Goal: Information Seeking & Learning: Learn about a topic

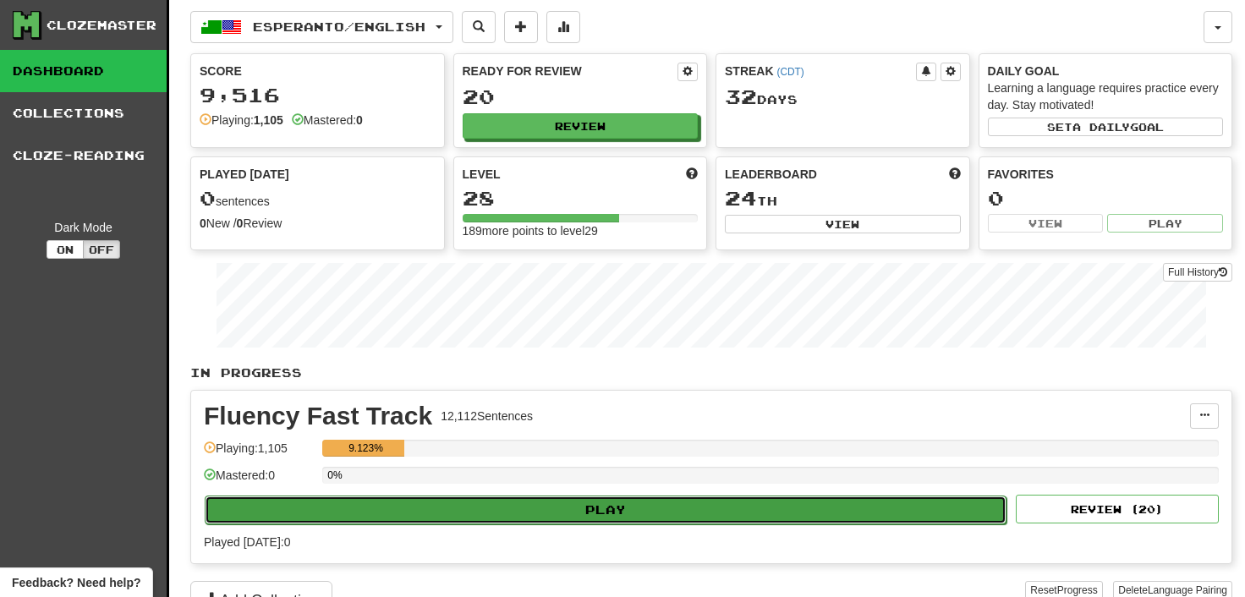
click at [607, 503] on button "Play" at bounding box center [606, 510] width 802 height 29
select select "**"
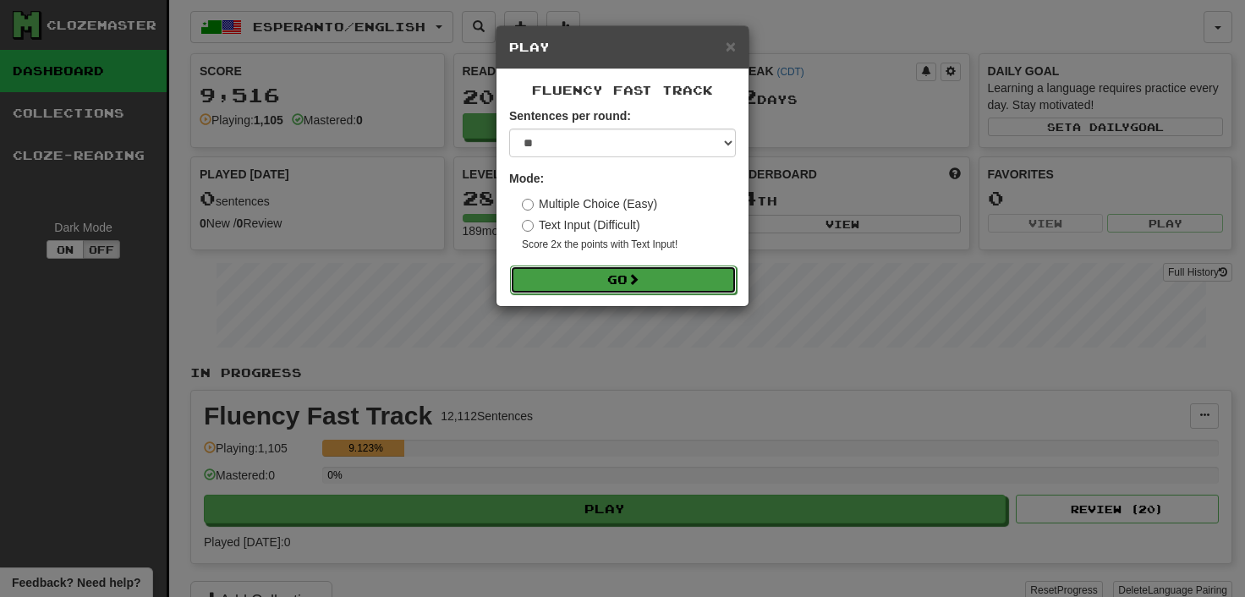
click at [617, 280] on button "Go" at bounding box center [623, 280] width 227 height 29
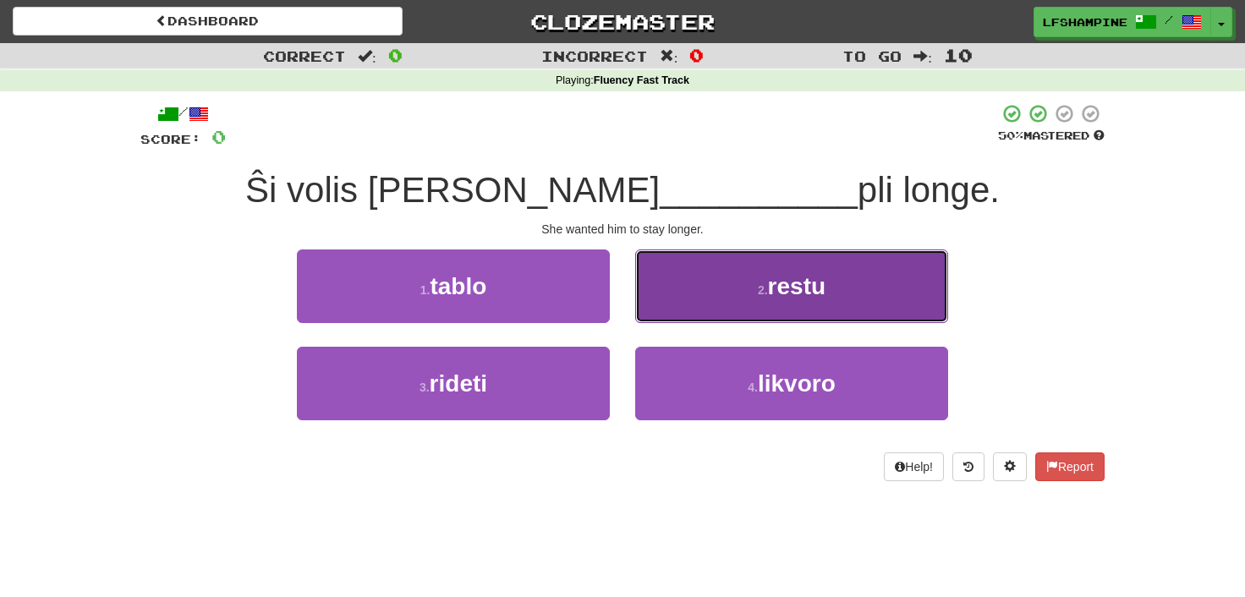
click at [813, 285] on span "restu" at bounding box center [797, 286] width 58 height 26
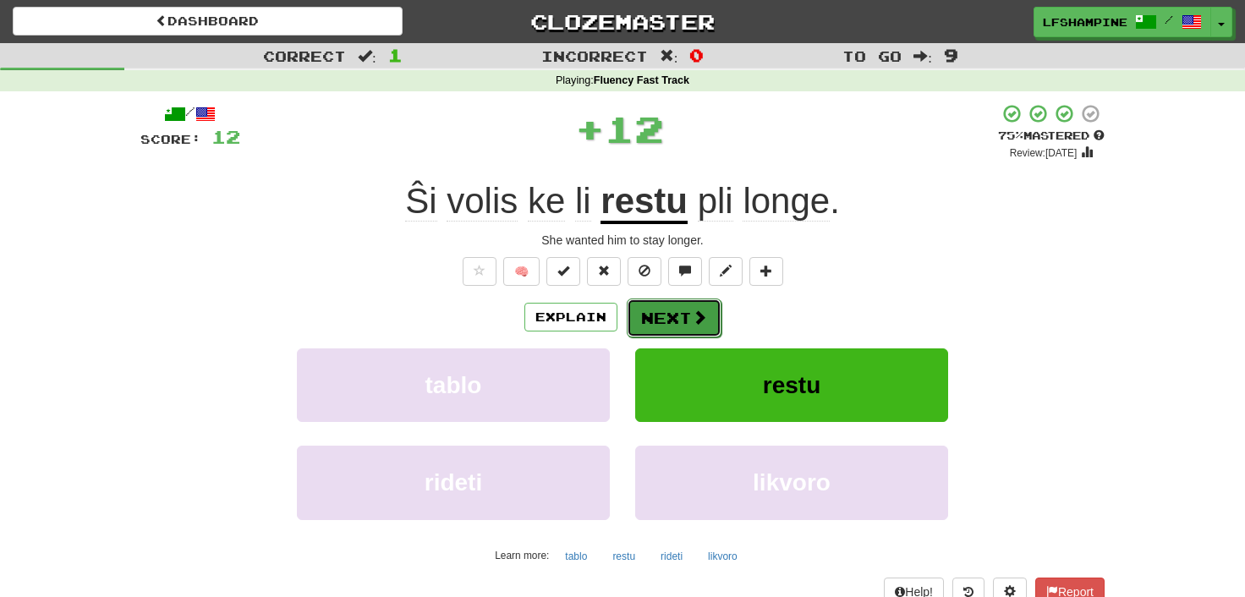
click at [655, 316] on button "Next" at bounding box center [674, 318] width 95 height 39
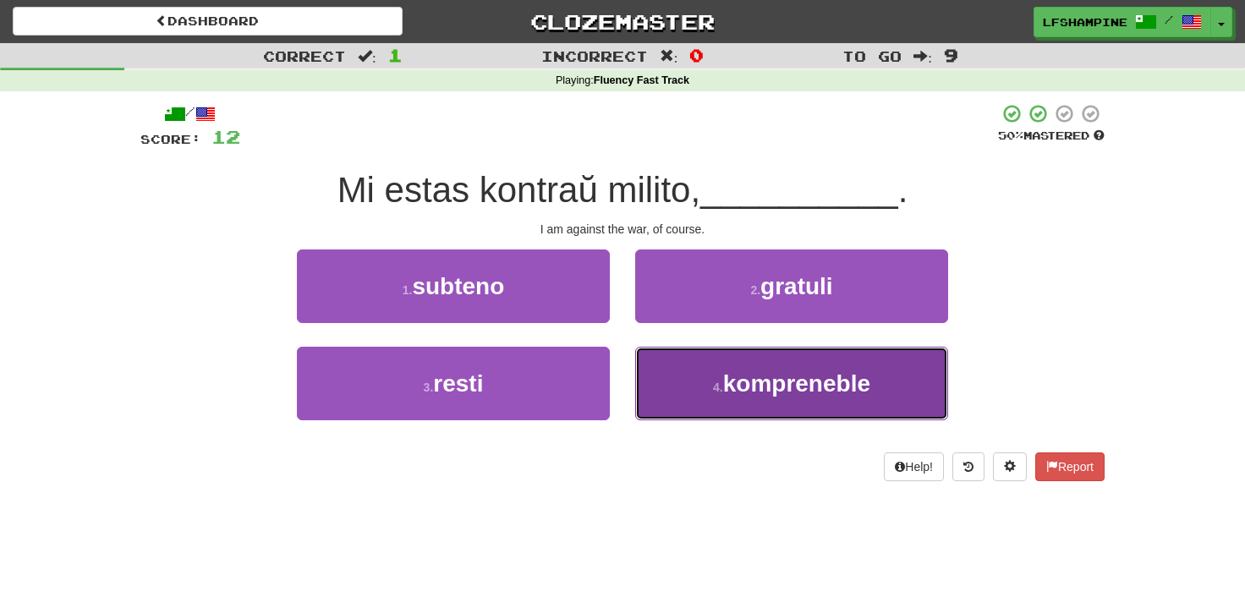
click at [777, 384] on span "kompreneble" at bounding box center [796, 384] width 147 height 26
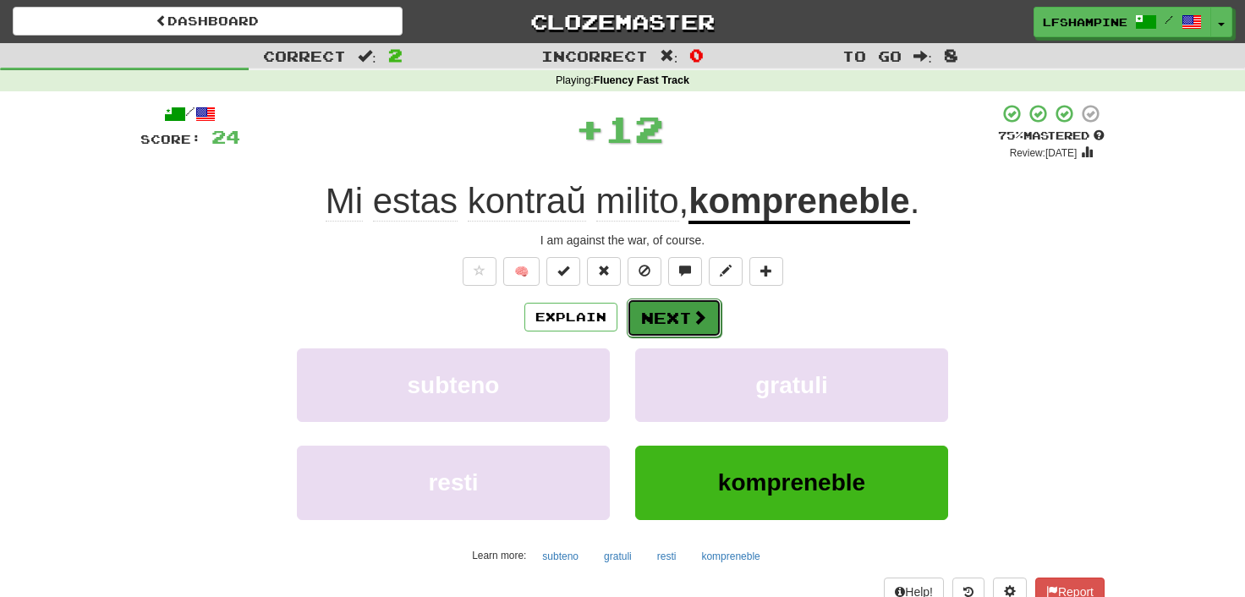
click at [662, 318] on button "Next" at bounding box center [674, 318] width 95 height 39
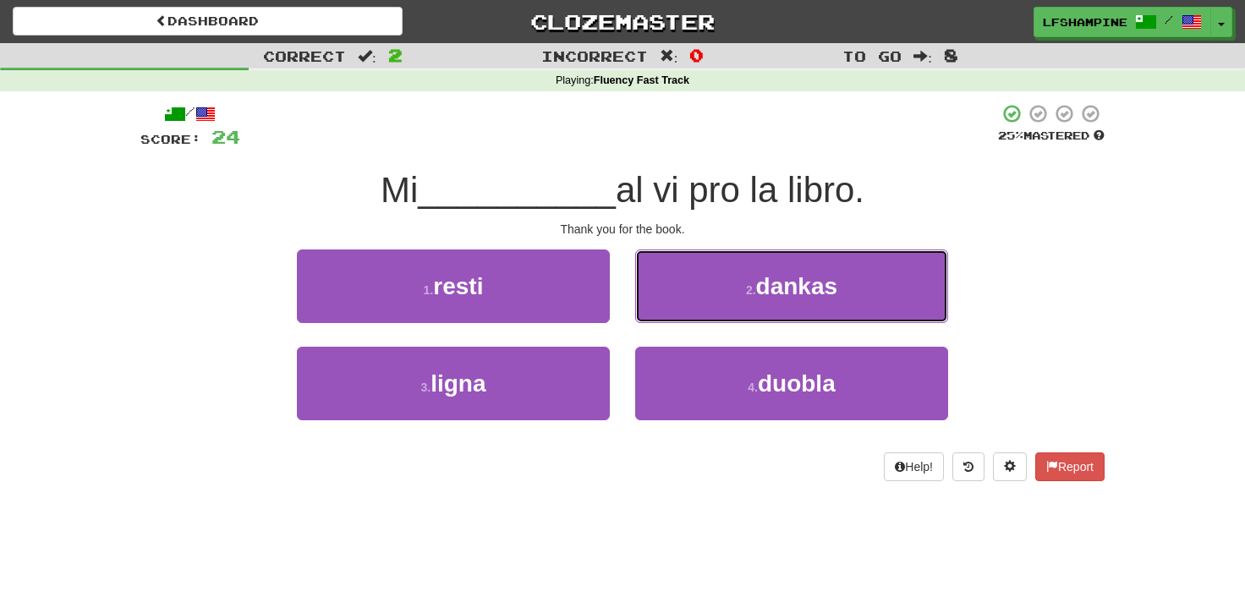
drag, startPoint x: 799, startPoint y: 283, endPoint x: 788, endPoint y: 287, distance: 10.7
click at [799, 283] on span "dankas" at bounding box center [797, 286] width 82 height 26
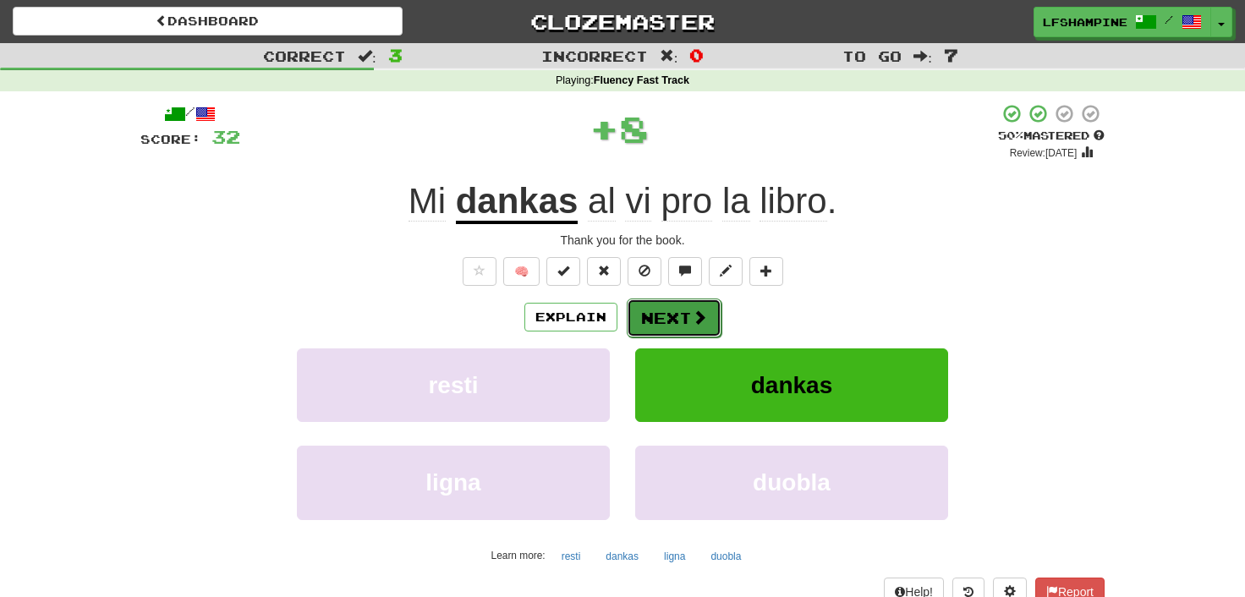
click at [666, 321] on button "Next" at bounding box center [674, 318] width 95 height 39
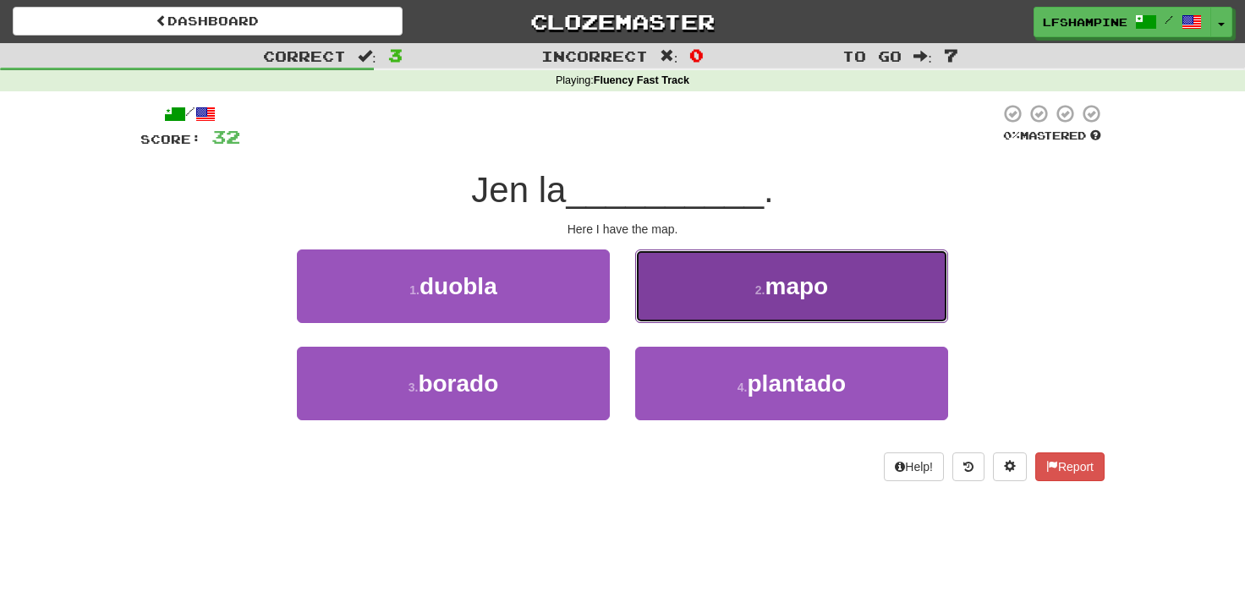
click at [730, 294] on button "2 . mapo" at bounding box center [791, 287] width 313 height 74
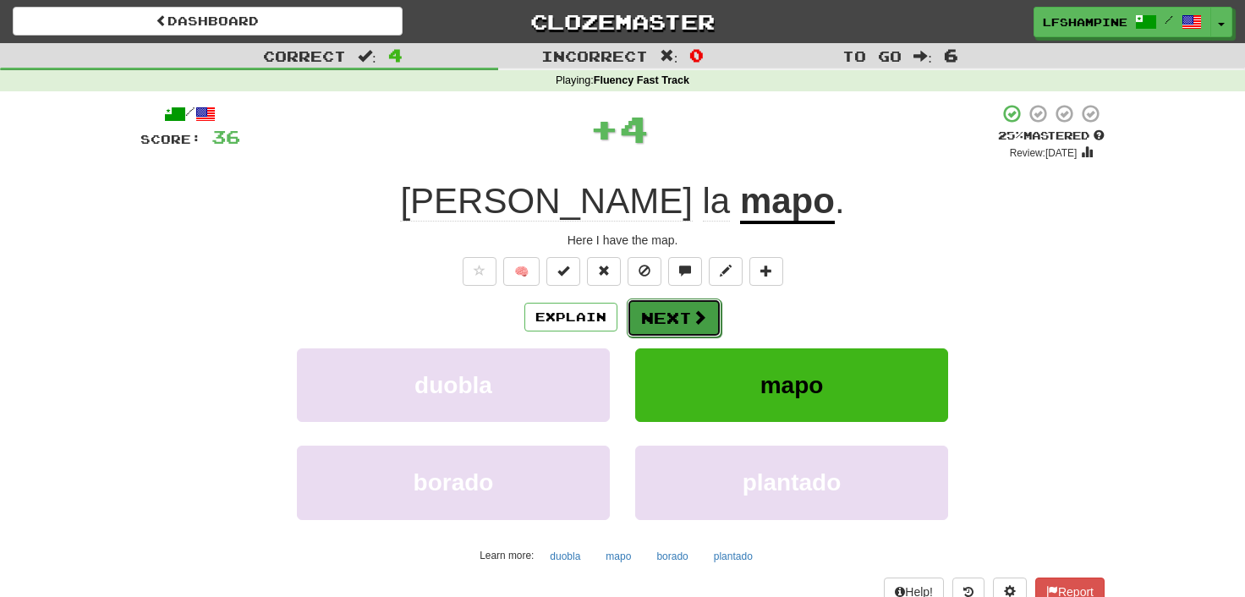
click at [672, 315] on button "Next" at bounding box center [674, 318] width 95 height 39
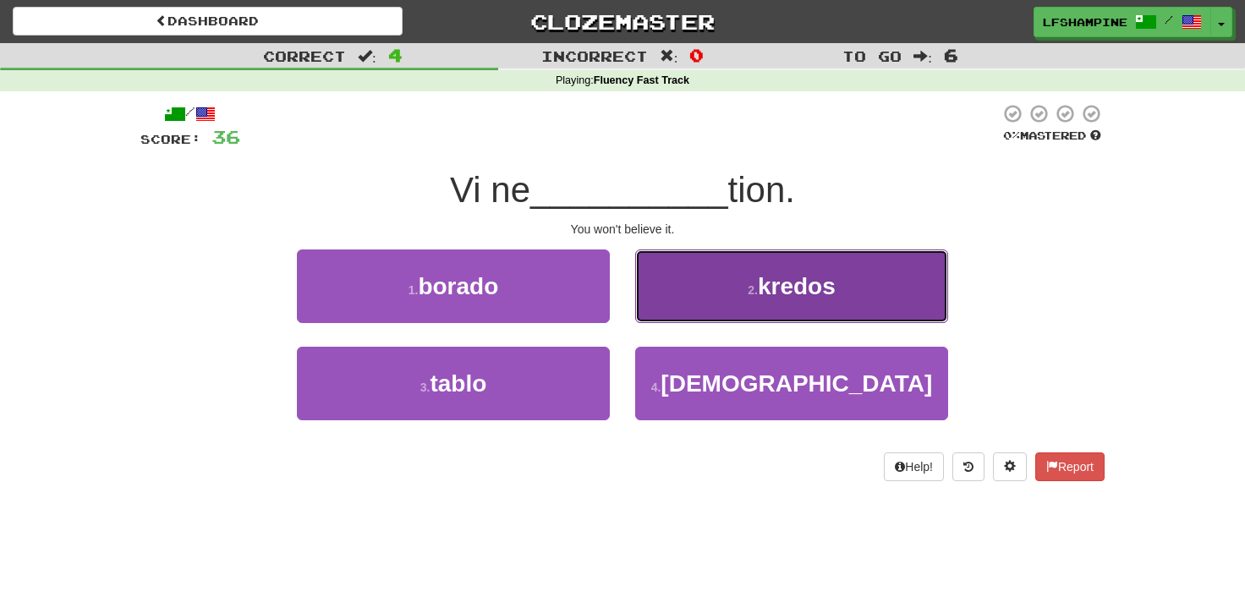
click at [799, 278] on span "kredos" at bounding box center [797, 286] width 78 height 26
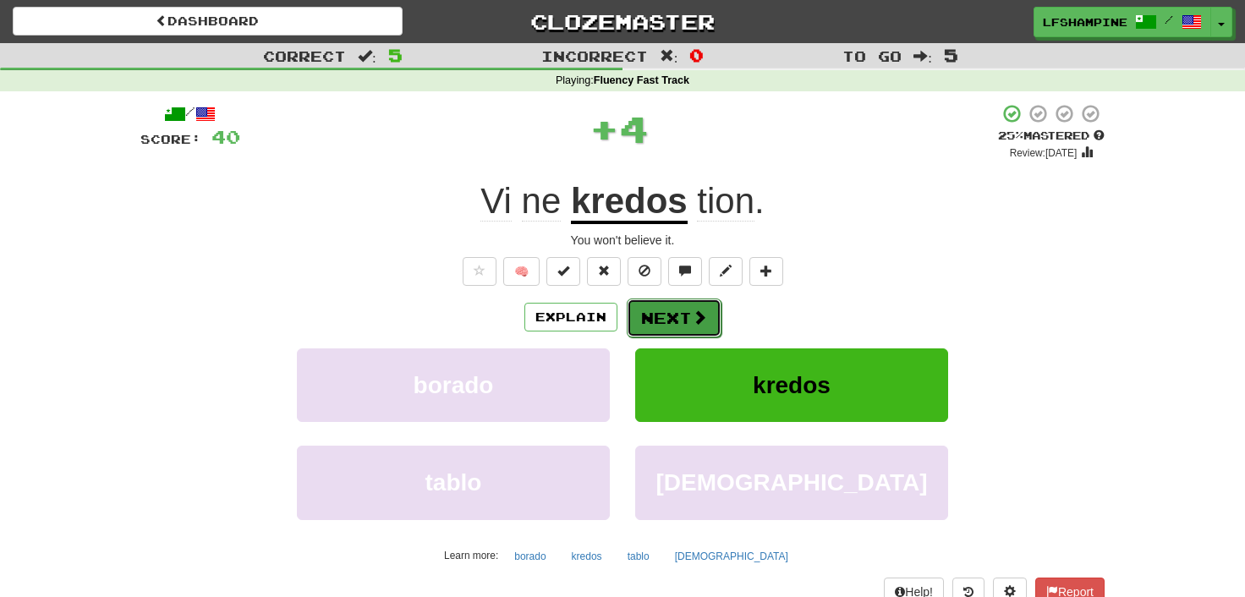
click at [665, 313] on button "Next" at bounding box center [674, 318] width 95 height 39
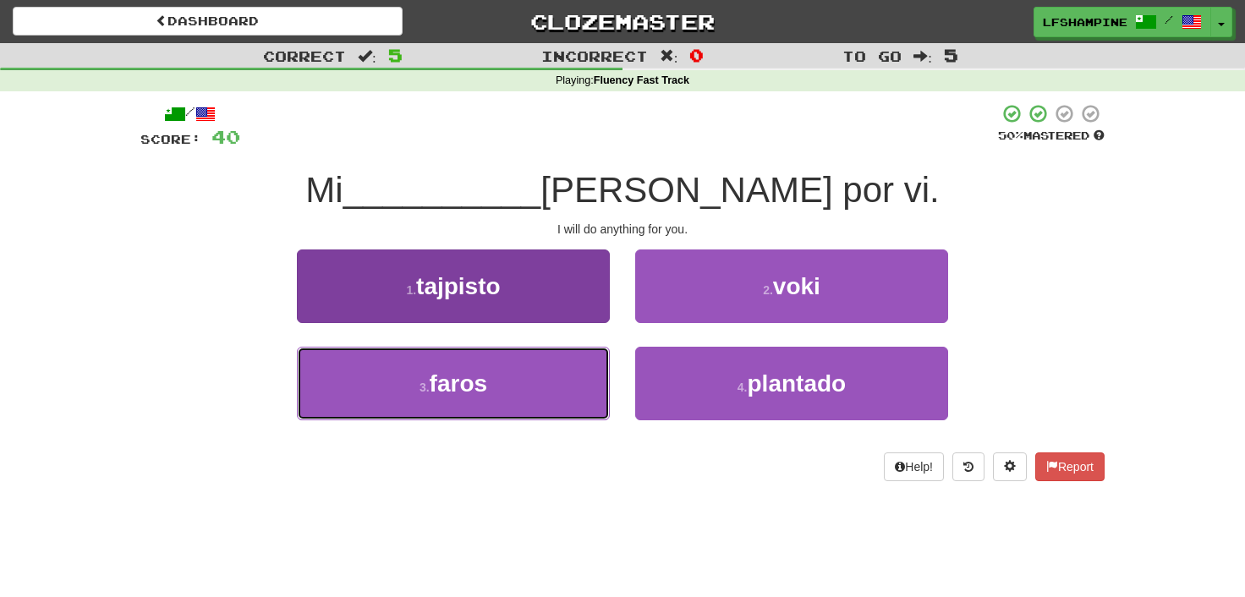
click at [458, 385] on span "faros" at bounding box center [459, 384] width 58 height 26
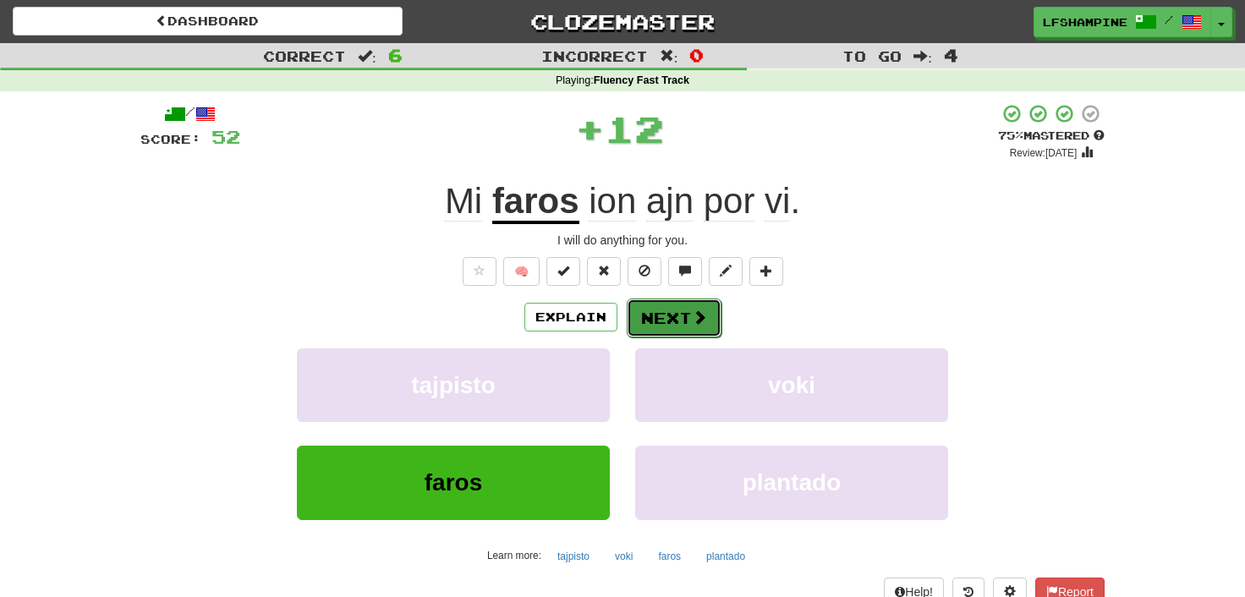
click at [647, 321] on button "Next" at bounding box center [674, 318] width 95 height 39
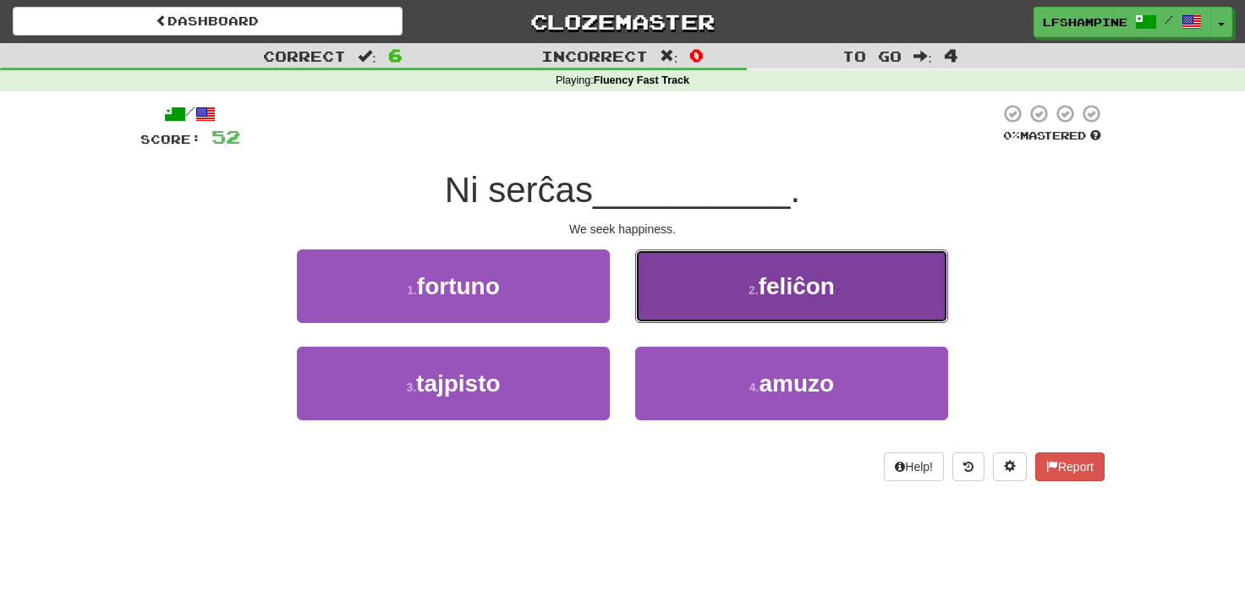
click at [781, 286] on span "feliĉon" at bounding box center [797, 286] width 76 height 26
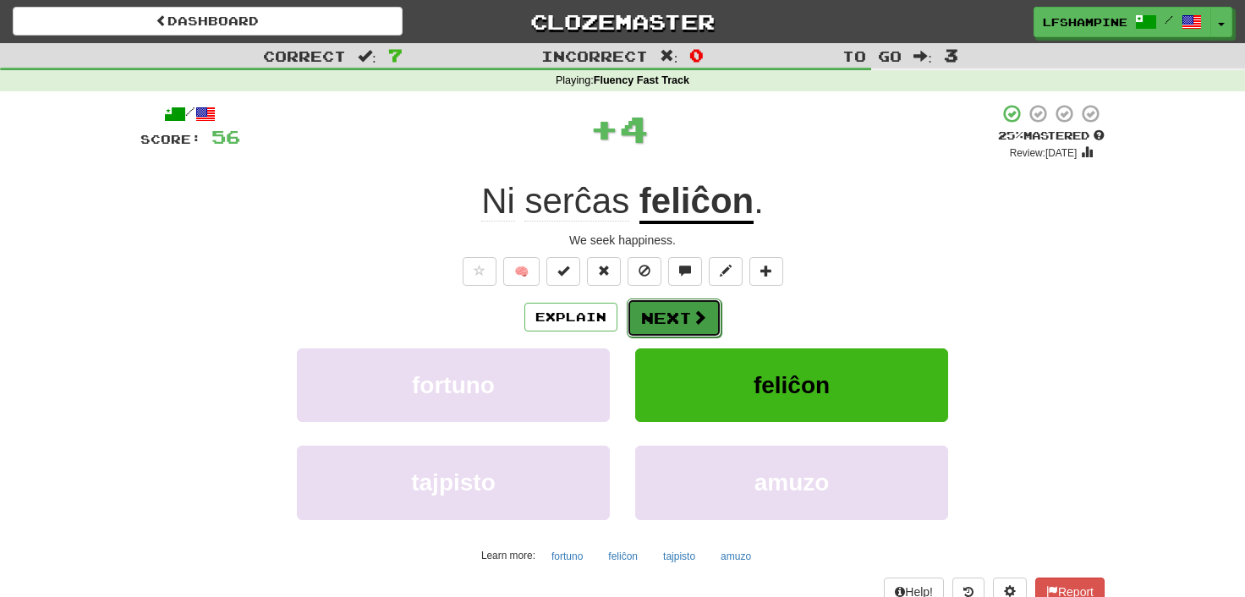
click at [668, 319] on button "Next" at bounding box center [674, 318] width 95 height 39
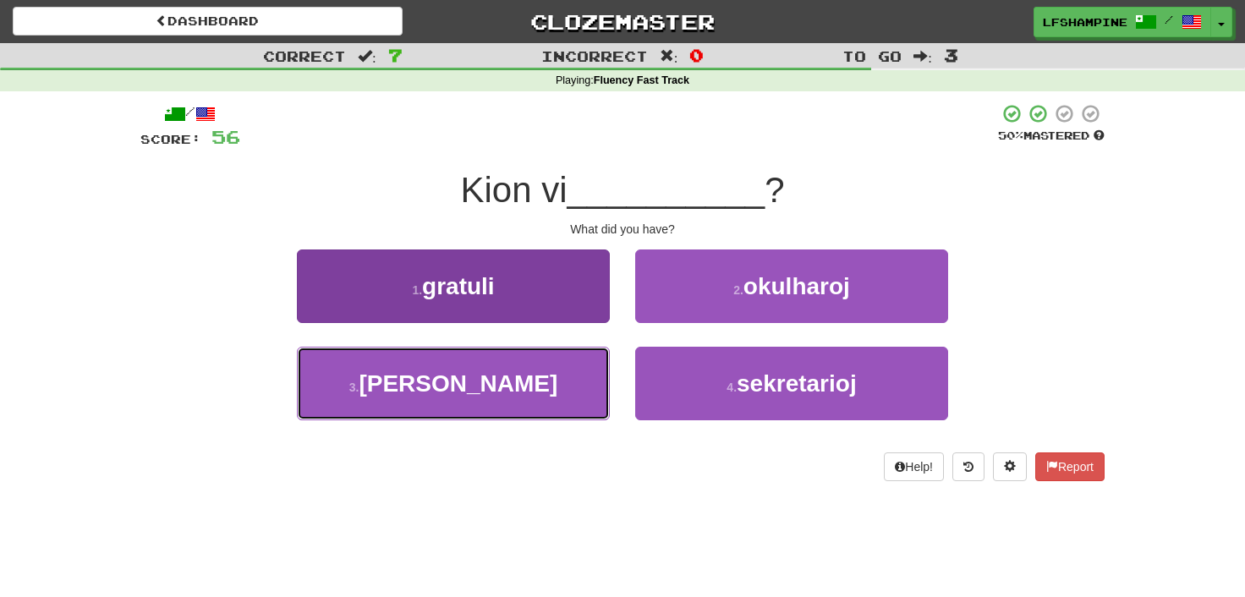
click at [507, 385] on button "3 . havis" at bounding box center [453, 384] width 313 height 74
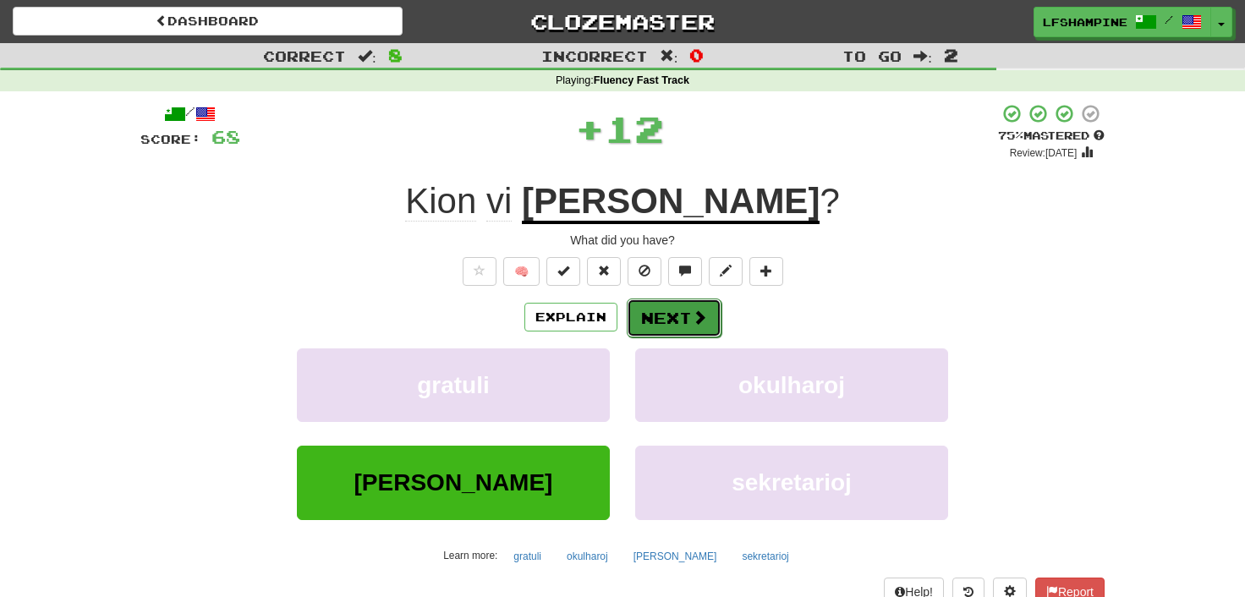
click at [666, 305] on button "Next" at bounding box center [674, 318] width 95 height 39
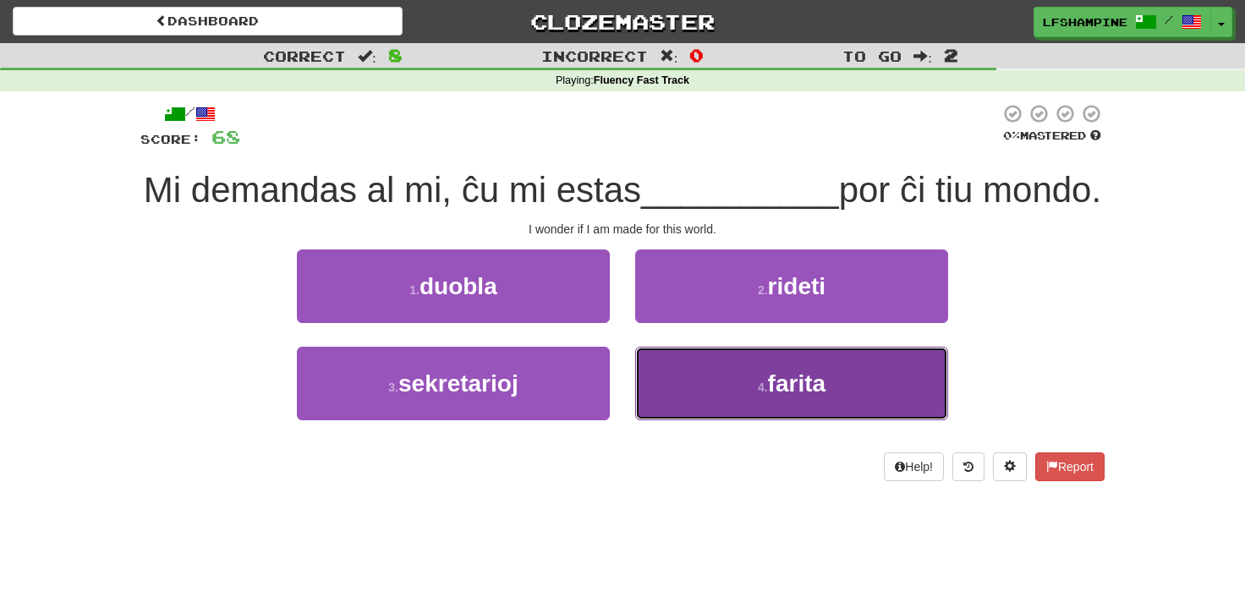
click at [818, 397] on span "farita" at bounding box center [797, 384] width 58 height 26
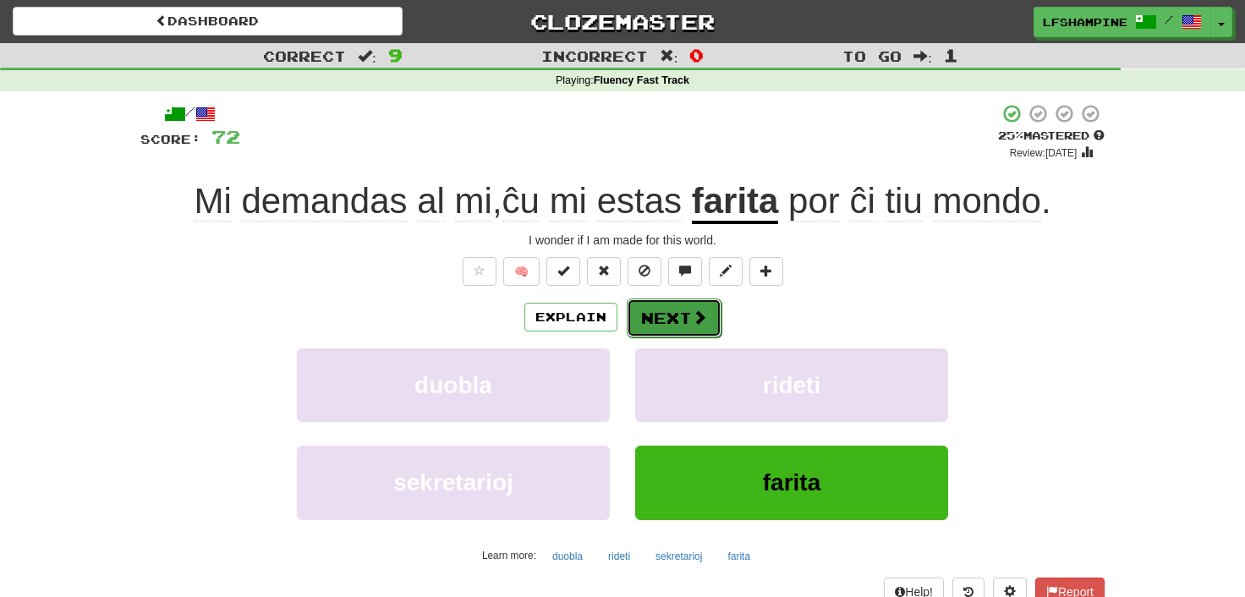
click at [675, 321] on button "Next" at bounding box center [674, 318] width 95 height 39
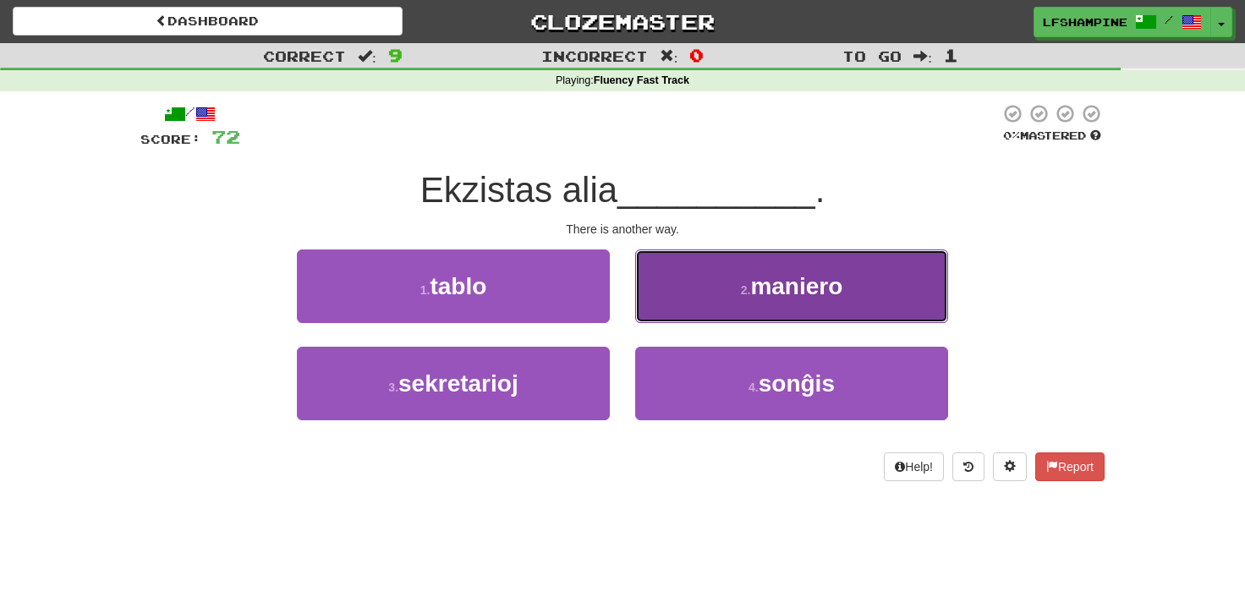
click at [788, 285] on span "maniero" at bounding box center [796, 286] width 92 height 26
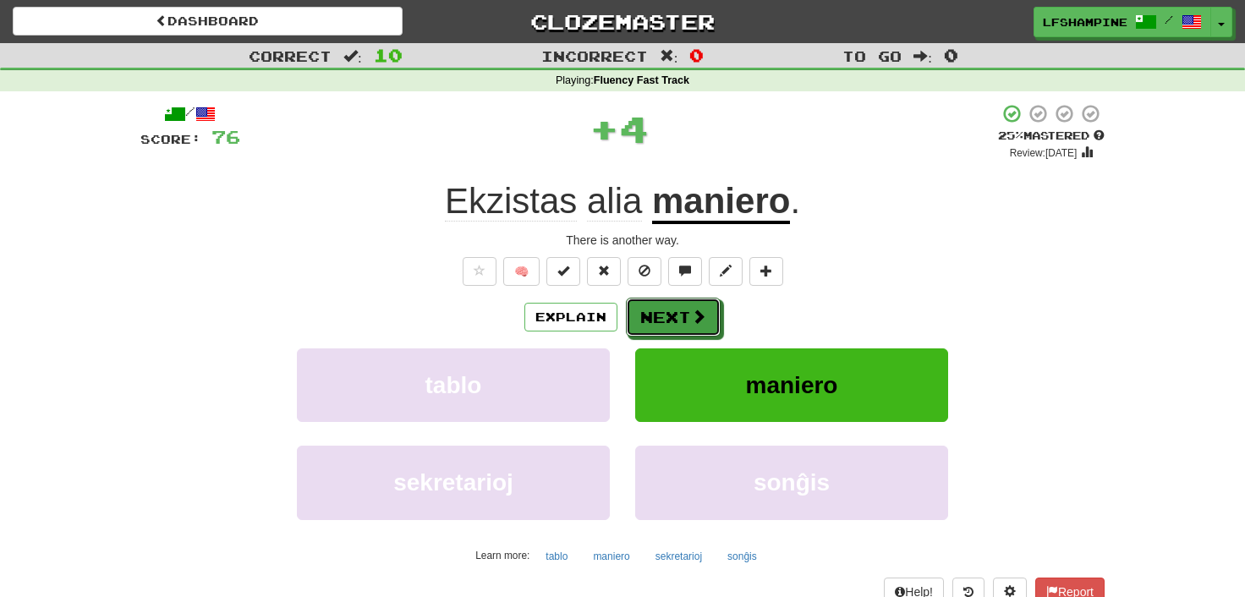
click at [670, 313] on button "Next" at bounding box center [673, 317] width 95 height 39
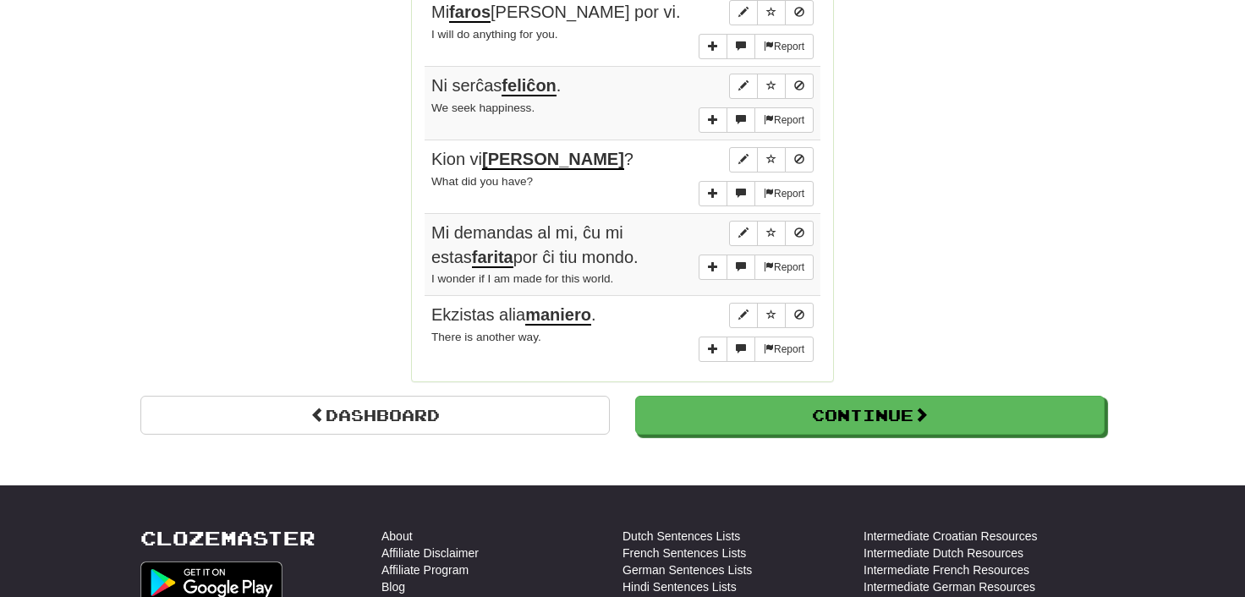
scroll to position [1307, 0]
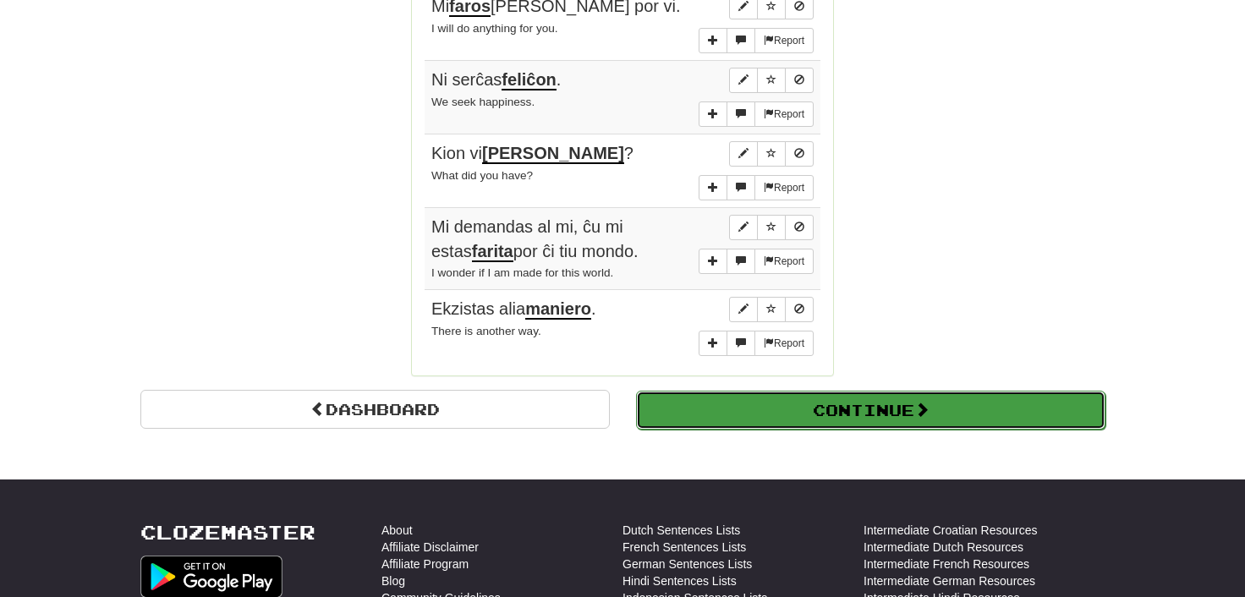
click at [881, 393] on button "Continue" at bounding box center [870, 410] width 469 height 39
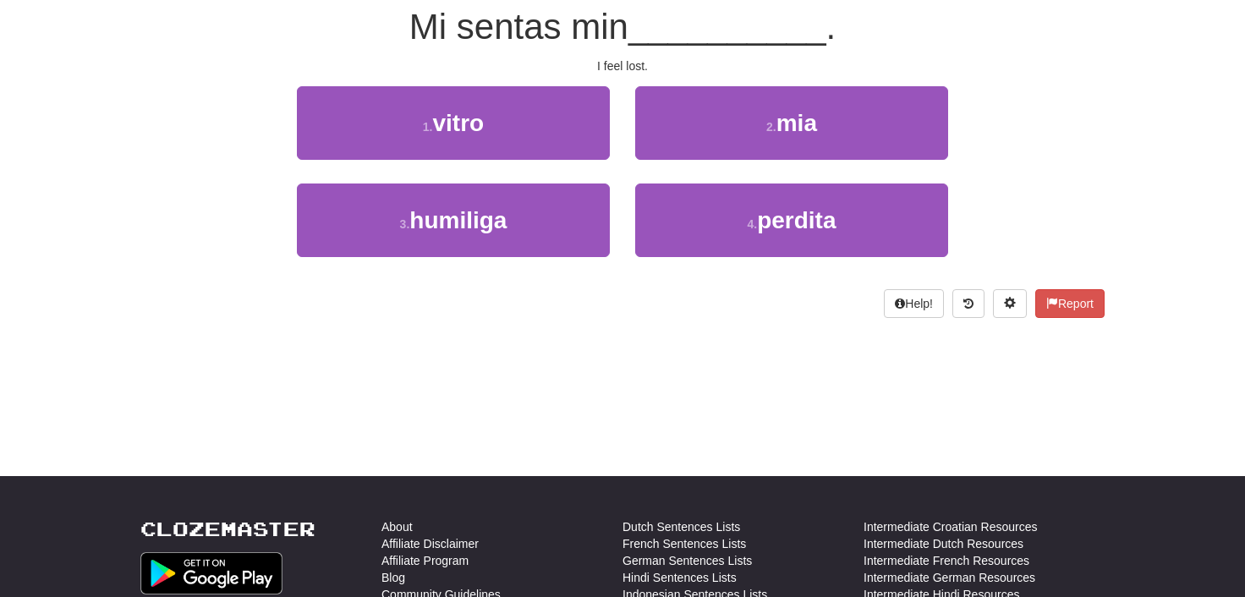
scroll to position [40, 0]
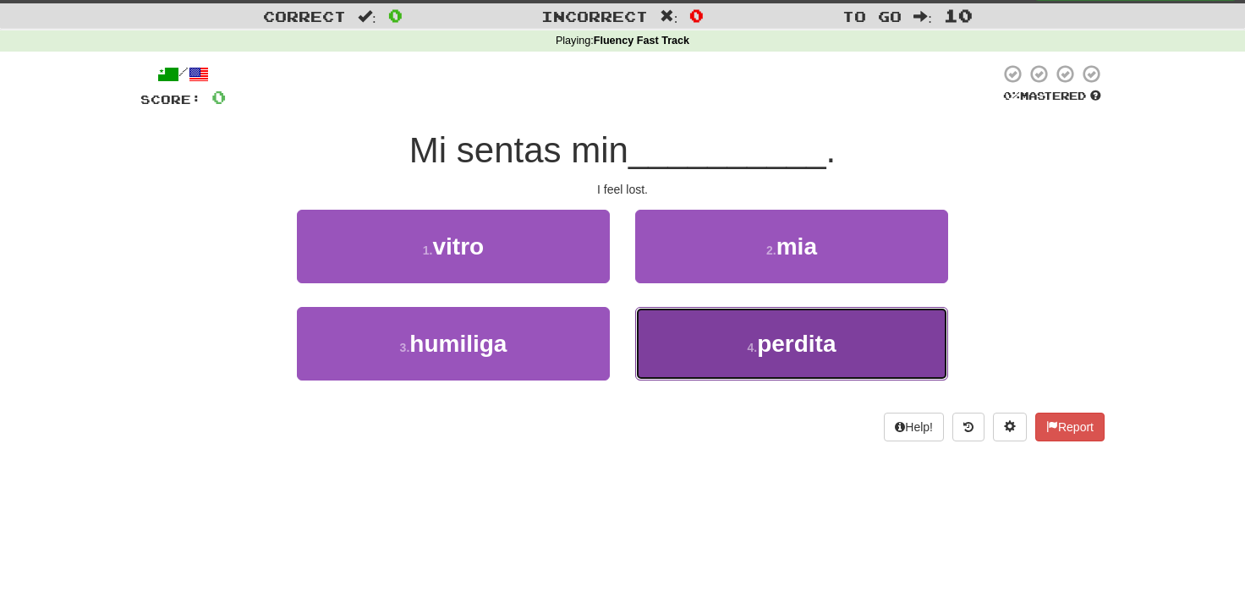
click at [811, 344] on span "perdita" at bounding box center [796, 344] width 79 height 26
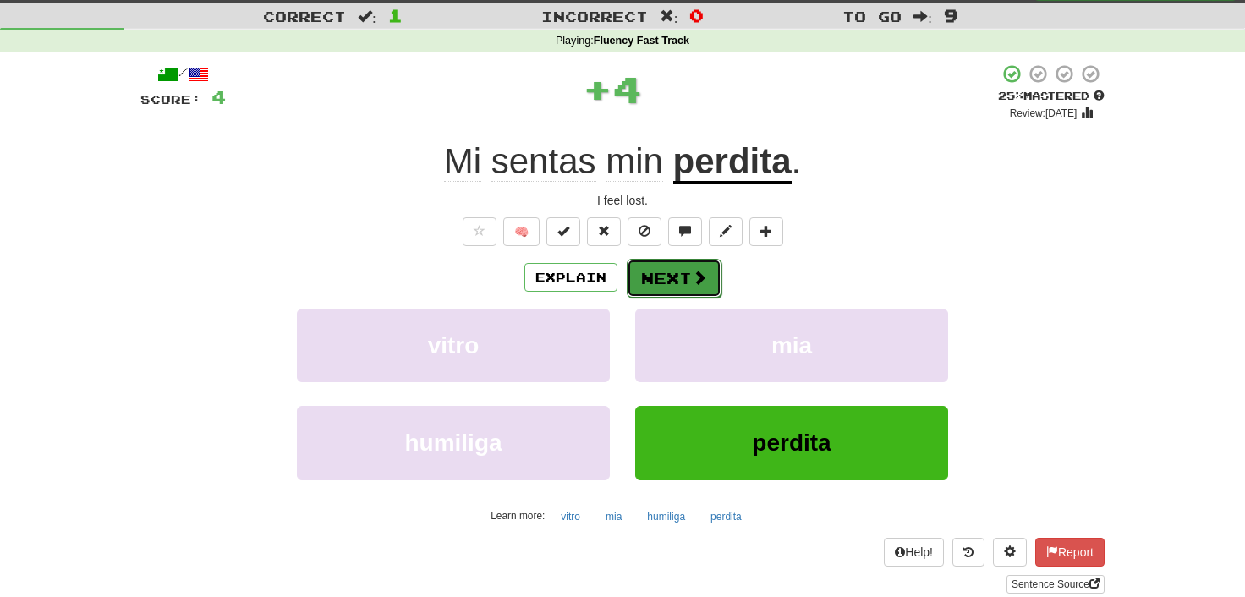
click at [644, 277] on button "Next" at bounding box center [674, 278] width 95 height 39
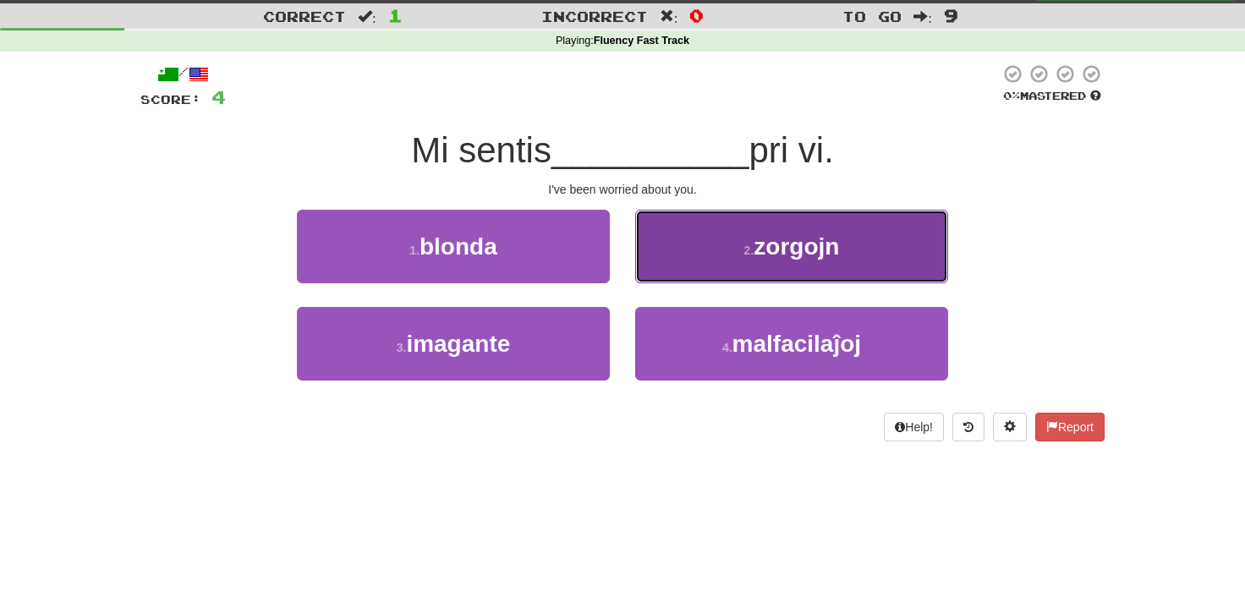
click at [791, 255] on span "zorgojn" at bounding box center [796, 246] width 85 height 26
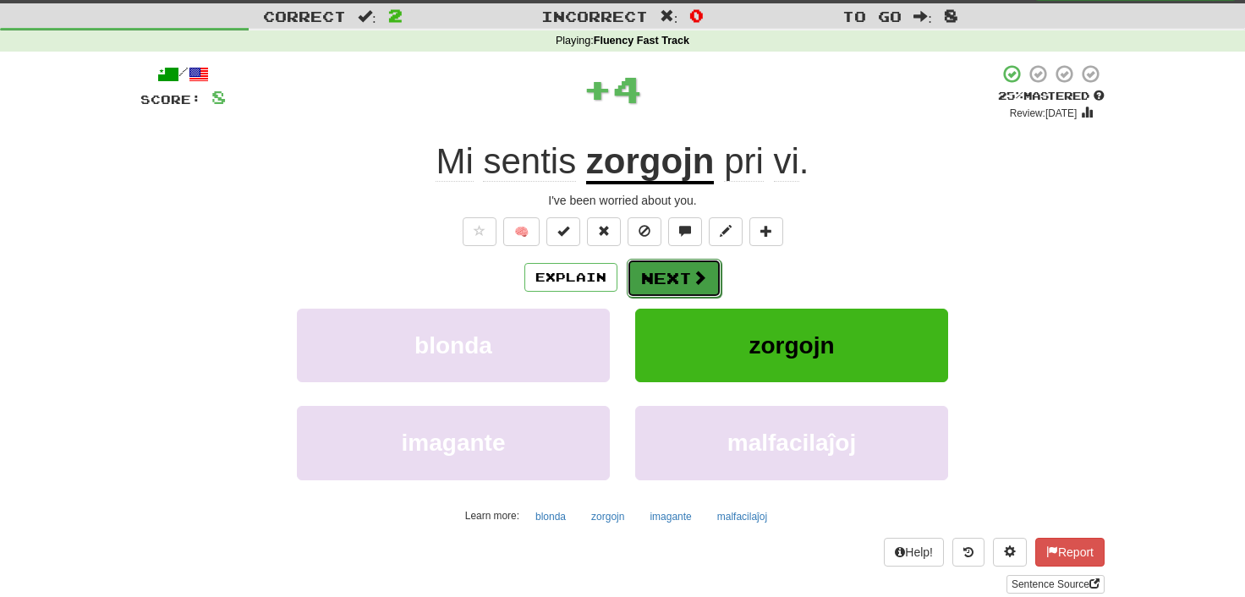
click at [673, 274] on button "Next" at bounding box center [674, 278] width 95 height 39
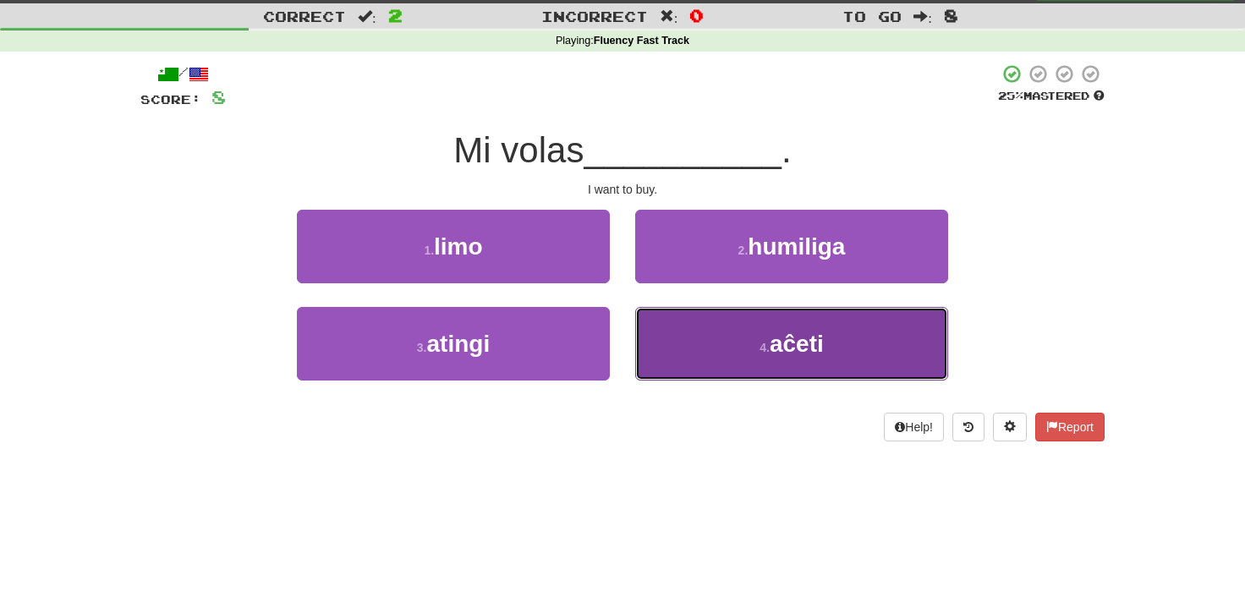
click at [797, 340] on span "aĉeti" at bounding box center [797, 344] width 54 height 26
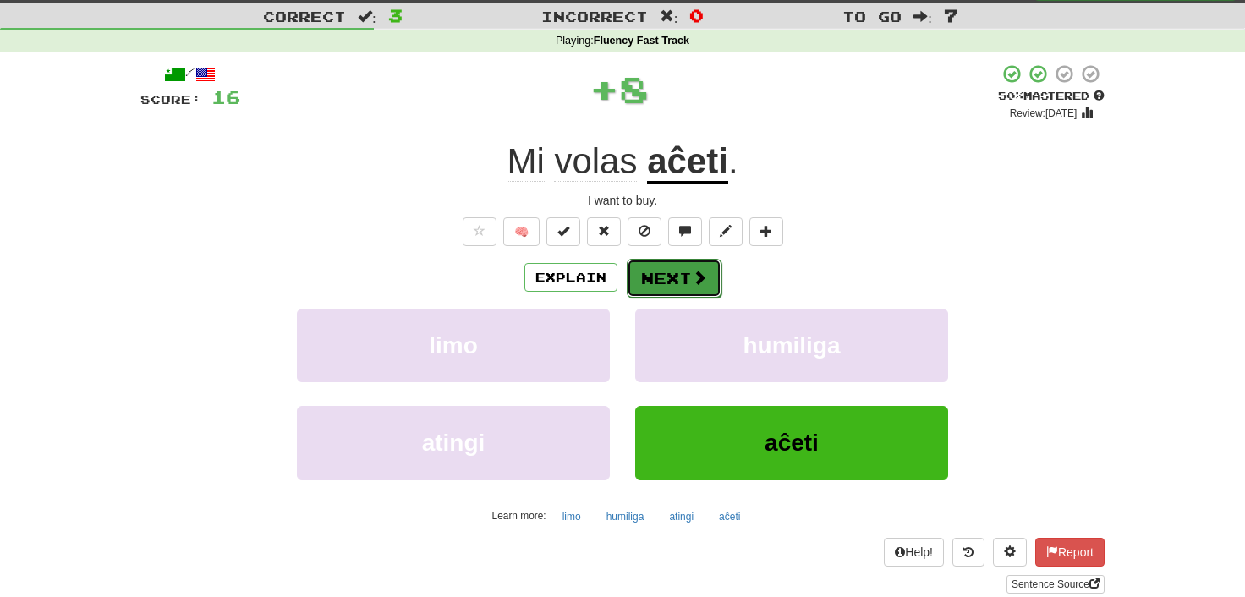
click at [678, 272] on button "Next" at bounding box center [674, 278] width 95 height 39
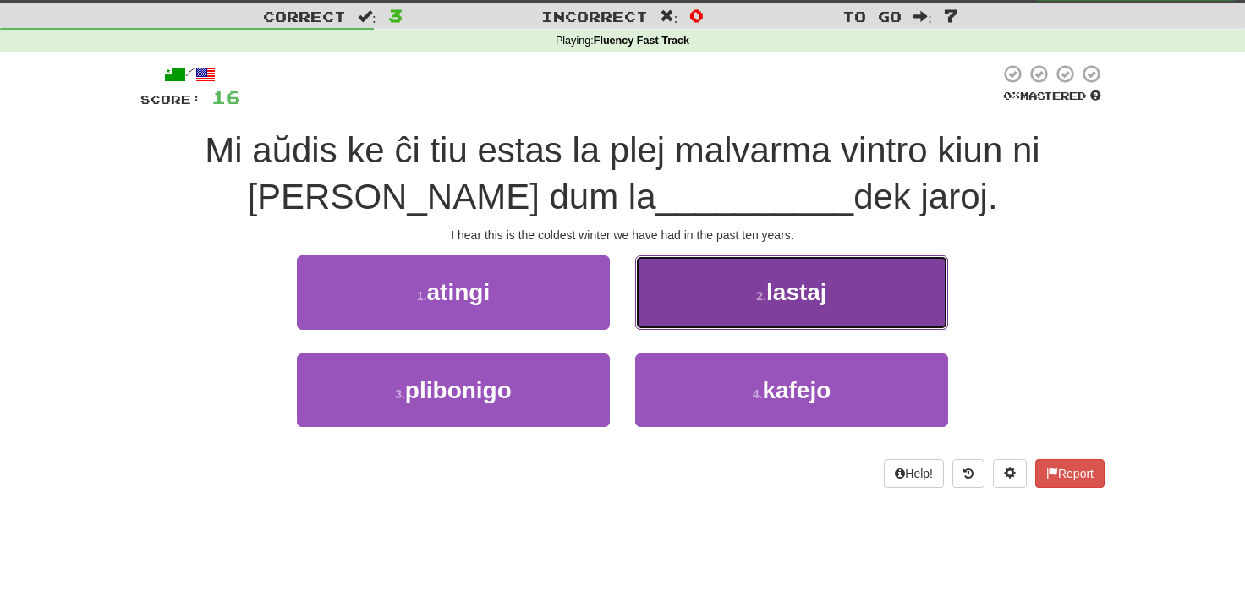
click at [788, 295] on span "lastaj" at bounding box center [796, 292] width 61 height 26
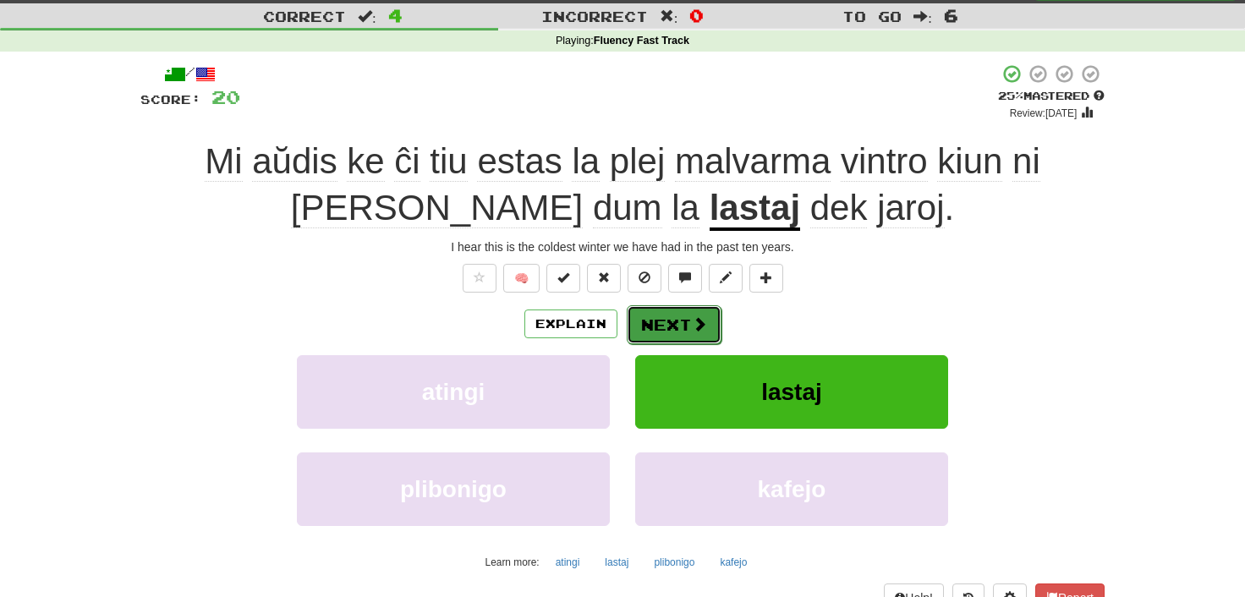
click at [677, 325] on button "Next" at bounding box center [674, 324] width 95 height 39
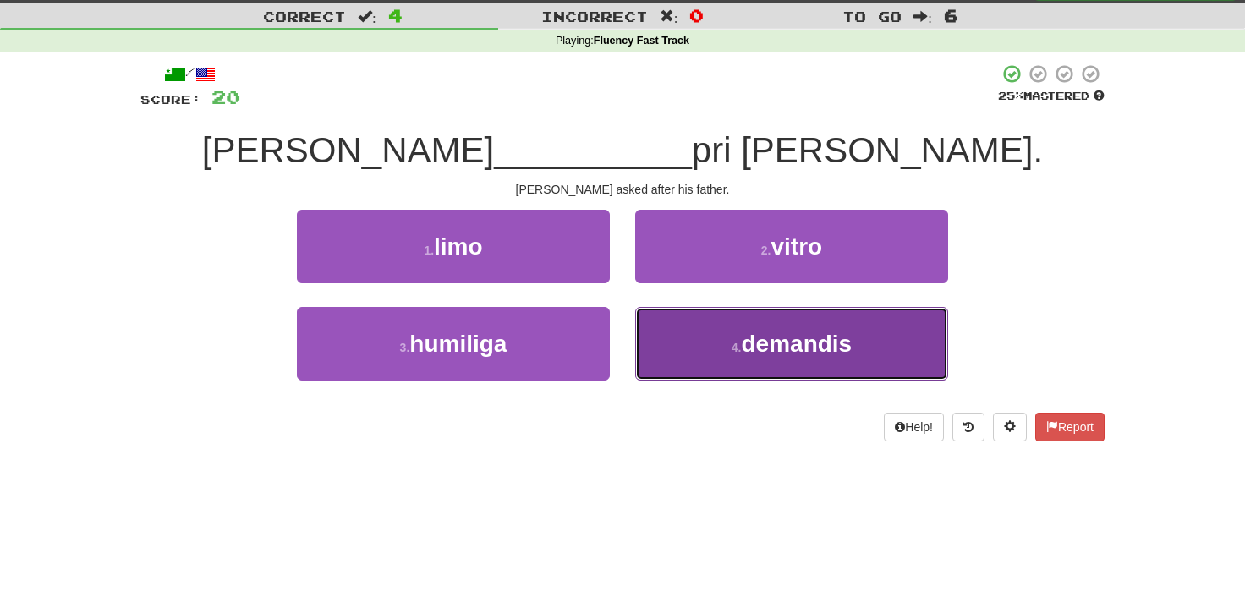
click at [799, 345] on span "demandis" at bounding box center [796, 344] width 111 height 26
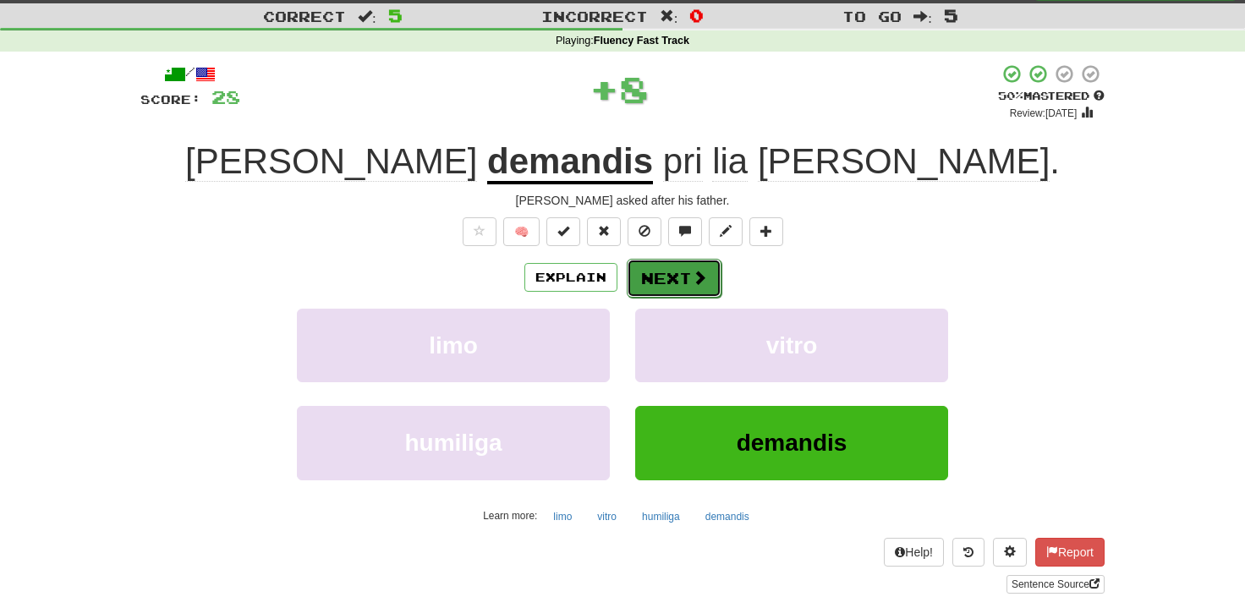
click at [666, 268] on button "Next" at bounding box center [674, 278] width 95 height 39
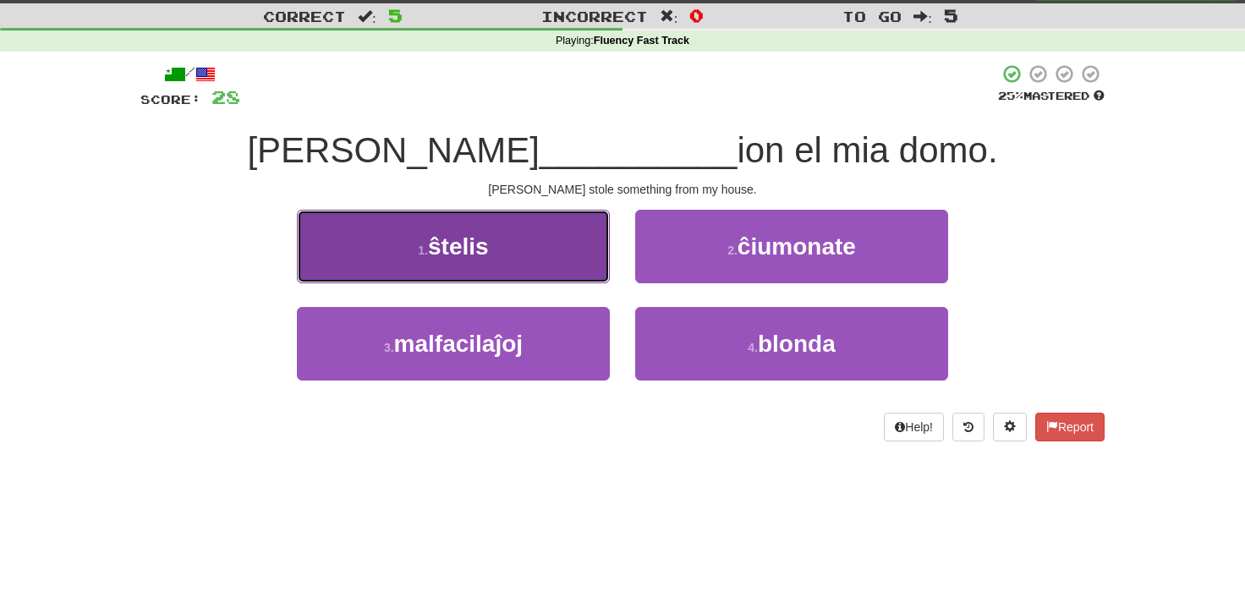
click at [451, 253] on span "ŝtelis" at bounding box center [458, 246] width 61 height 26
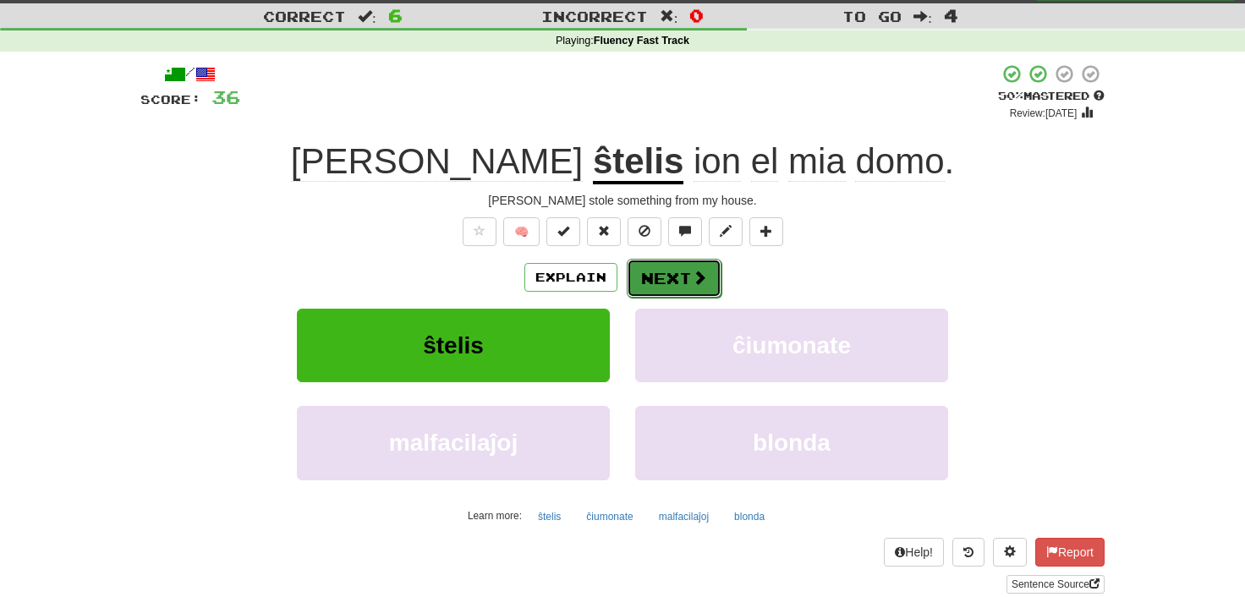
click at [668, 277] on button "Next" at bounding box center [674, 278] width 95 height 39
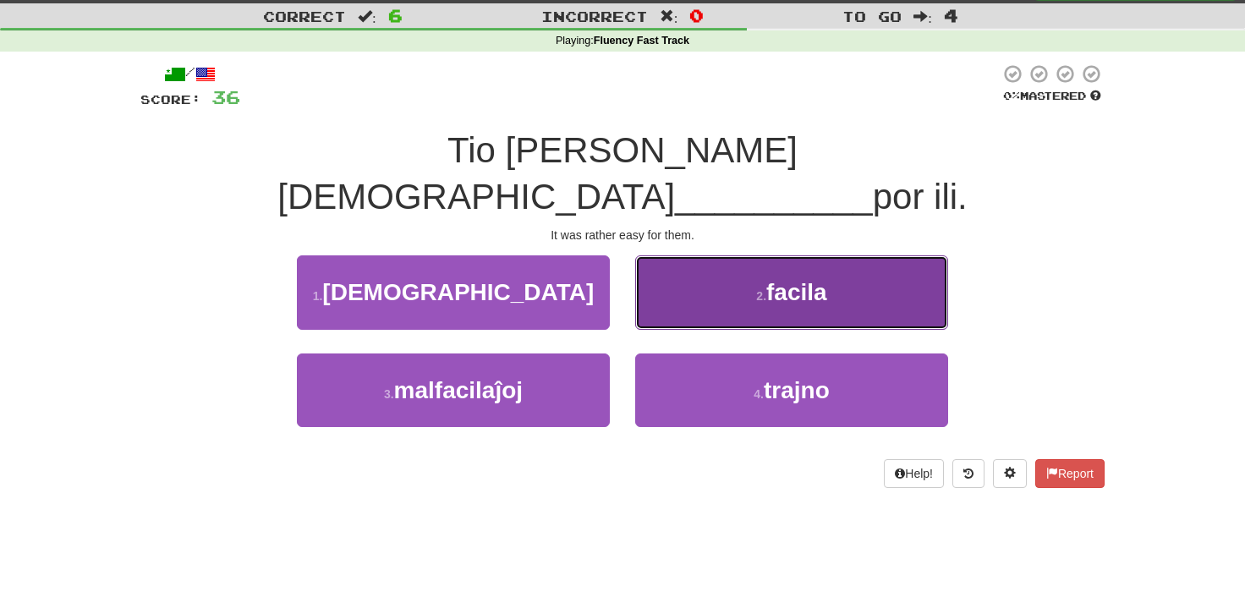
click at [796, 279] on span "facila" at bounding box center [796, 292] width 61 height 26
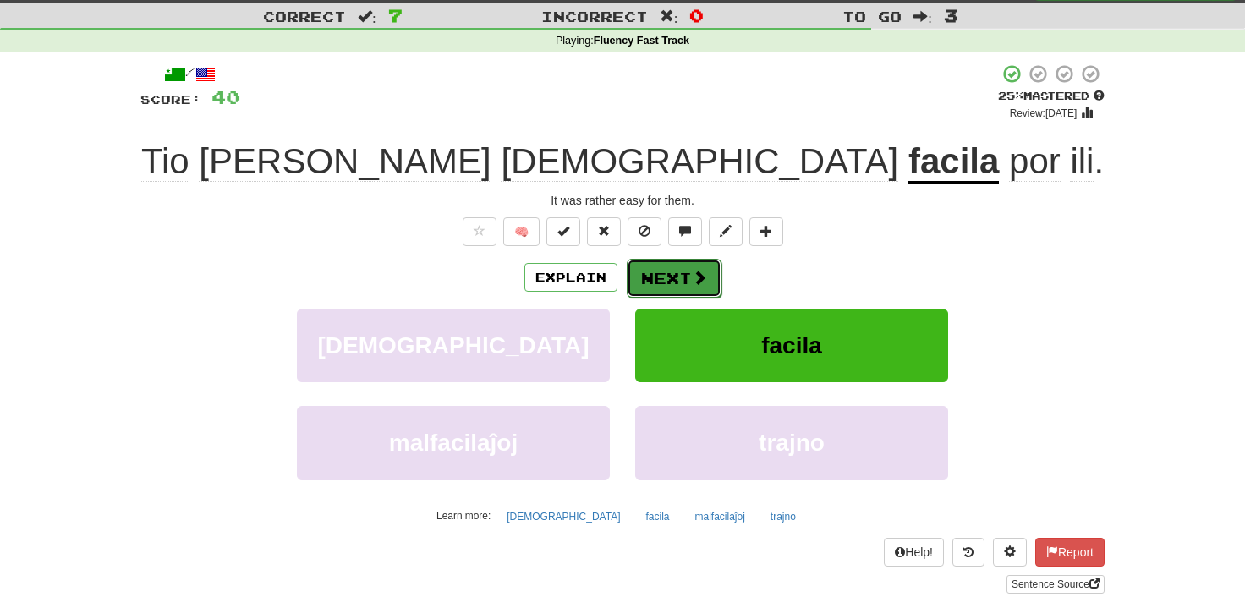
click at [673, 277] on button "Next" at bounding box center [674, 278] width 95 height 39
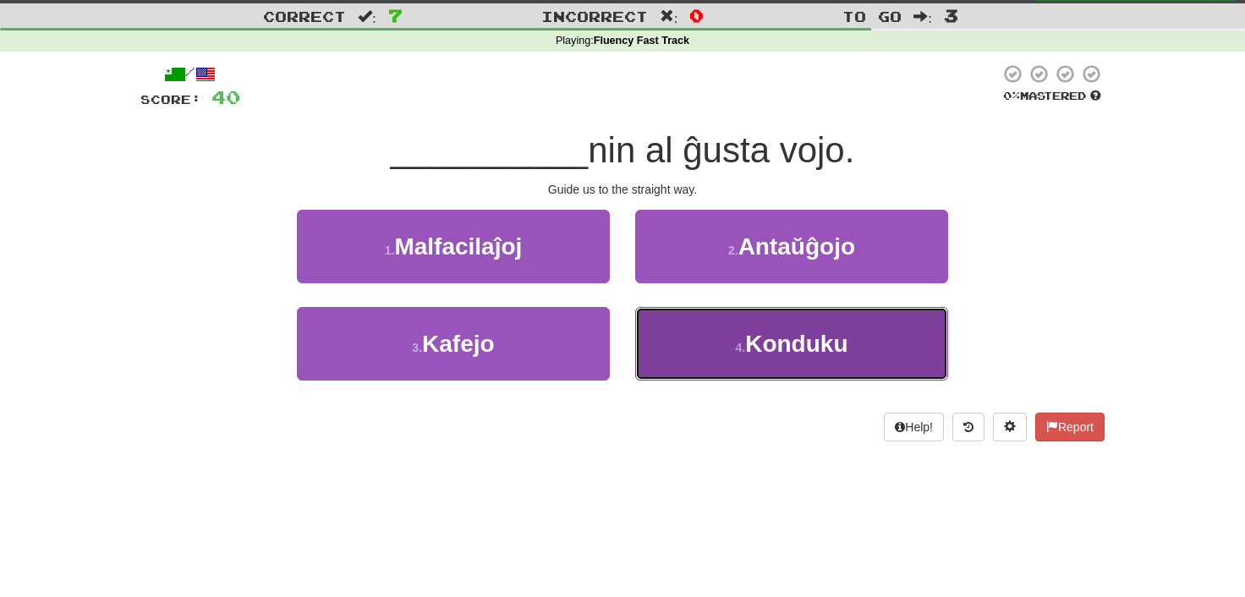
click at [812, 350] on span "Konduku" at bounding box center [796, 344] width 102 height 26
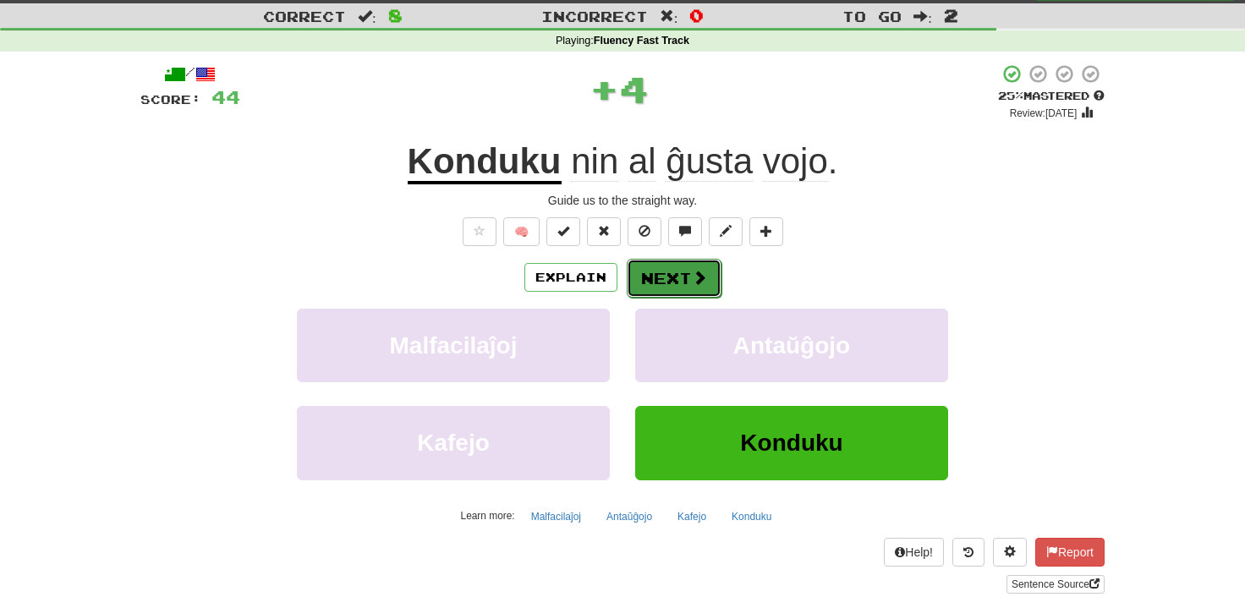
click at [656, 277] on button "Next" at bounding box center [674, 278] width 95 height 39
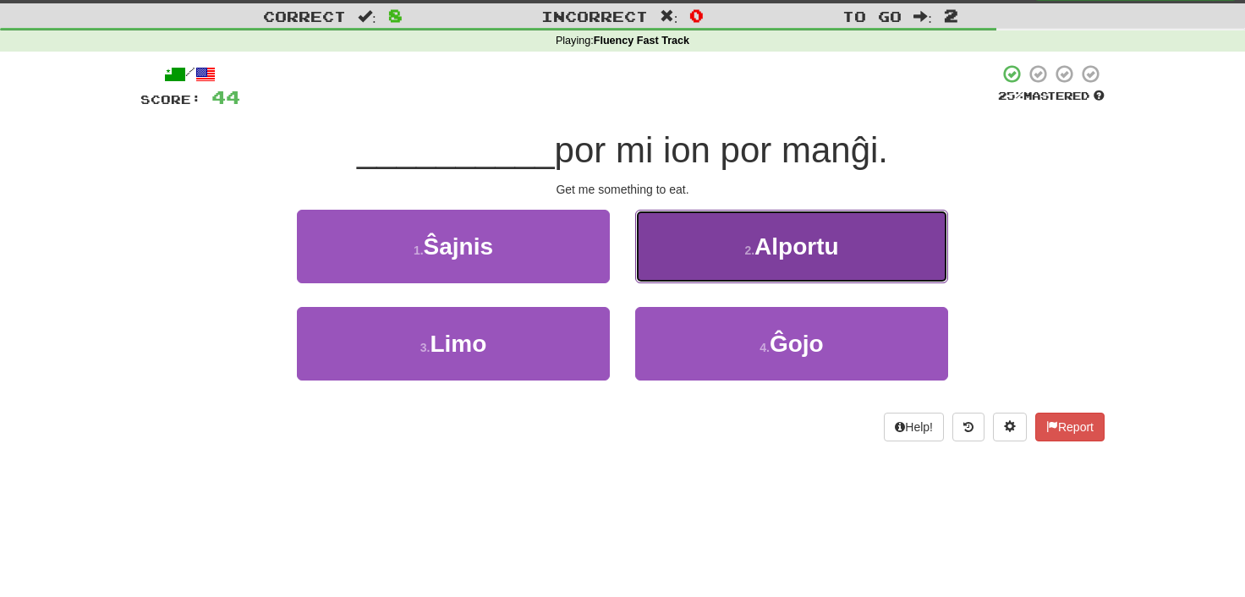
click at [777, 258] on span "Alportu" at bounding box center [797, 246] width 85 height 26
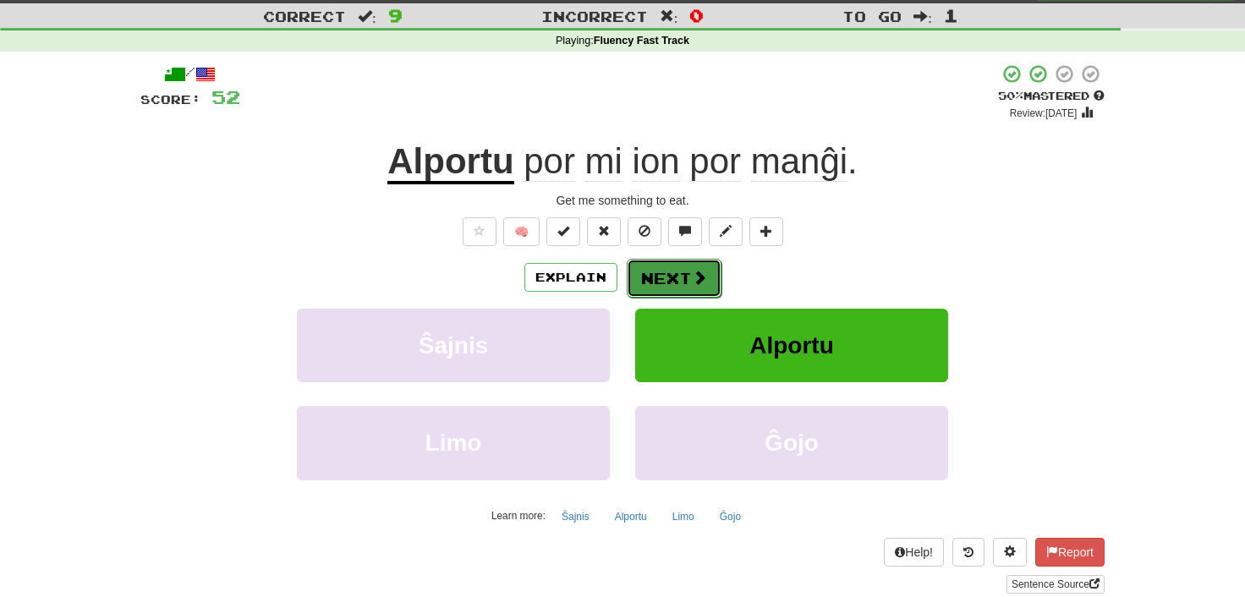
click at [670, 276] on button "Next" at bounding box center [674, 278] width 95 height 39
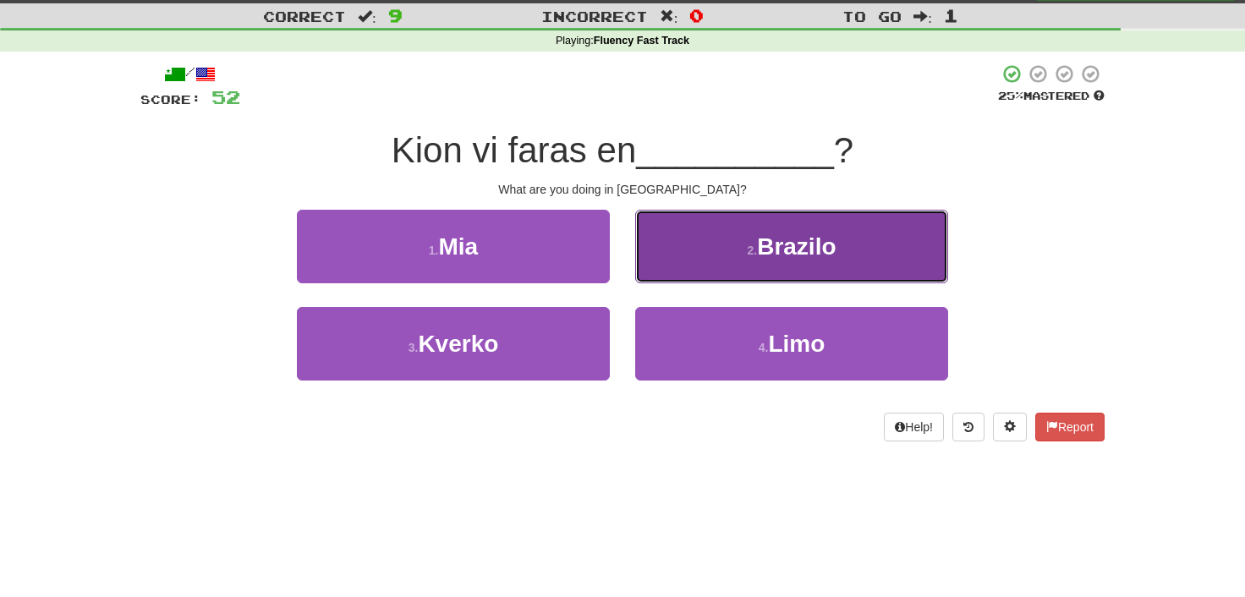
click at [830, 250] on span "Brazilo" at bounding box center [796, 246] width 79 height 26
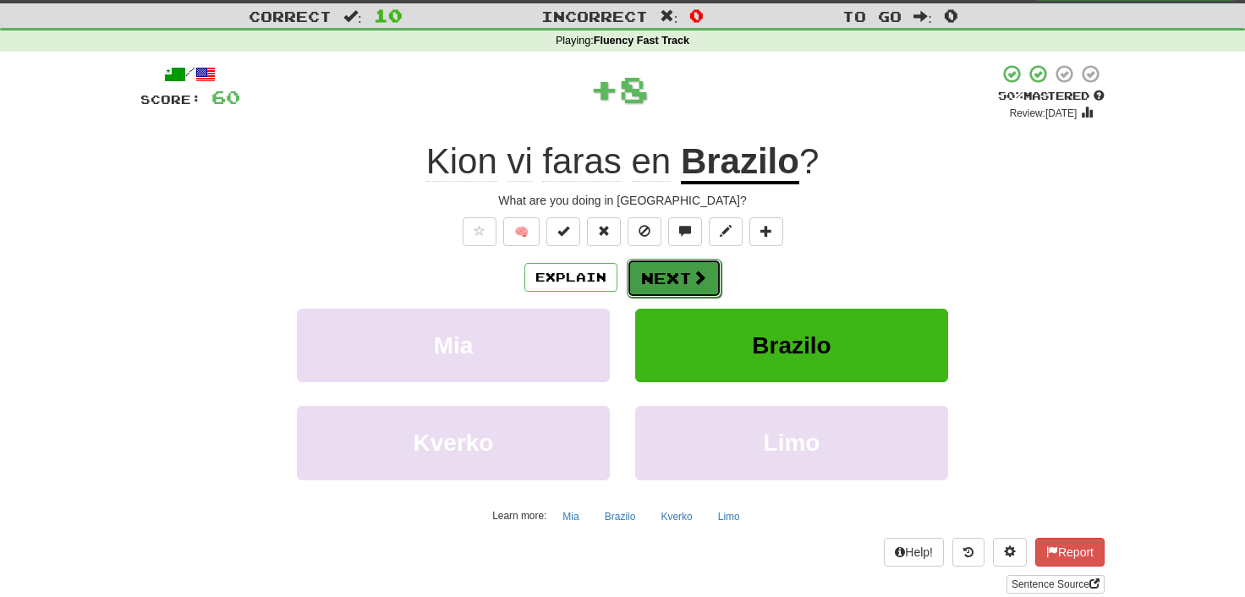
click at [695, 281] on span at bounding box center [699, 277] width 15 height 15
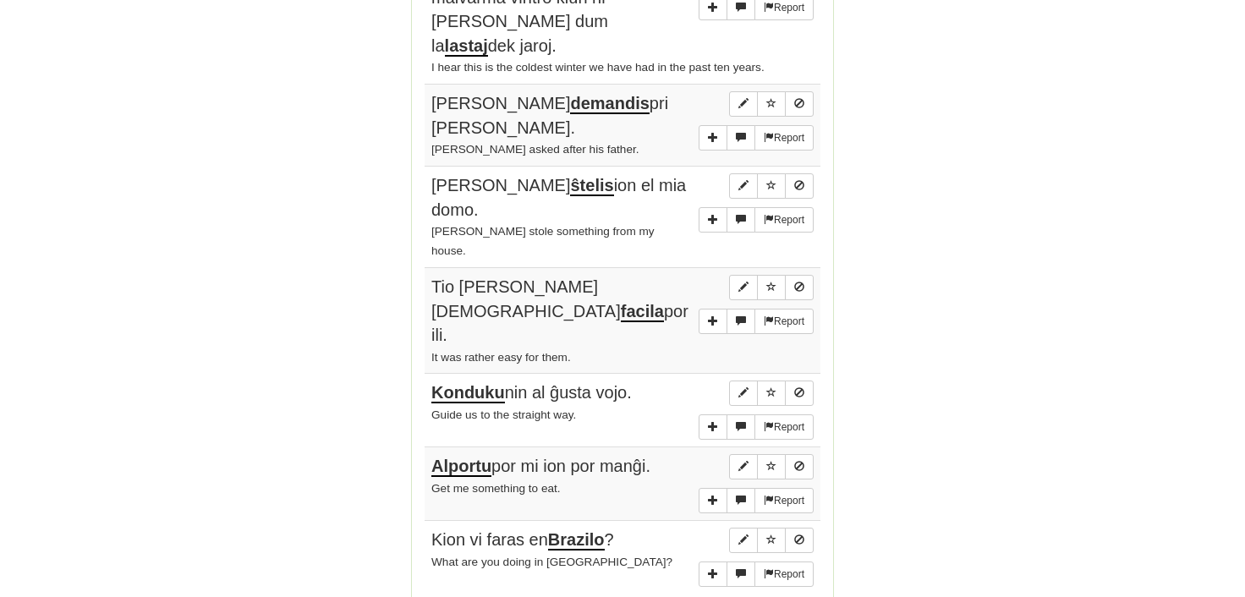
scroll to position [1254, 0]
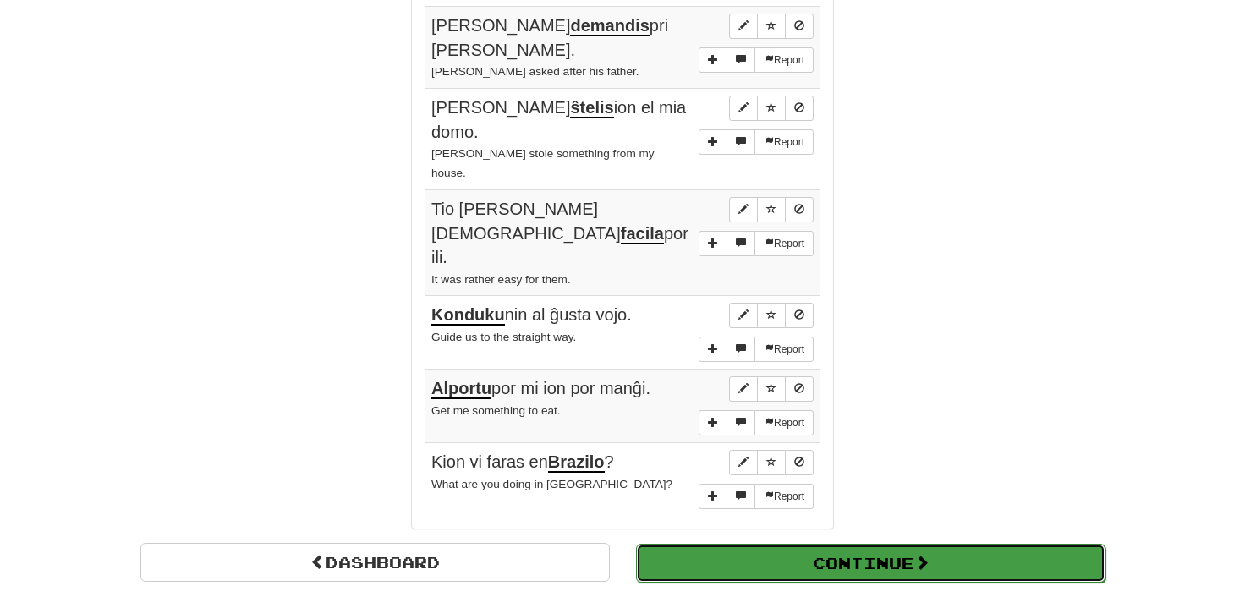
click at [834, 544] on button "Continue" at bounding box center [870, 563] width 469 height 39
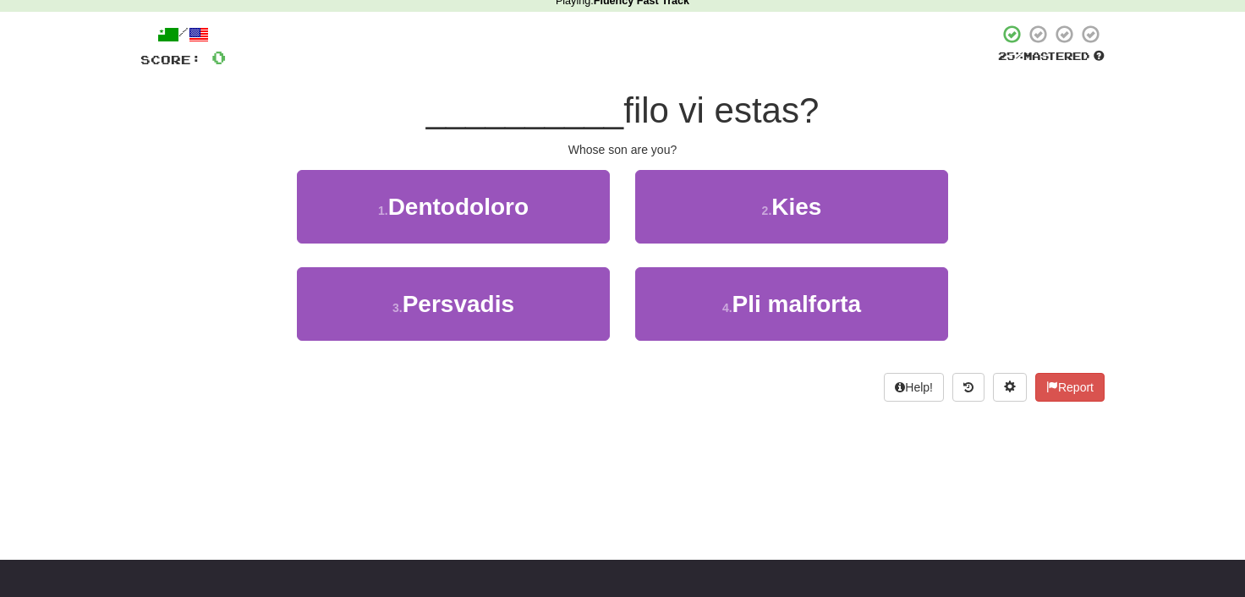
scroll to position [0, 0]
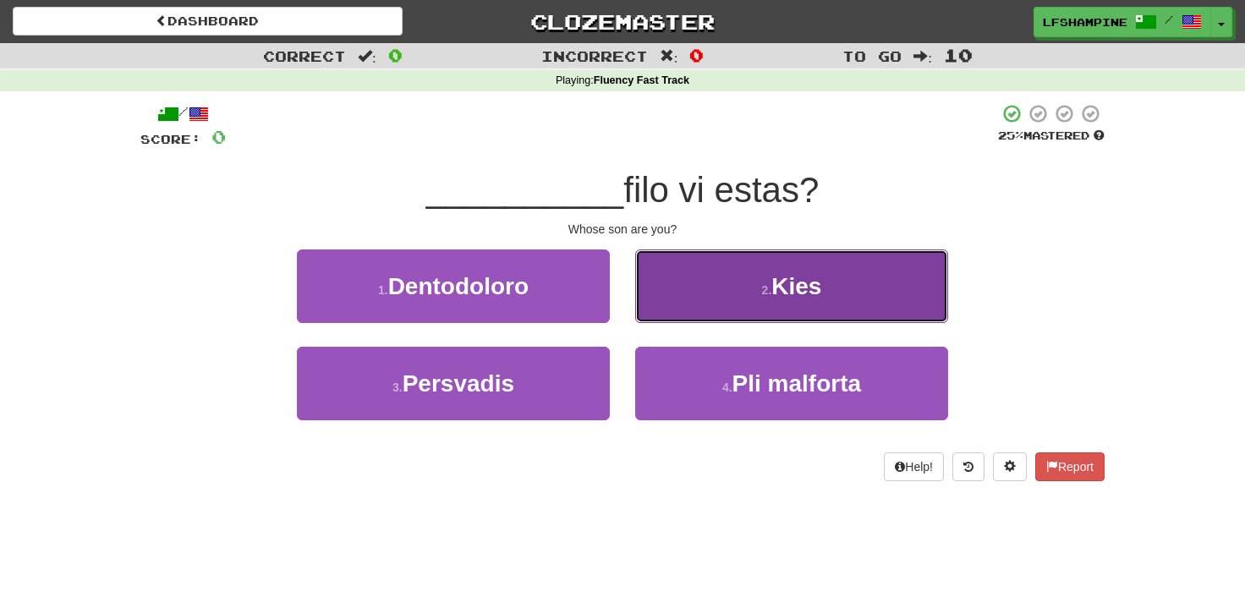
click at [784, 297] on span "Kies" at bounding box center [796, 286] width 50 height 26
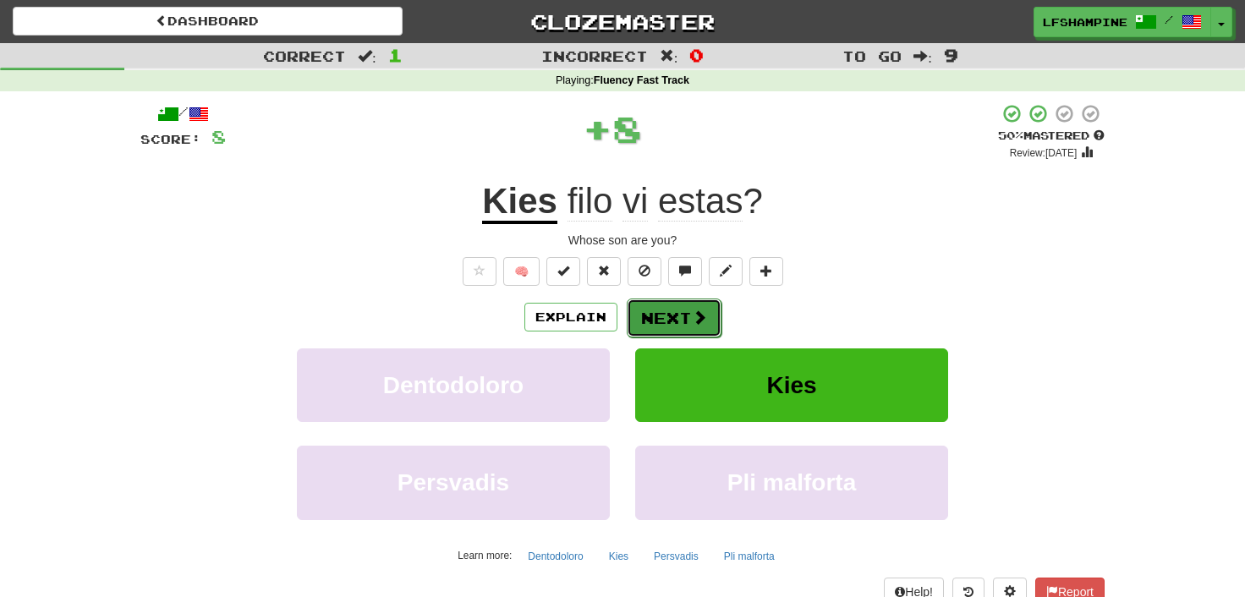
click at [667, 316] on button "Next" at bounding box center [674, 318] width 95 height 39
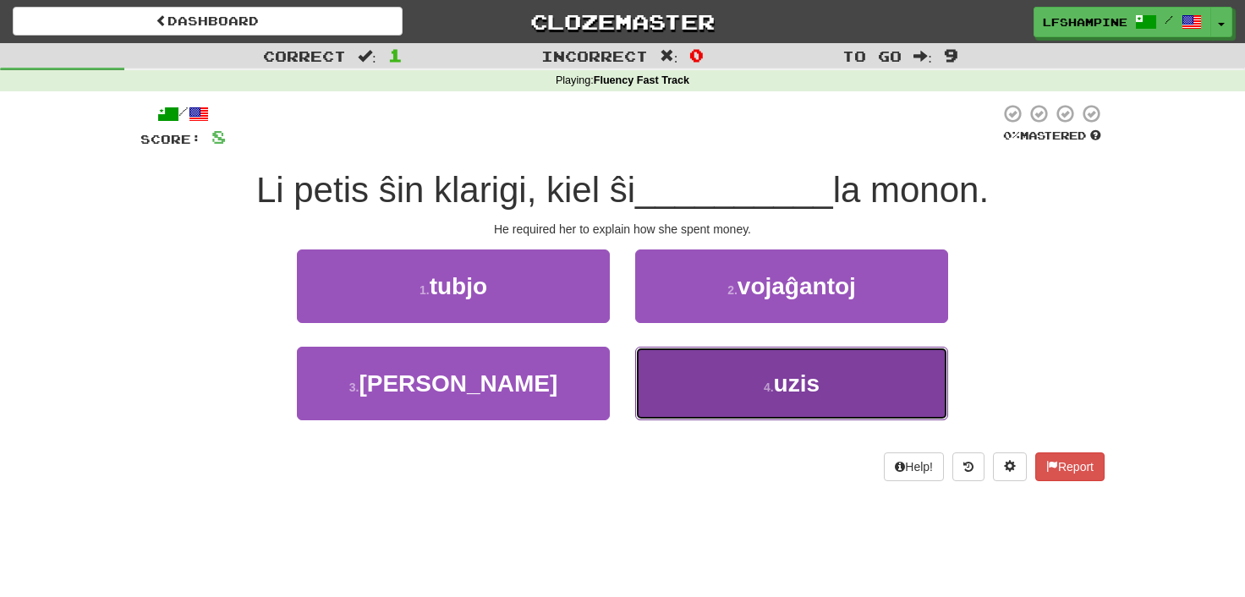
click at [806, 391] on span "uzis" at bounding box center [797, 384] width 46 height 26
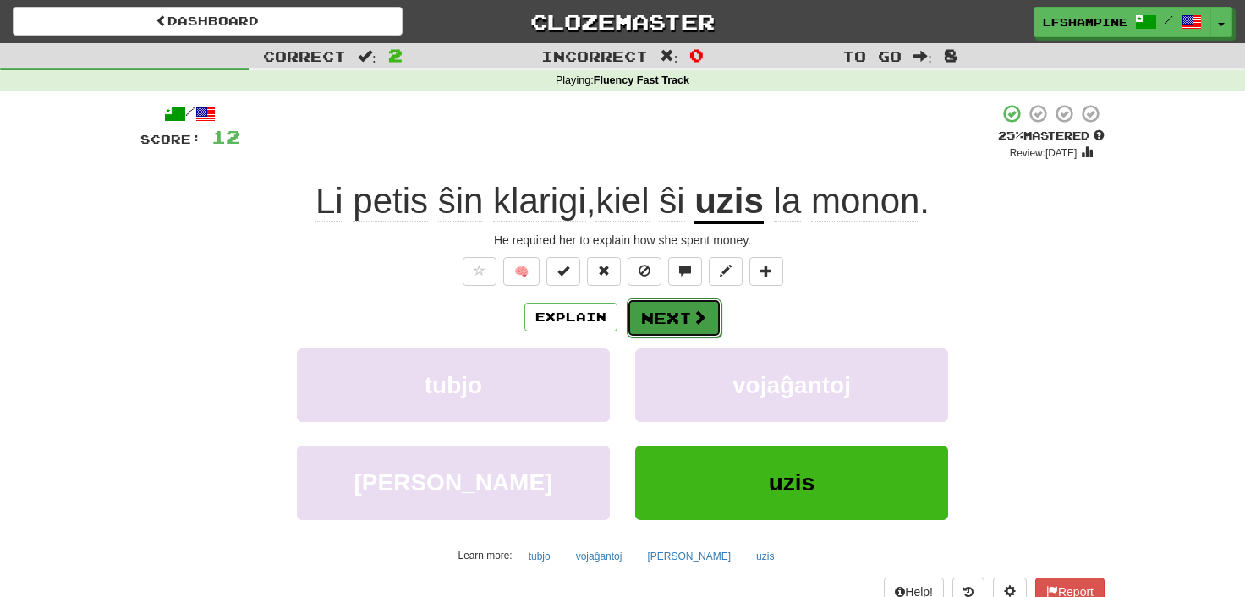
click at [646, 315] on button "Next" at bounding box center [674, 318] width 95 height 39
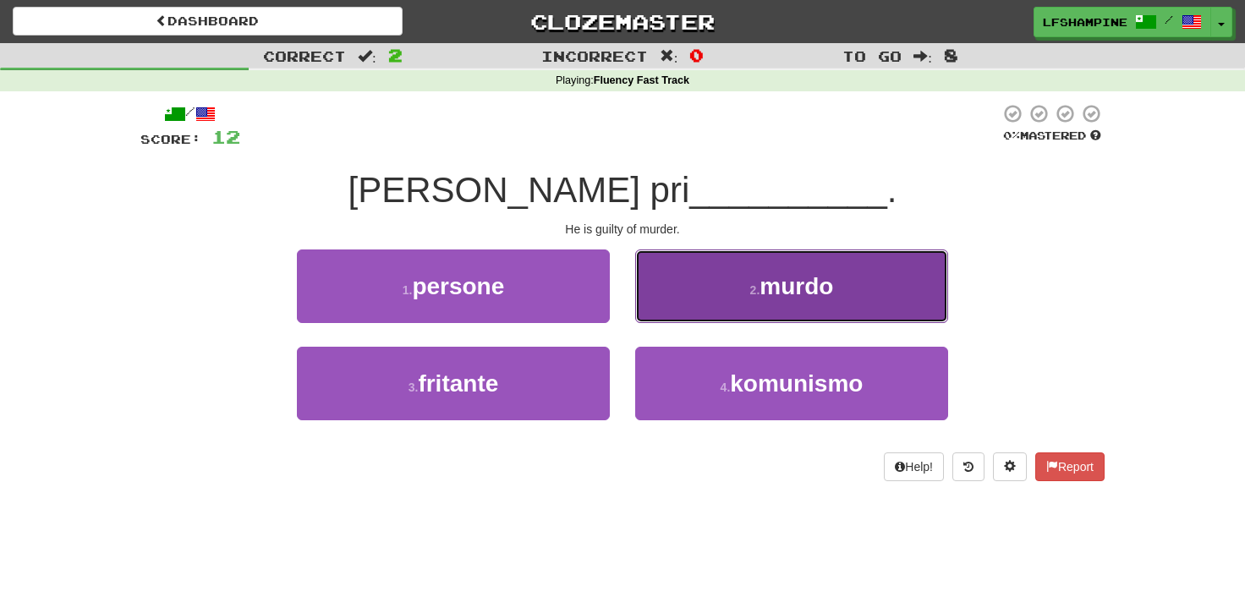
click at [755, 301] on button "2 . murdo" at bounding box center [791, 287] width 313 height 74
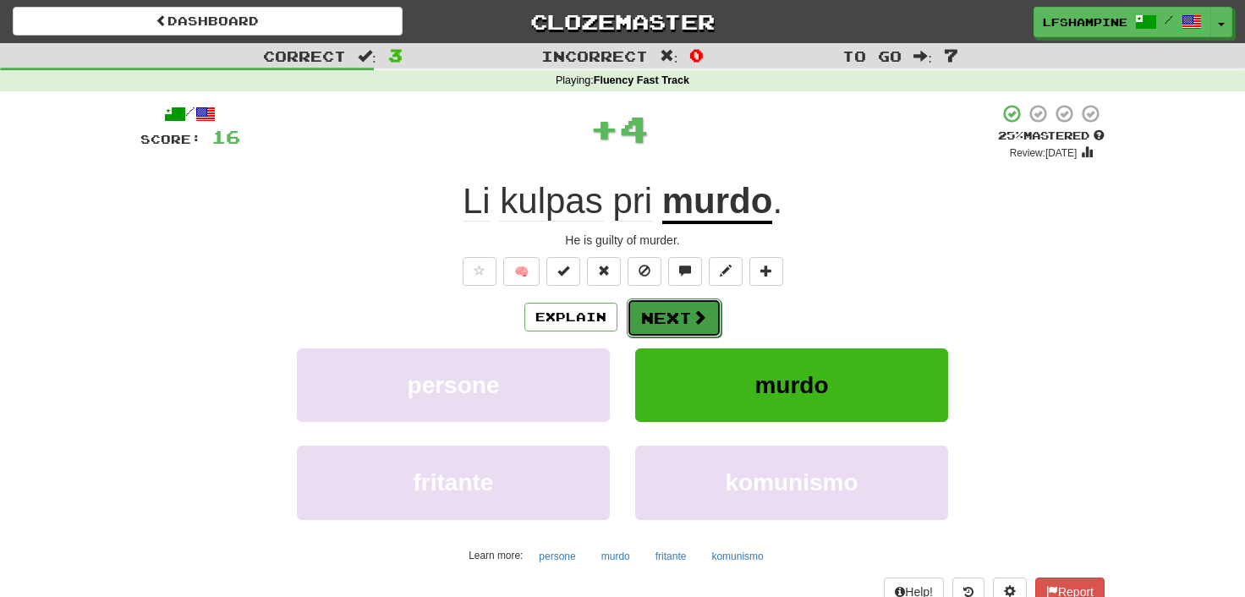
click at [681, 312] on button "Next" at bounding box center [674, 318] width 95 height 39
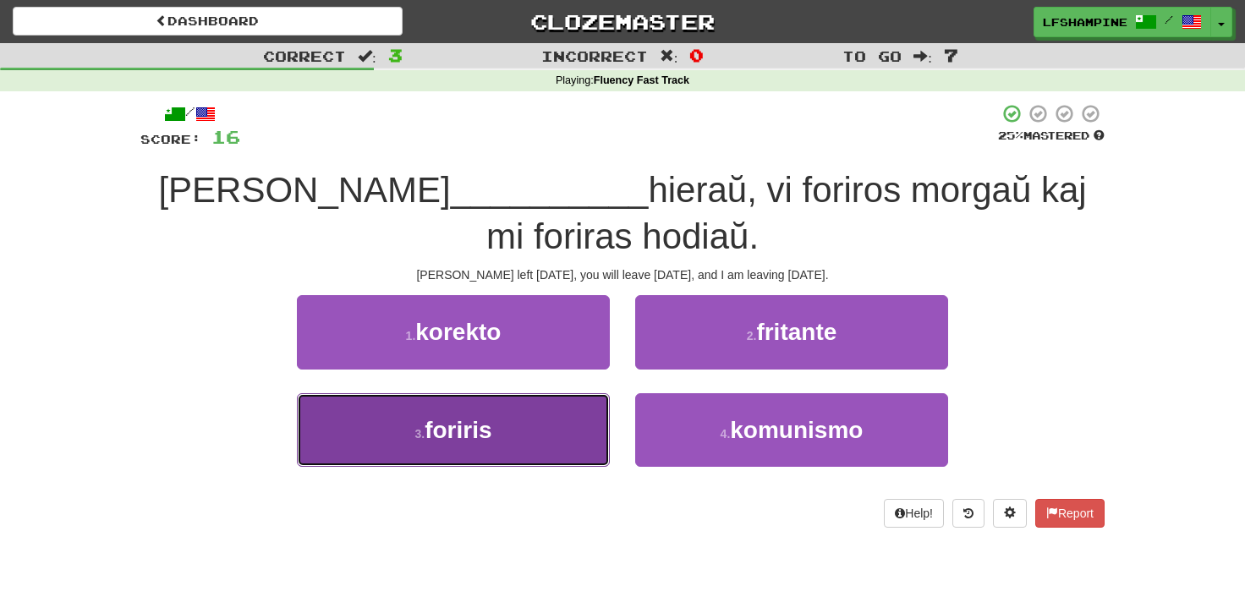
click at [487, 435] on span "foriris" at bounding box center [458, 430] width 67 height 26
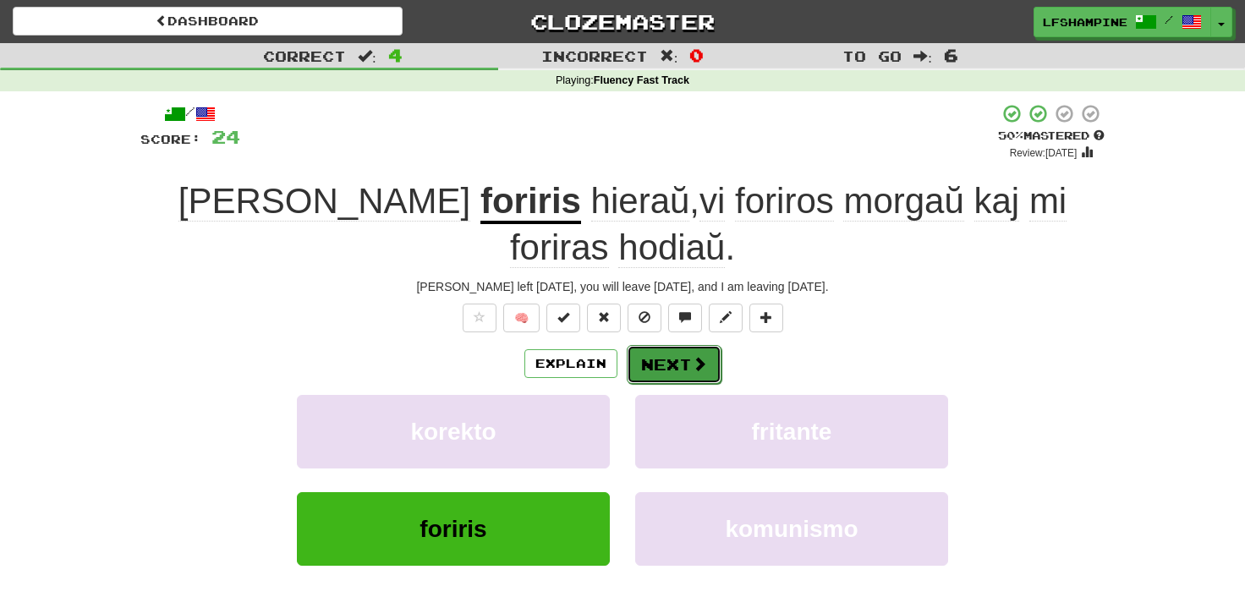
click at [666, 345] on button "Next" at bounding box center [674, 364] width 95 height 39
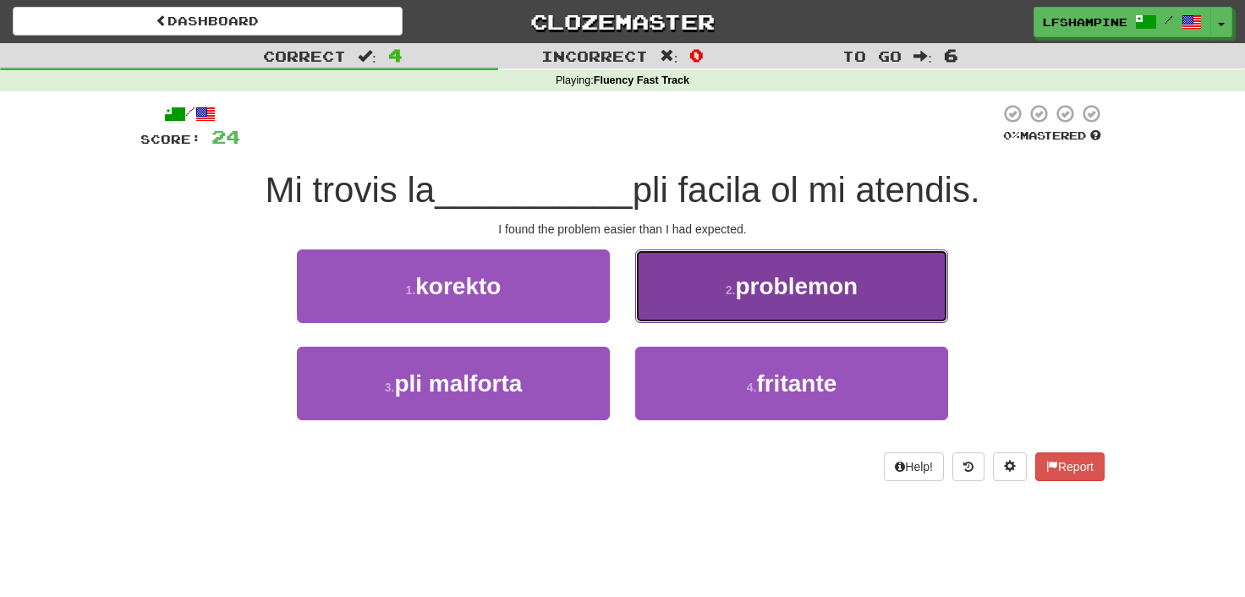
click at [761, 288] on span "problemon" at bounding box center [797, 286] width 123 height 26
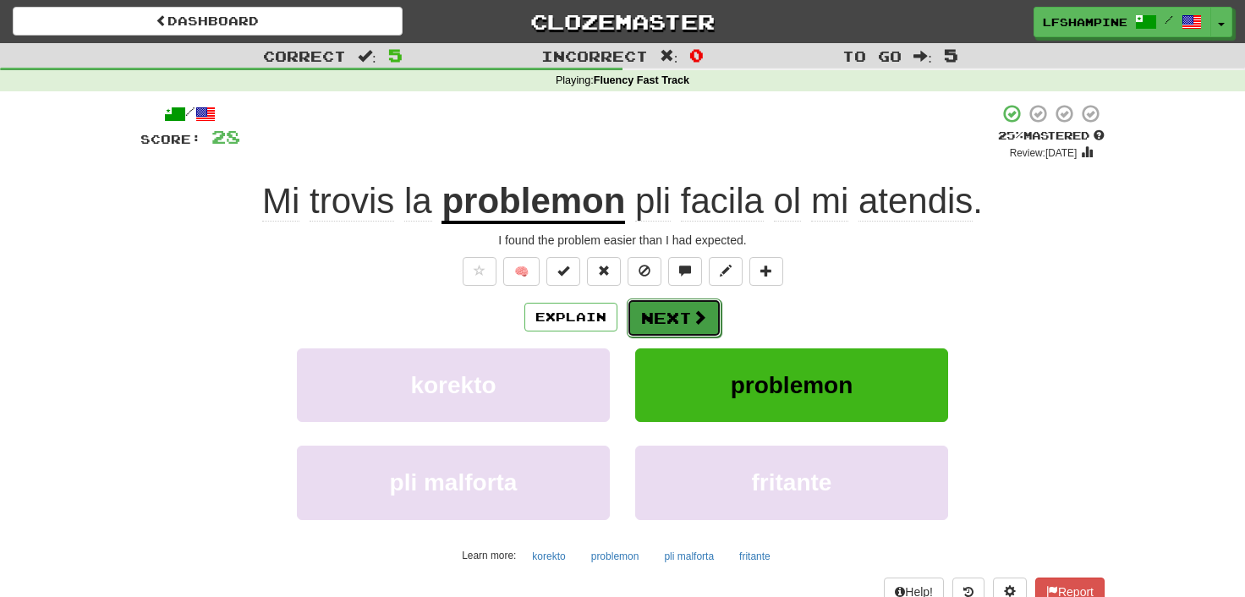
click at [679, 318] on button "Next" at bounding box center [674, 318] width 95 height 39
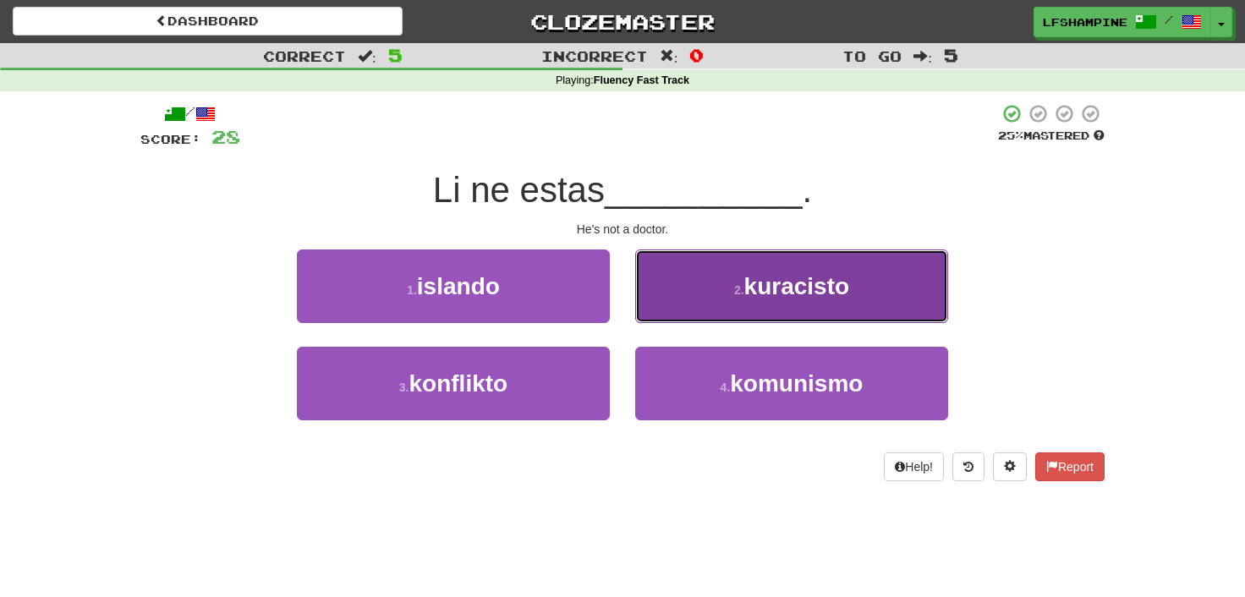
click at [769, 290] on span "kuracisto" at bounding box center [797, 286] width 106 height 26
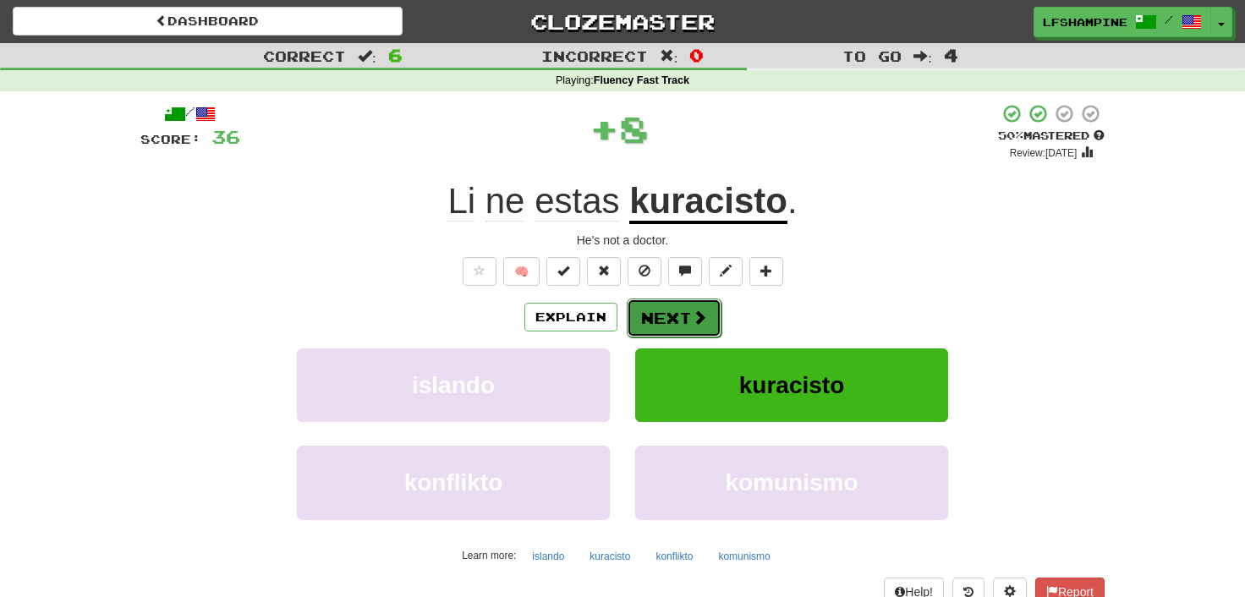
click at [668, 310] on button "Next" at bounding box center [674, 318] width 95 height 39
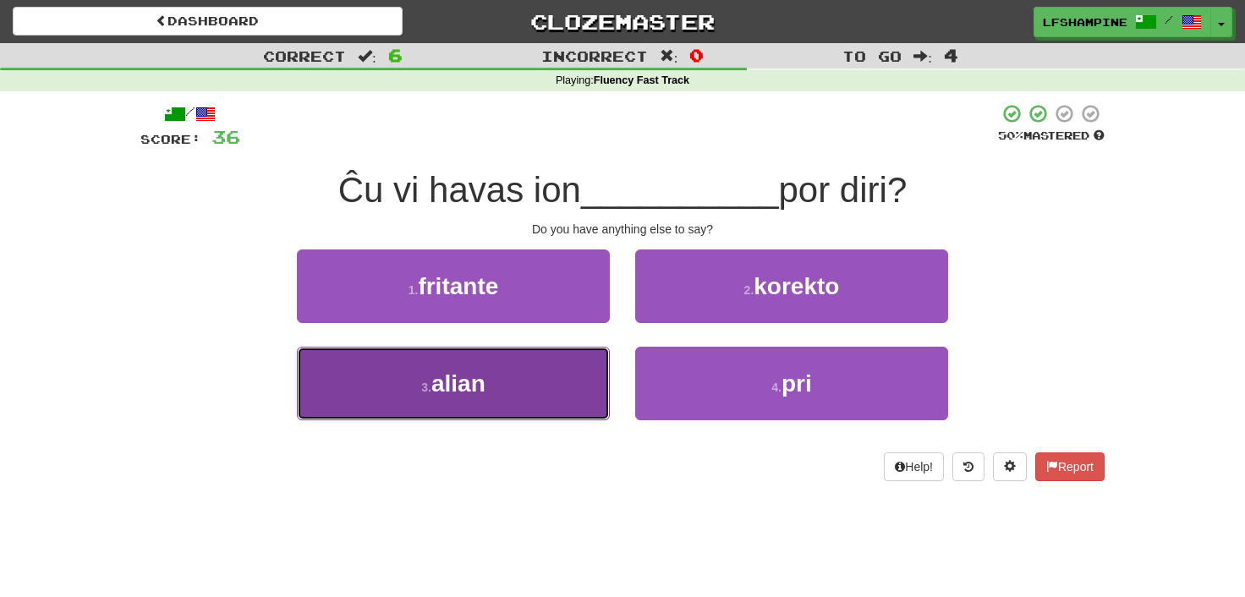
click at [499, 398] on button "3 . alian" at bounding box center [453, 384] width 313 height 74
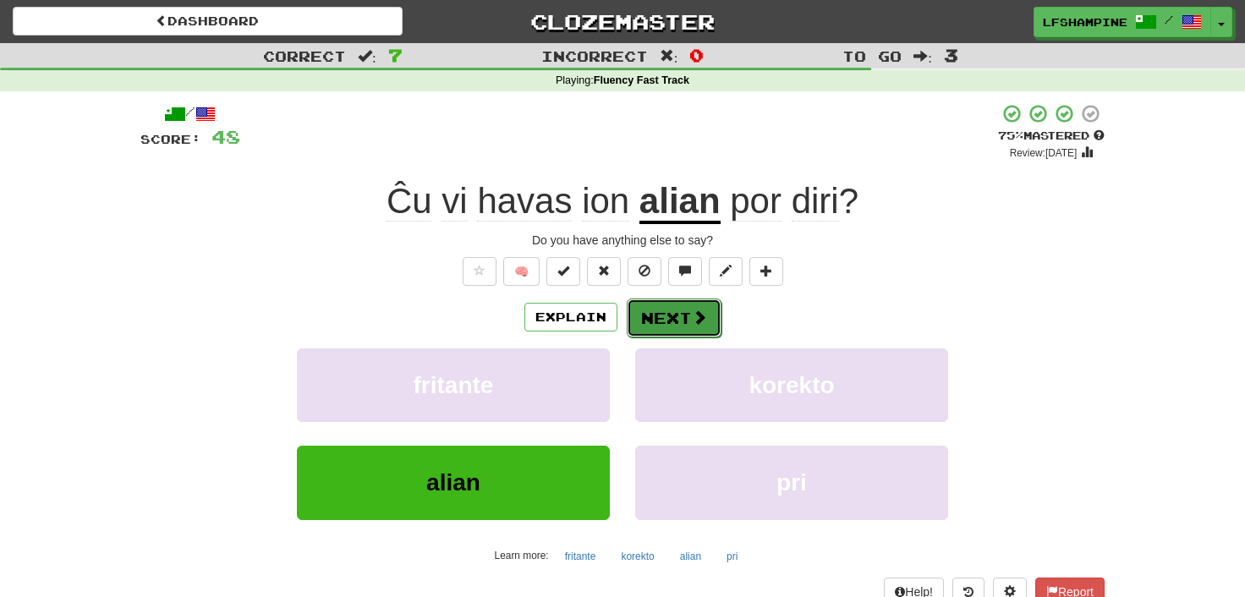
click at [665, 310] on button "Next" at bounding box center [674, 318] width 95 height 39
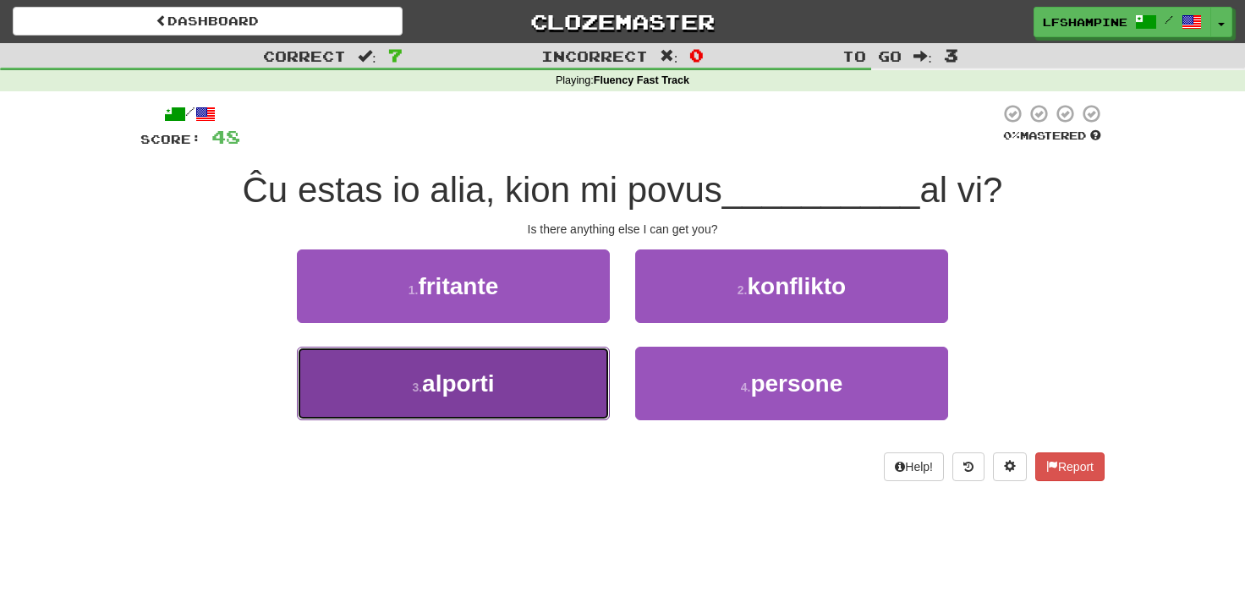
click at [486, 392] on span "alporti" at bounding box center [458, 384] width 73 height 26
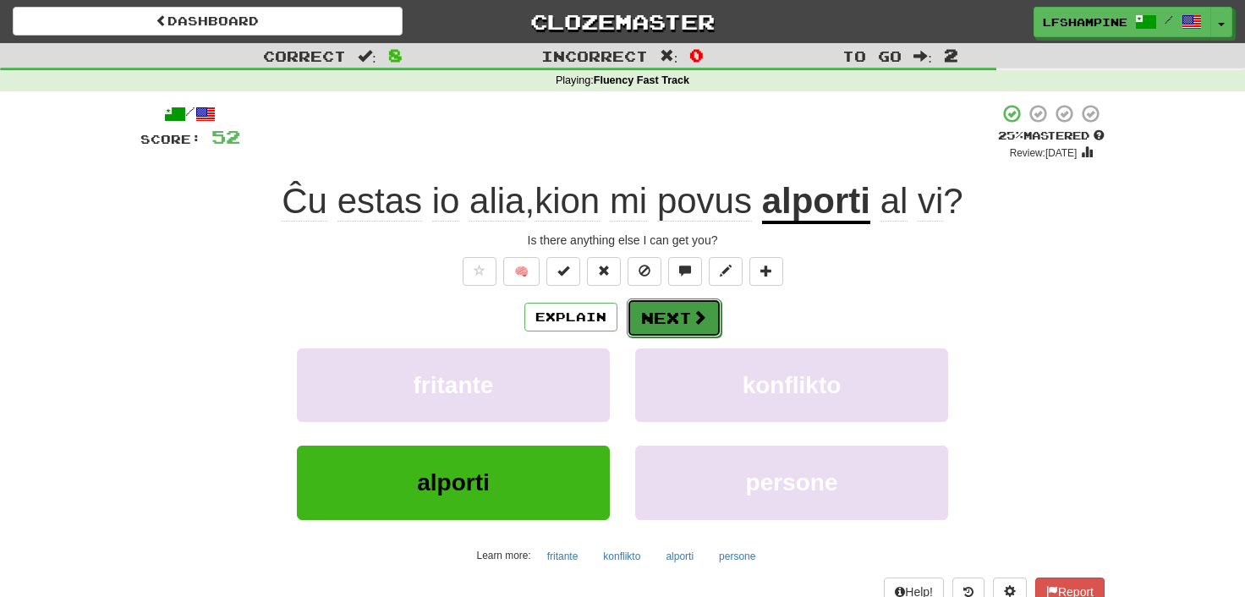
click at [645, 319] on button "Next" at bounding box center [674, 318] width 95 height 39
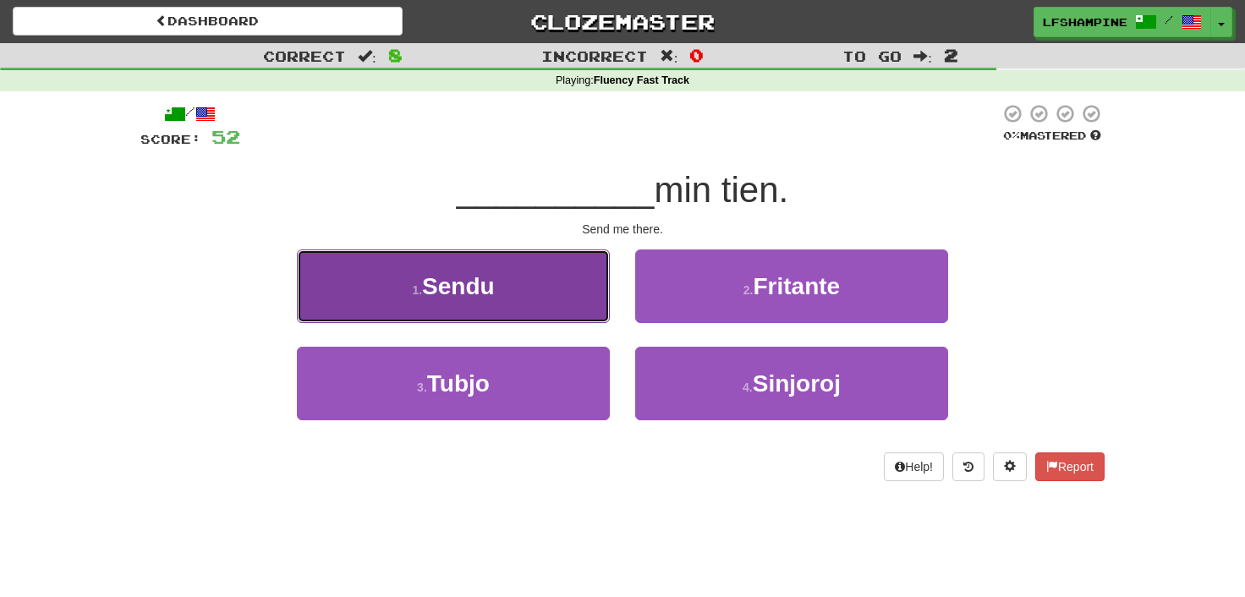
click at [481, 279] on span "Sendu" at bounding box center [458, 286] width 73 height 26
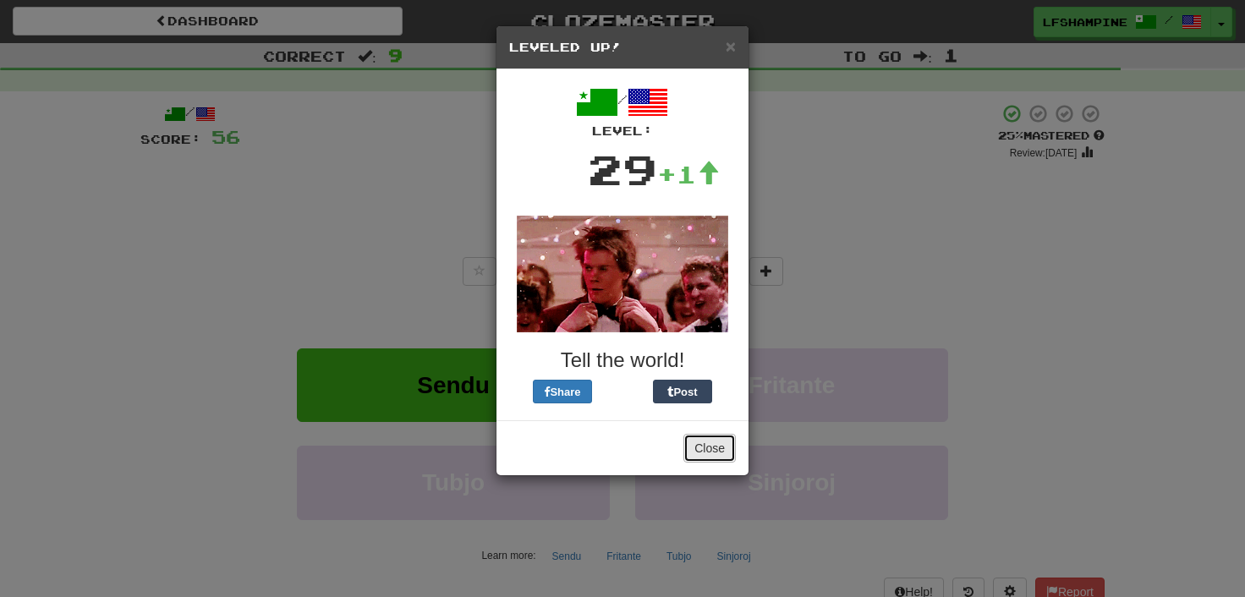
click at [708, 449] on button "Close" at bounding box center [710, 448] width 52 height 29
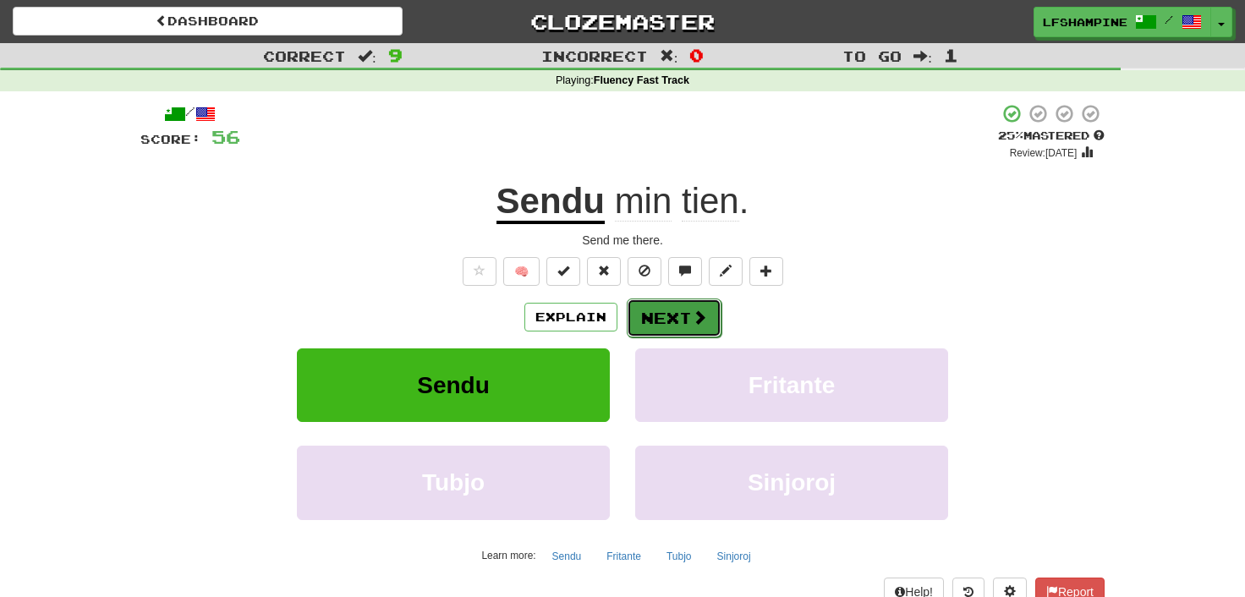
click at [670, 316] on button "Next" at bounding box center [674, 318] width 95 height 39
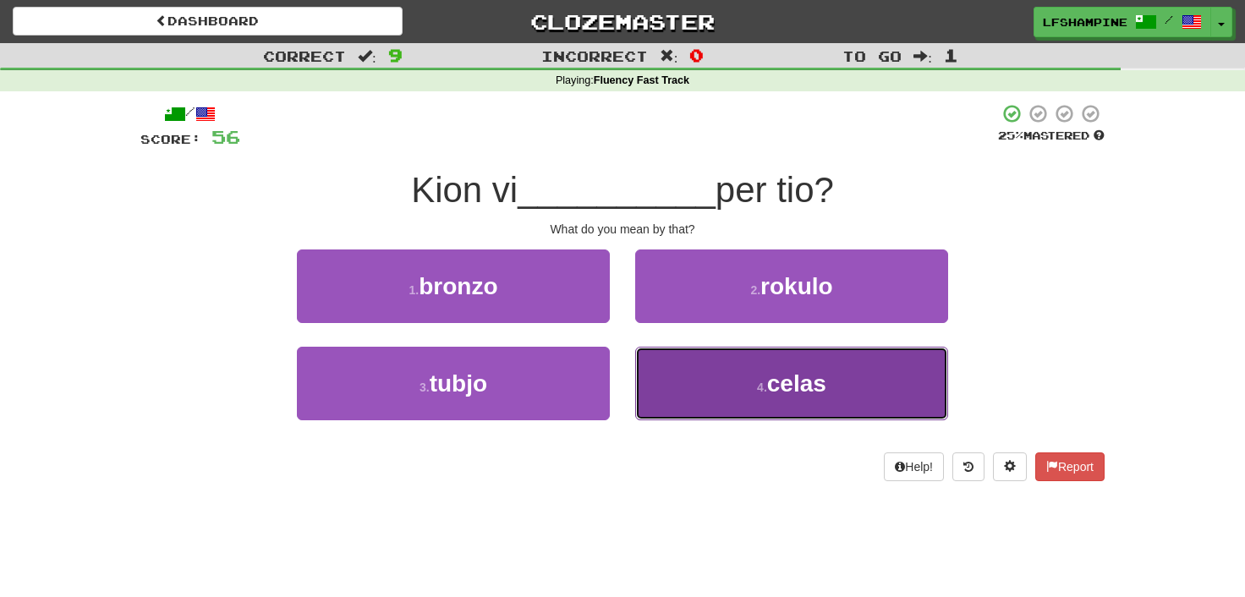
click at [805, 389] on span "celas" at bounding box center [796, 384] width 59 height 26
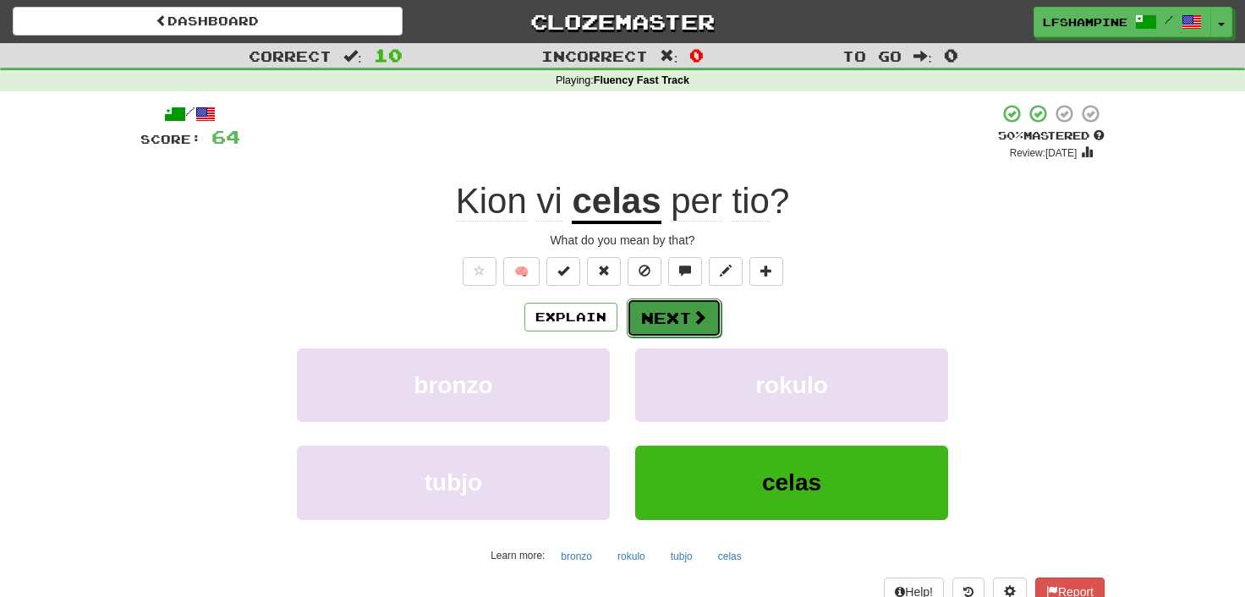
click at [684, 315] on button "Next" at bounding box center [674, 318] width 95 height 39
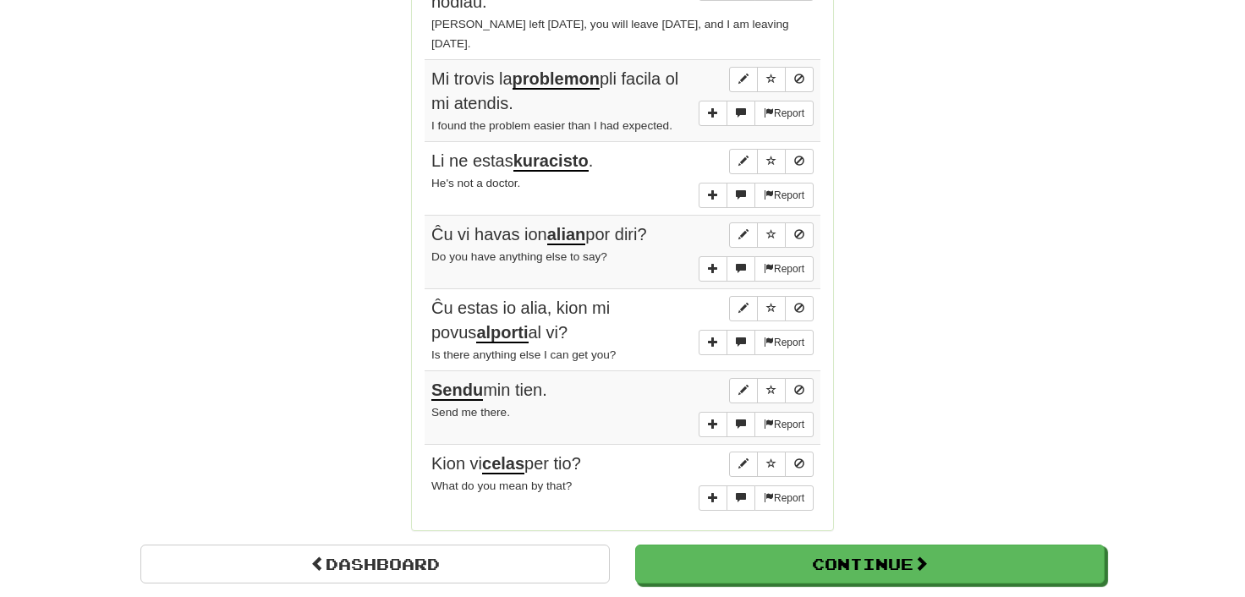
scroll to position [1214, 0]
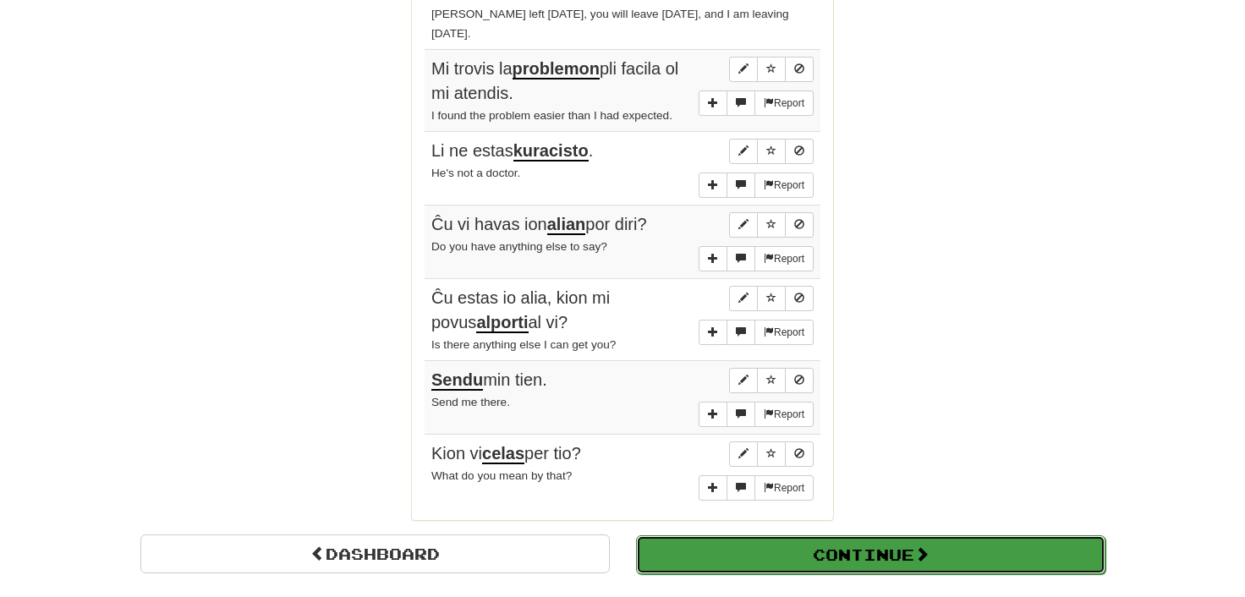
click at [766, 535] on button "Continue" at bounding box center [870, 554] width 469 height 39
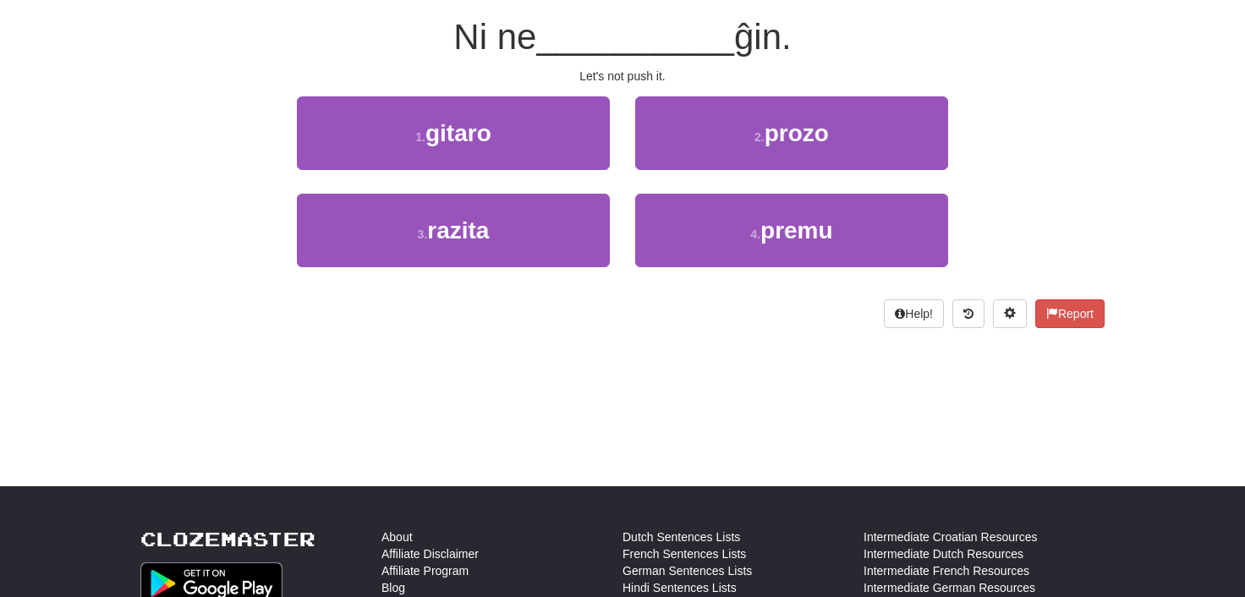
scroll to position [0, 0]
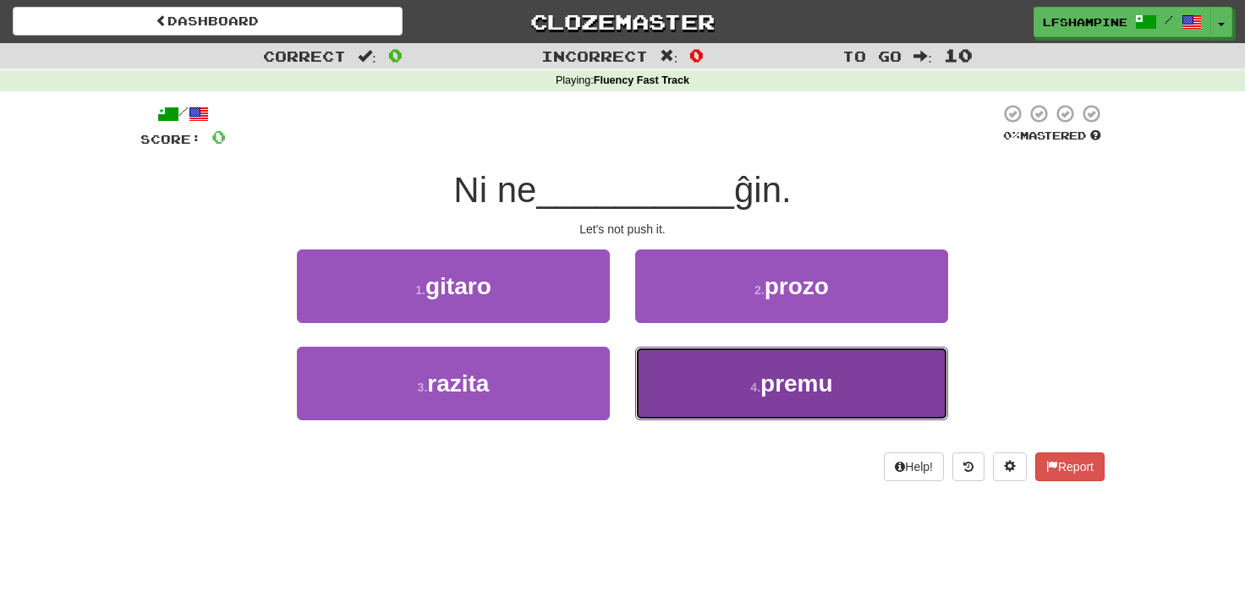
click at [780, 387] on span "premu" at bounding box center [796, 384] width 73 height 26
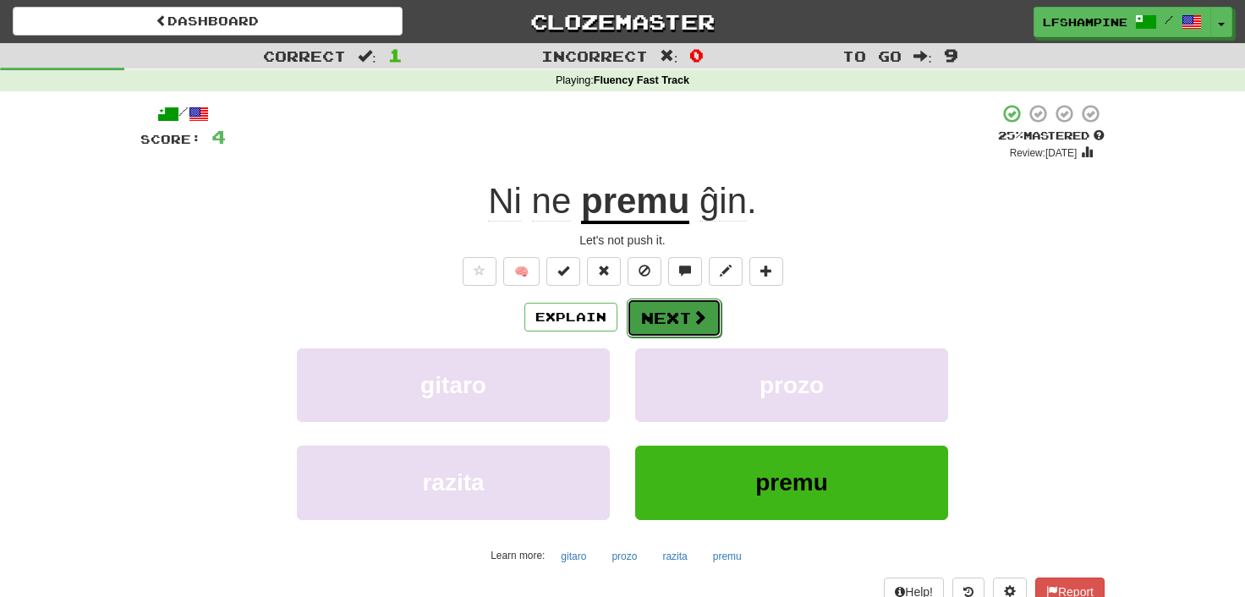
click at [662, 316] on button "Next" at bounding box center [674, 318] width 95 height 39
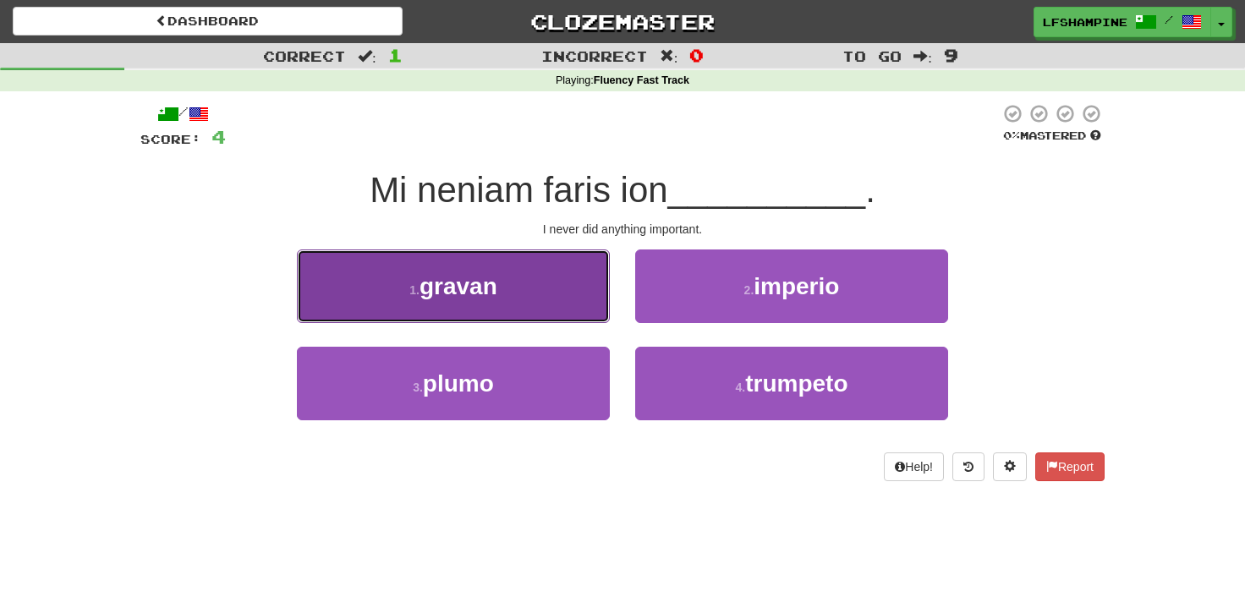
click at [452, 295] on span "gravan" at bounding box center [459, 286] width 78 height 26
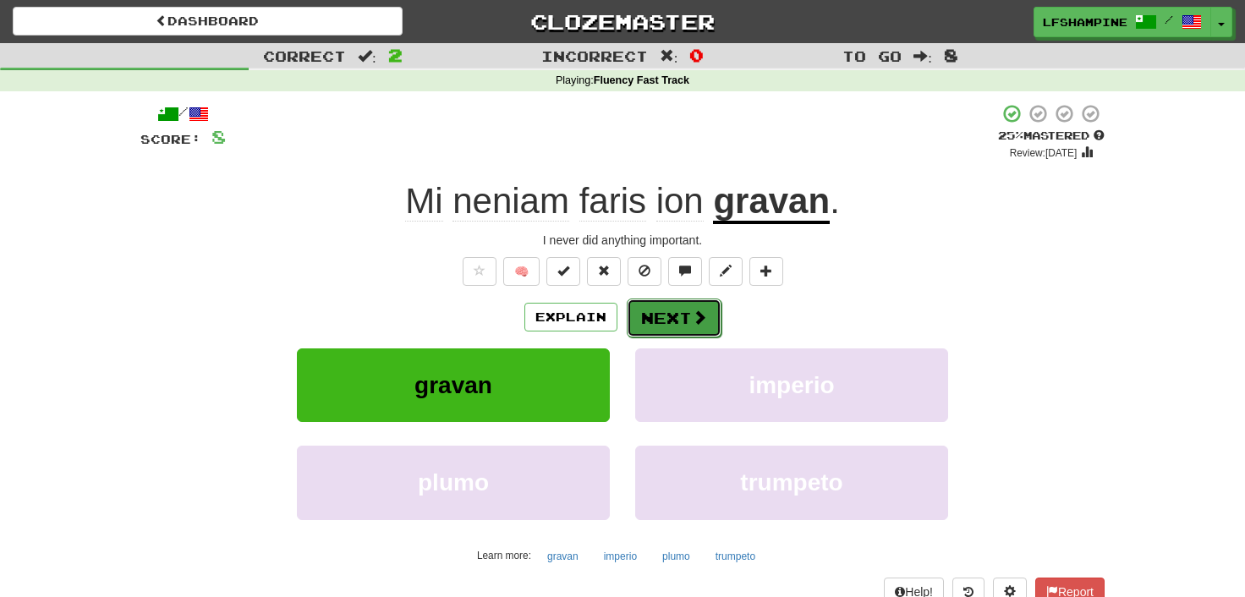
click at [671, 314] on button "Next" at bounding box center [674, 318] width 95 height 39
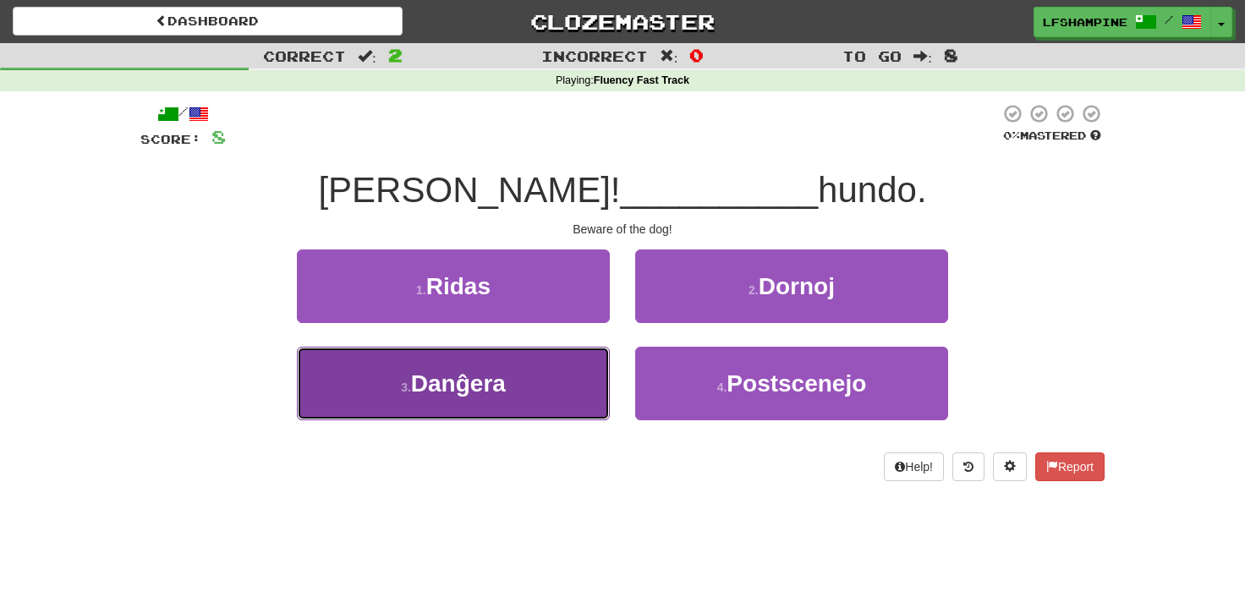
click at [455, 376] on span "Danĝera" at bounding box center [458, 384] width 95 height 26
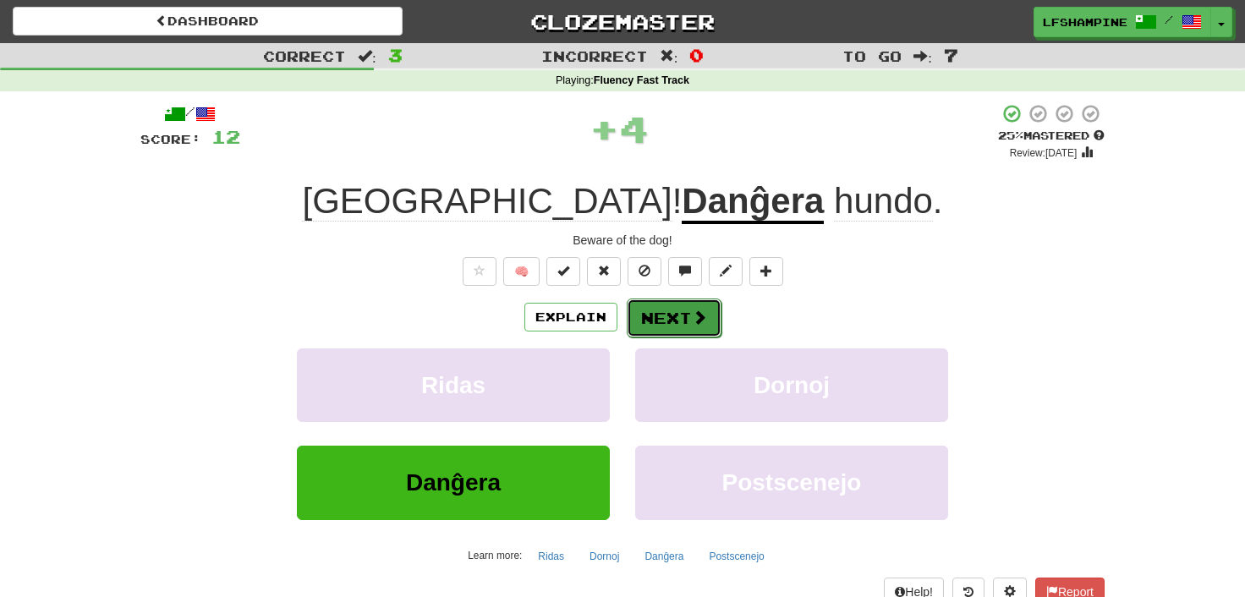
click at [662, 315] on button "Next" at bounding box center [674, 318] width 95 height 39
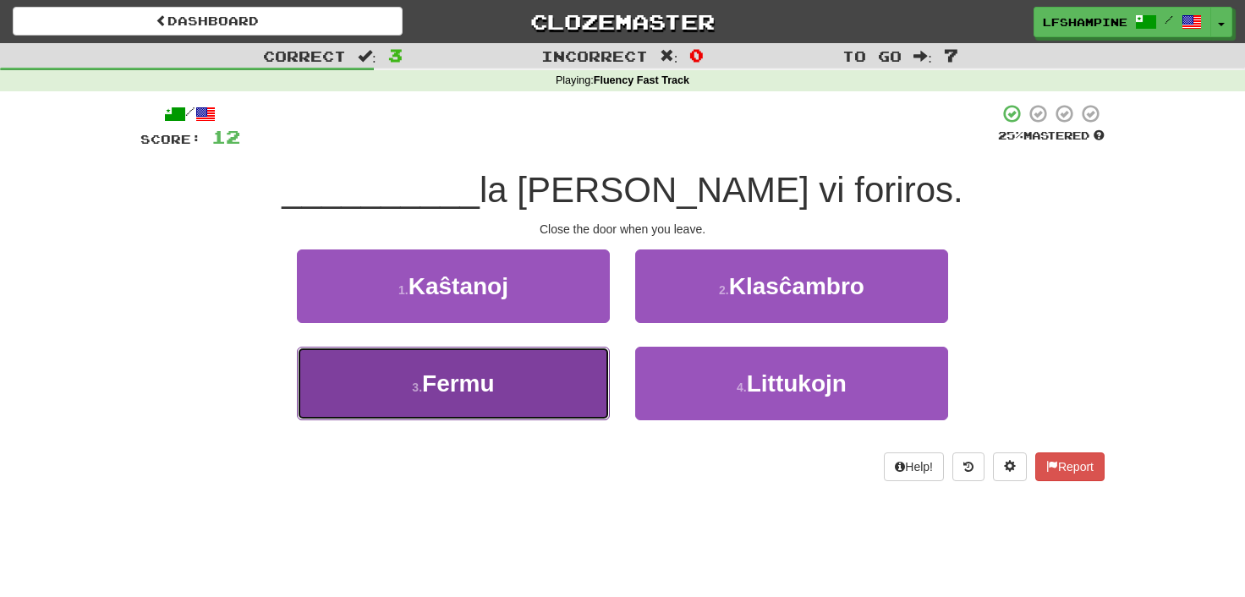
click at [468, 387] on span "Fermu" at bounding box center [458, 384] width 73 height 26
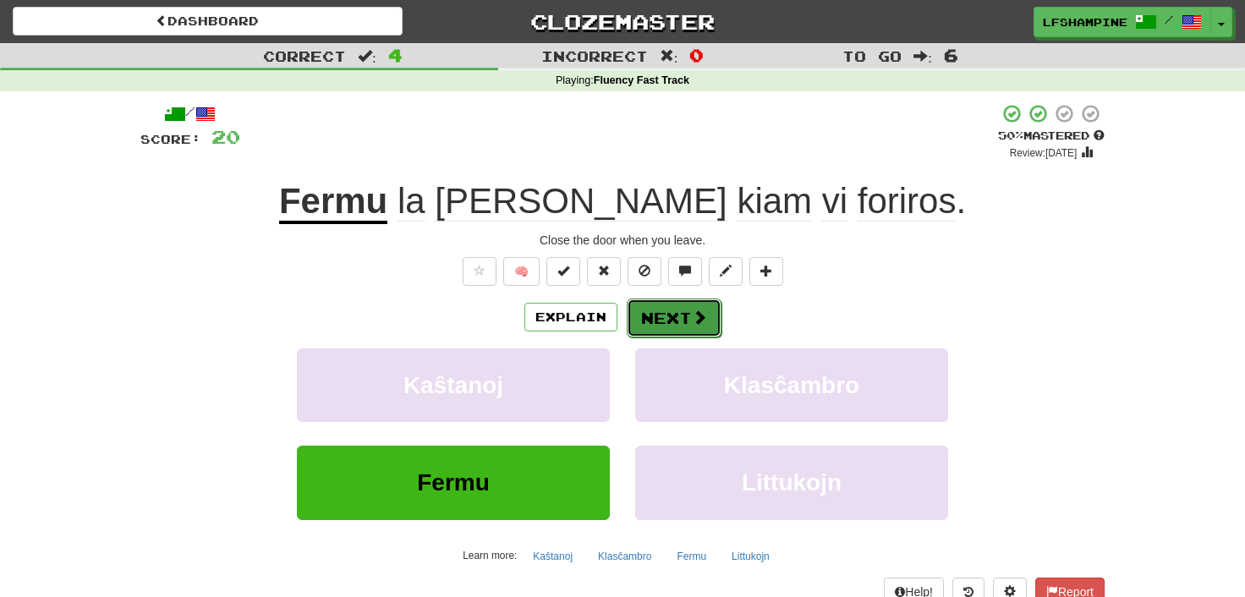
click at [651, 312] on button "Next" at bounding box center [674, 318] width 95 height 39
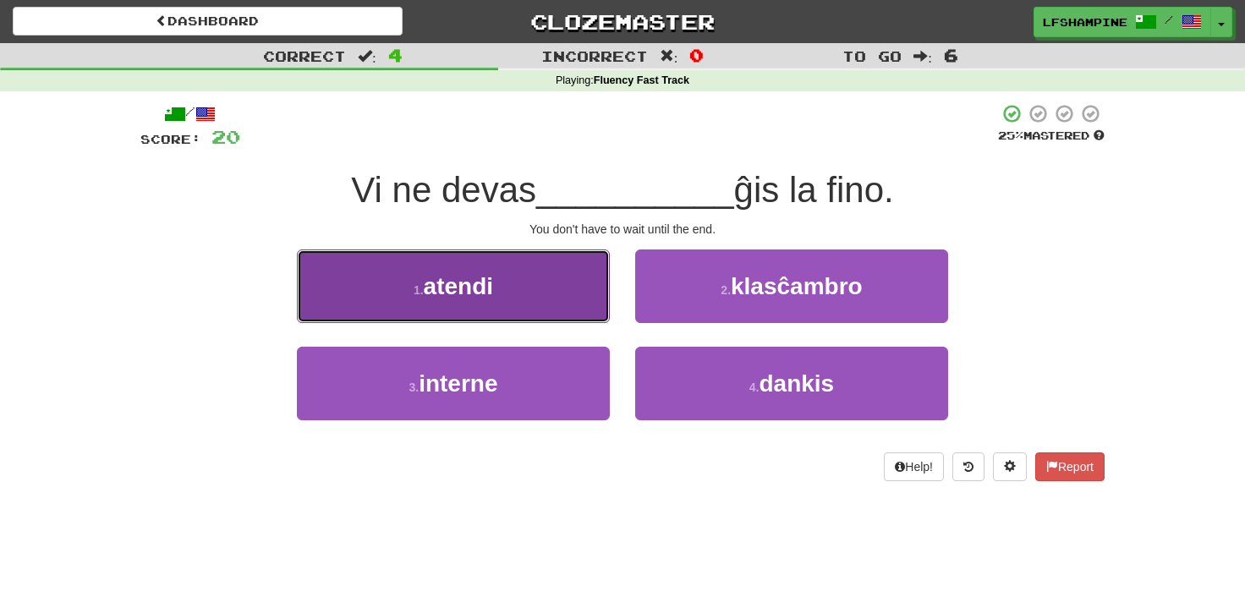
click at [492, 290] on span "atendi" at bounding box center [458, 286] width 69 height 26
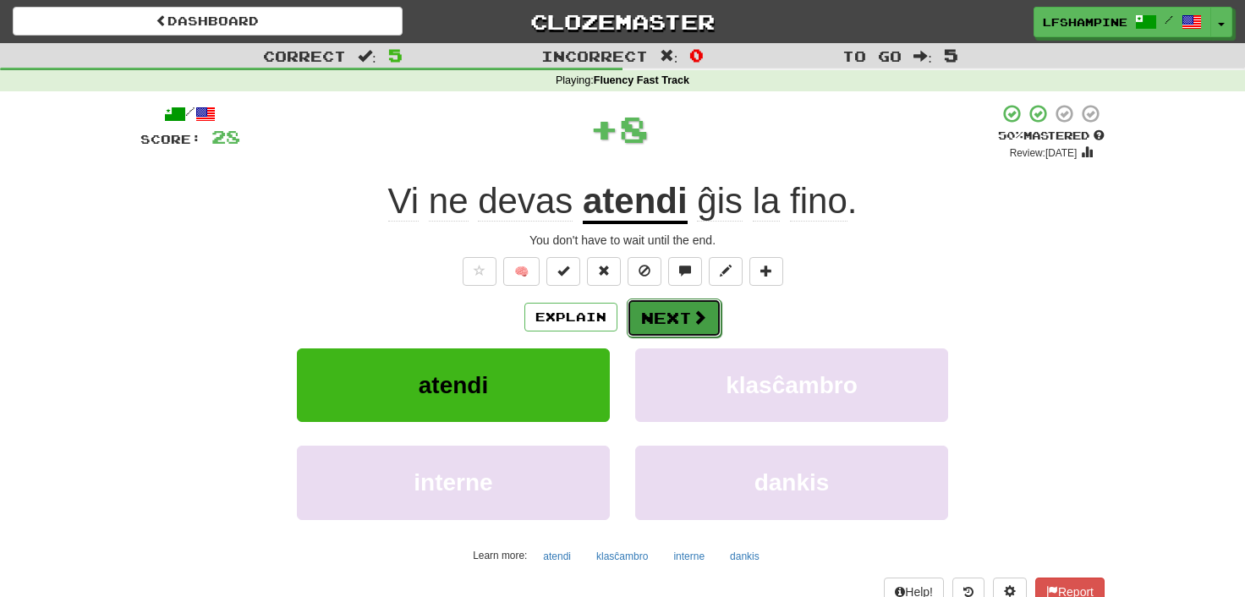
click at [707, 319] on button "Next" at bounding box center [674, 318] width 95 height 39
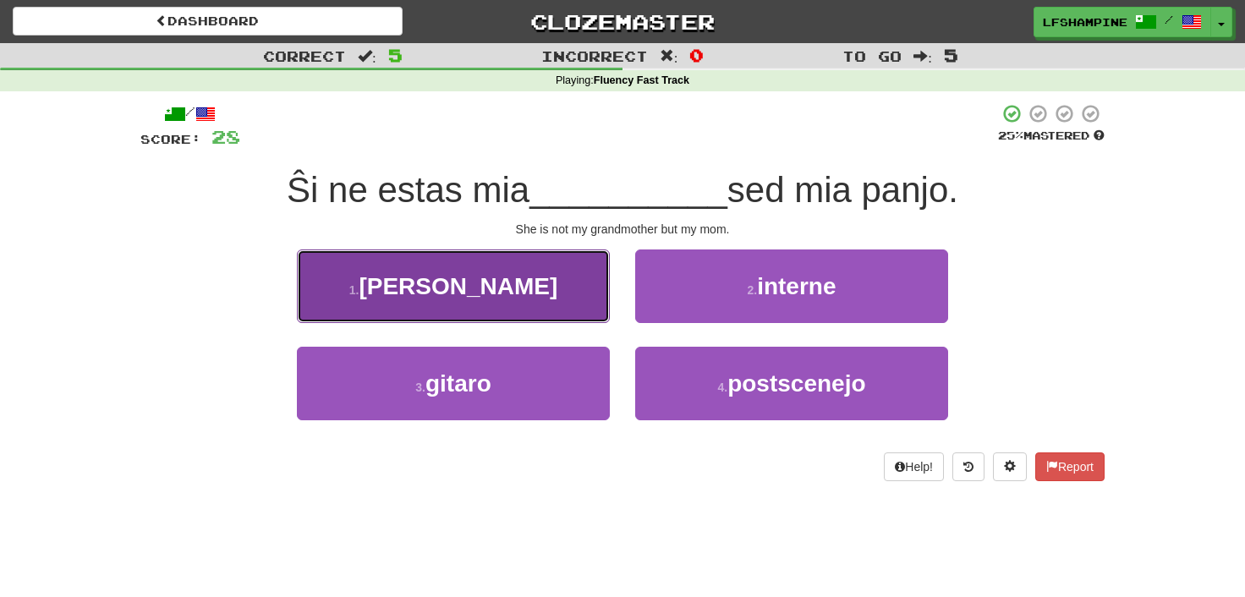
click at [475, 294] on span "avino" at bounding box center [458, 286] width 199 height 26
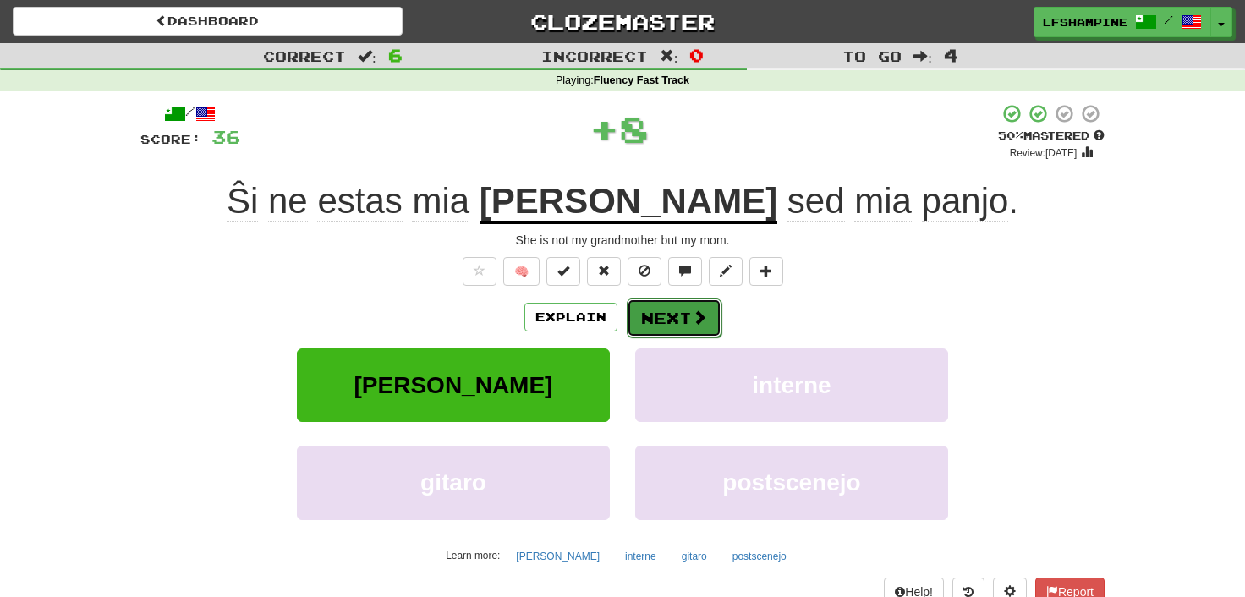
click at [669, 310] on button "Next" at bounding box center [674, 318] width 95 height 39
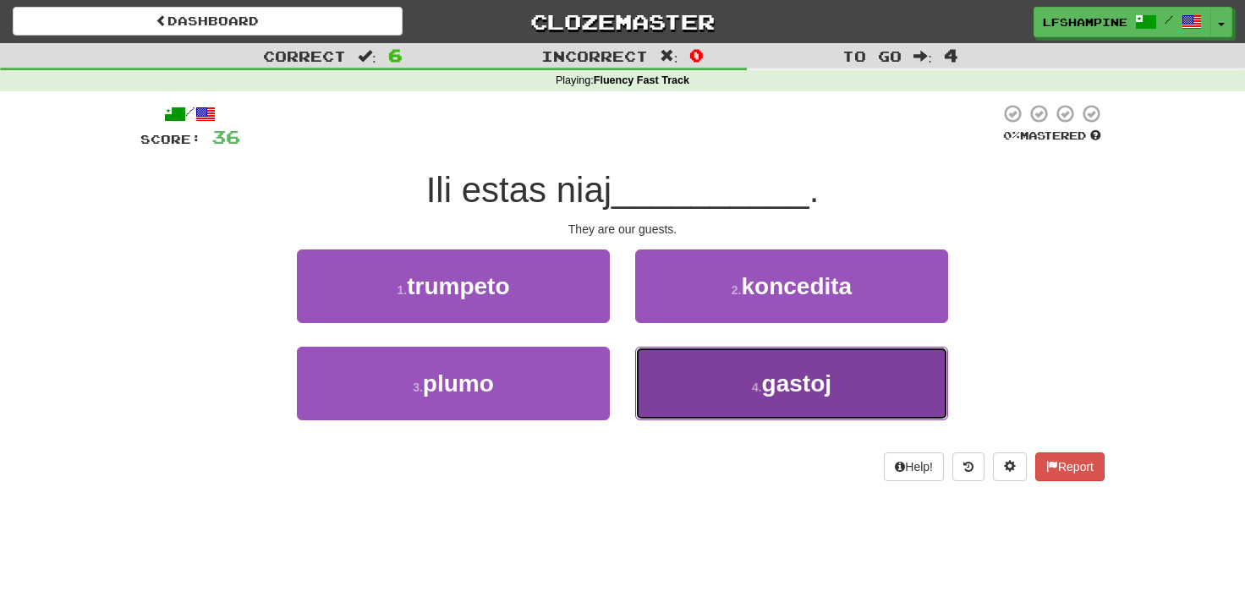
click at [792, 376] on span "gastoj" at bounding box center [796, 384] width 69 height 26
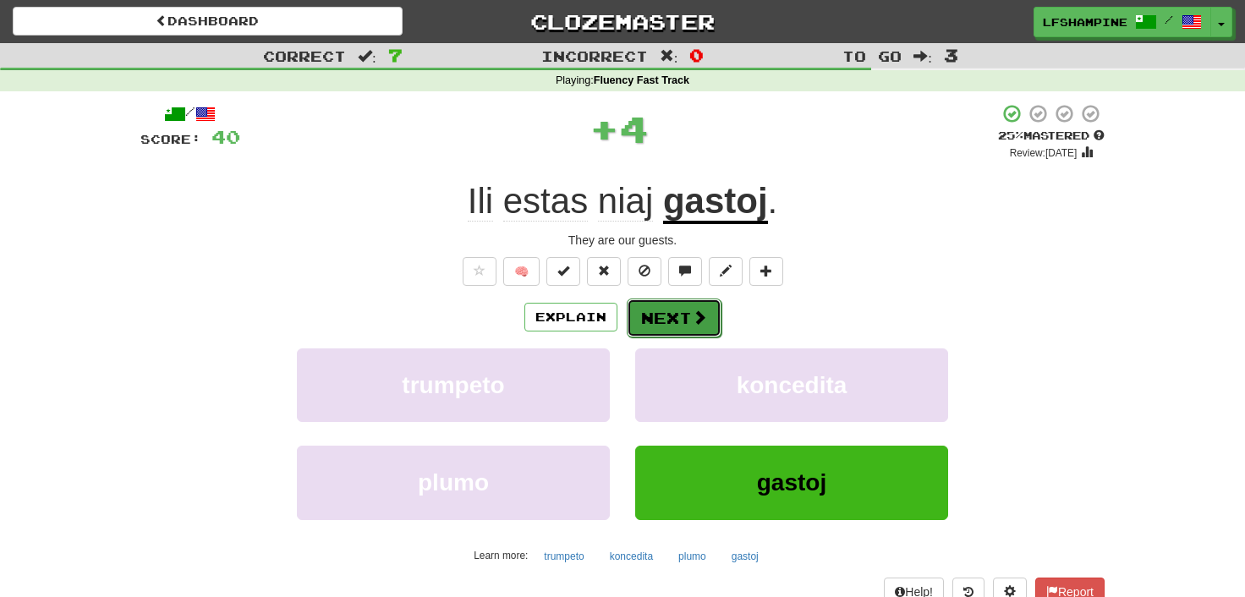
click at [694, 313] on span at bounding box center [699, 317] width 15 height 15
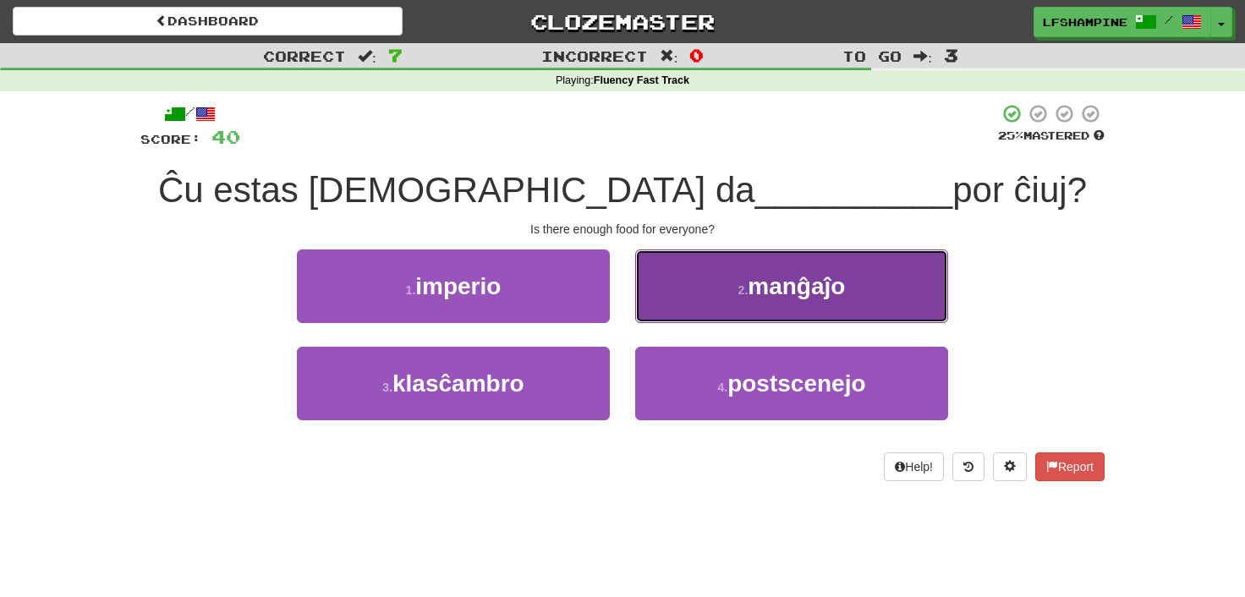
click at [766, 306] on button "2 . manĝaĵo" at bounding box center [791, 287] width 313 height 74
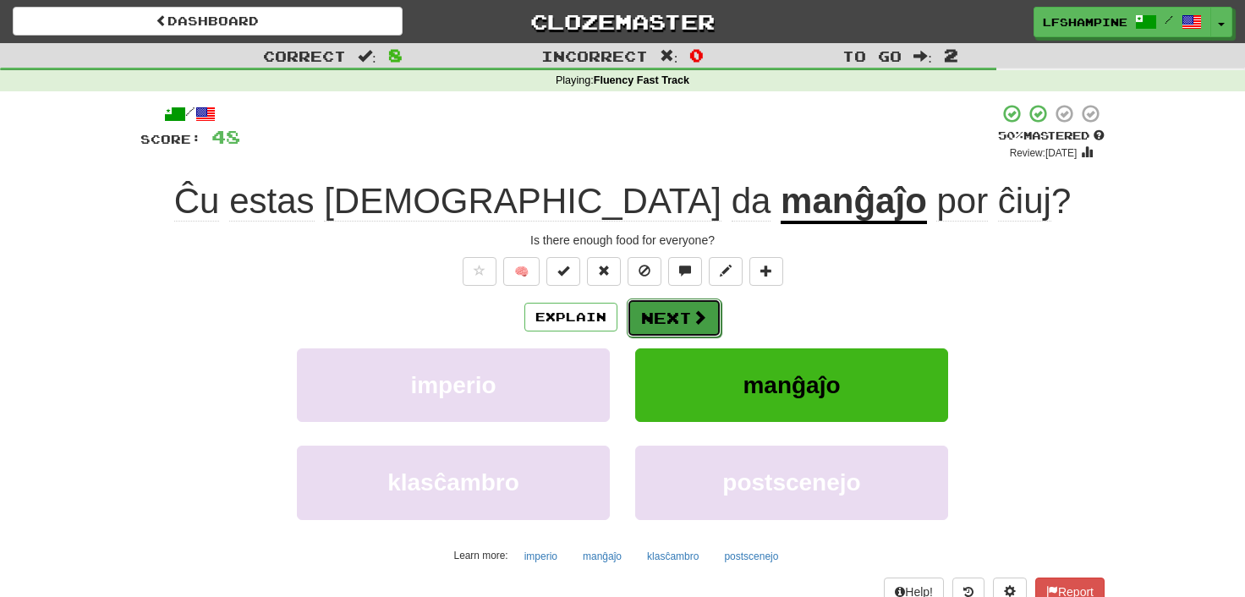
click at [677, 316] on button "Next" at bounding box center [674, 318] width 95 height 39
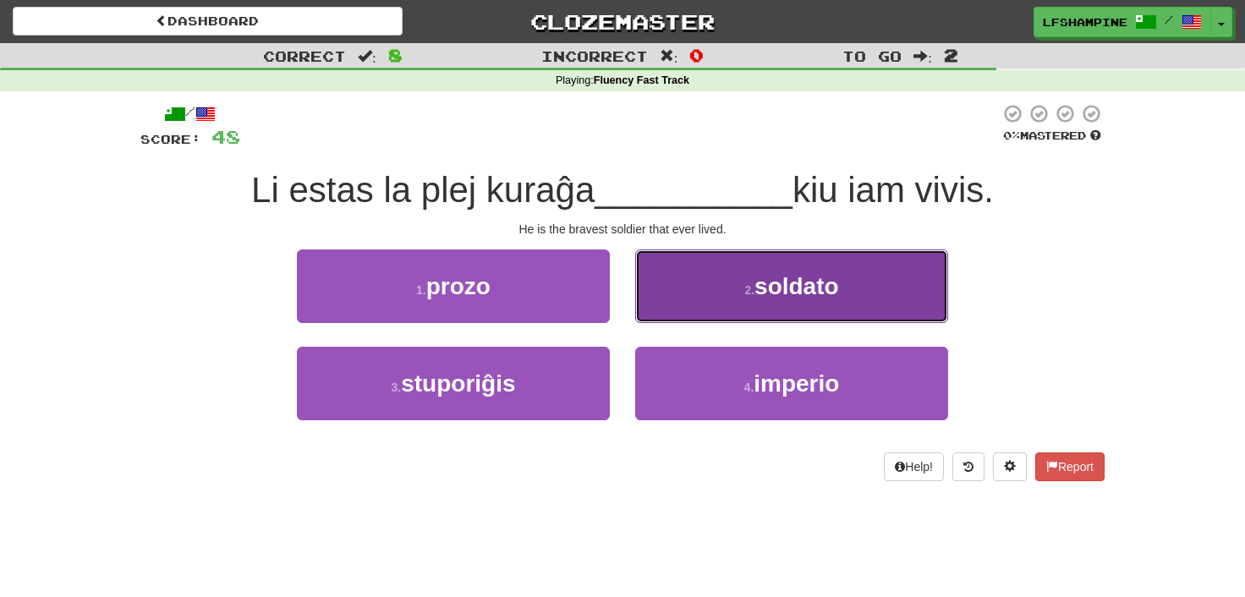
click at [774, 285] on span "soldato" at bounding box center [797, 286] width 85 height 26
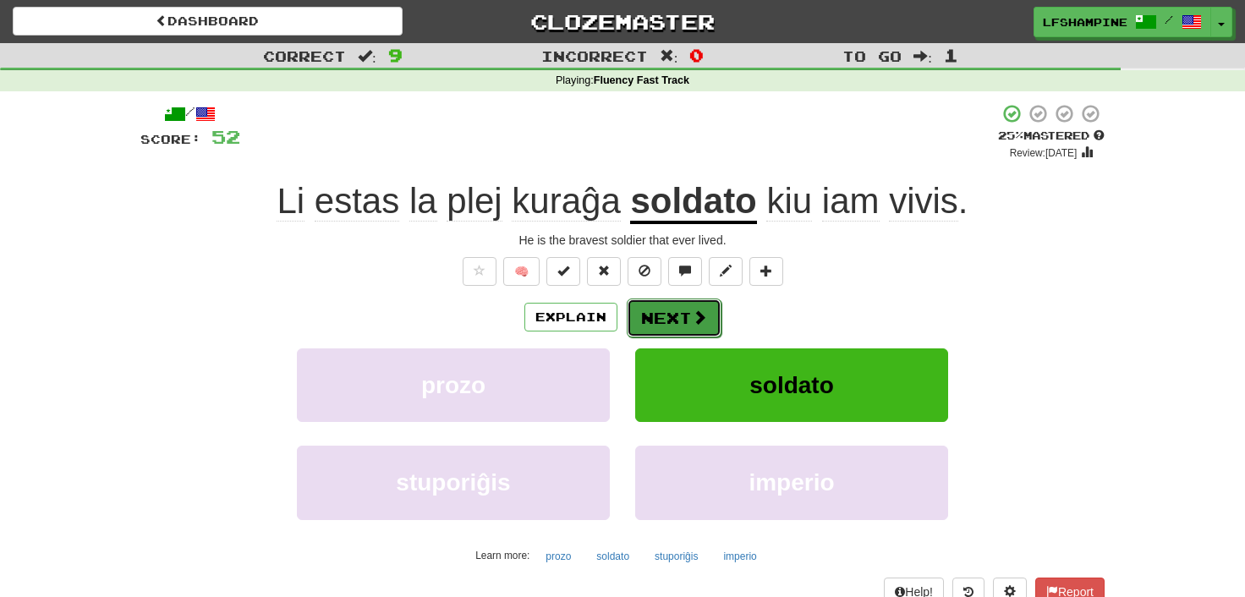
click at [679, 315] on button "Next" at bounding box center [674, 318] width 95 height 39
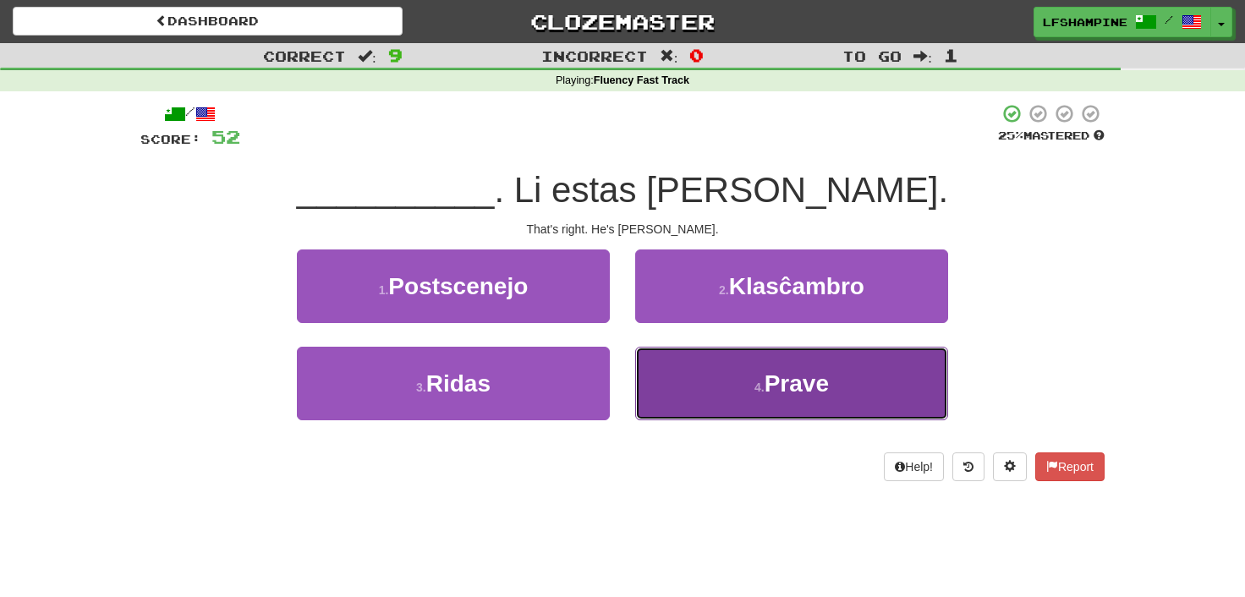
click at [795, 388] on span "Prave" at bounding box center [797, 384] width 64 height 26
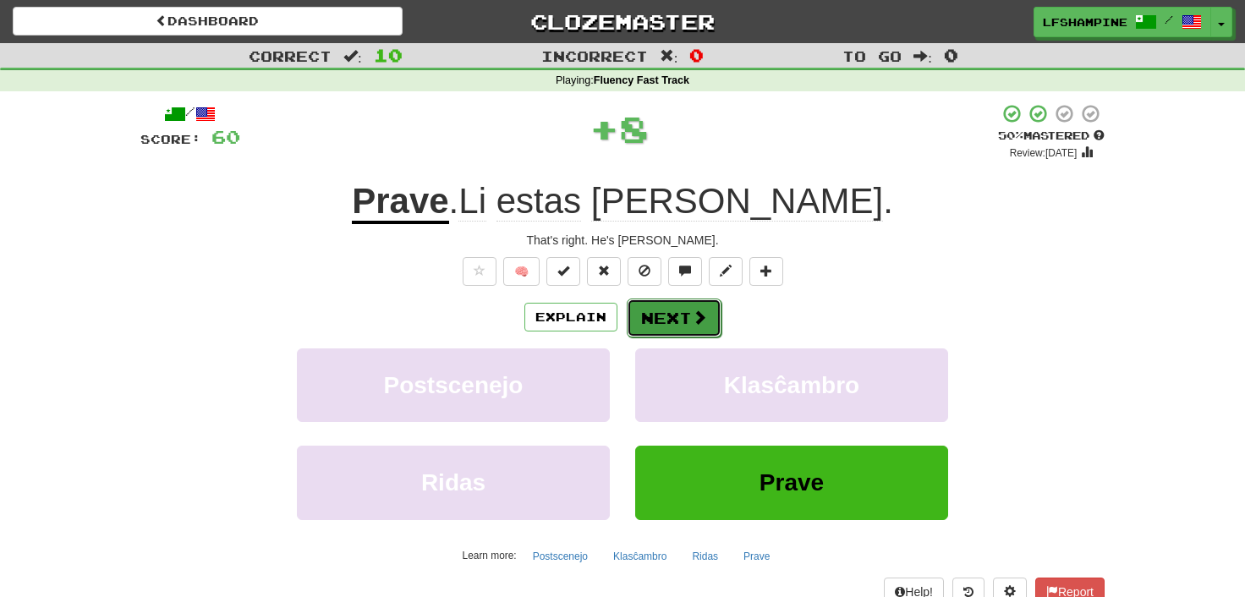
click at [687, 321] on button "Next" at bounding box center [674, 318] width 95 height 39
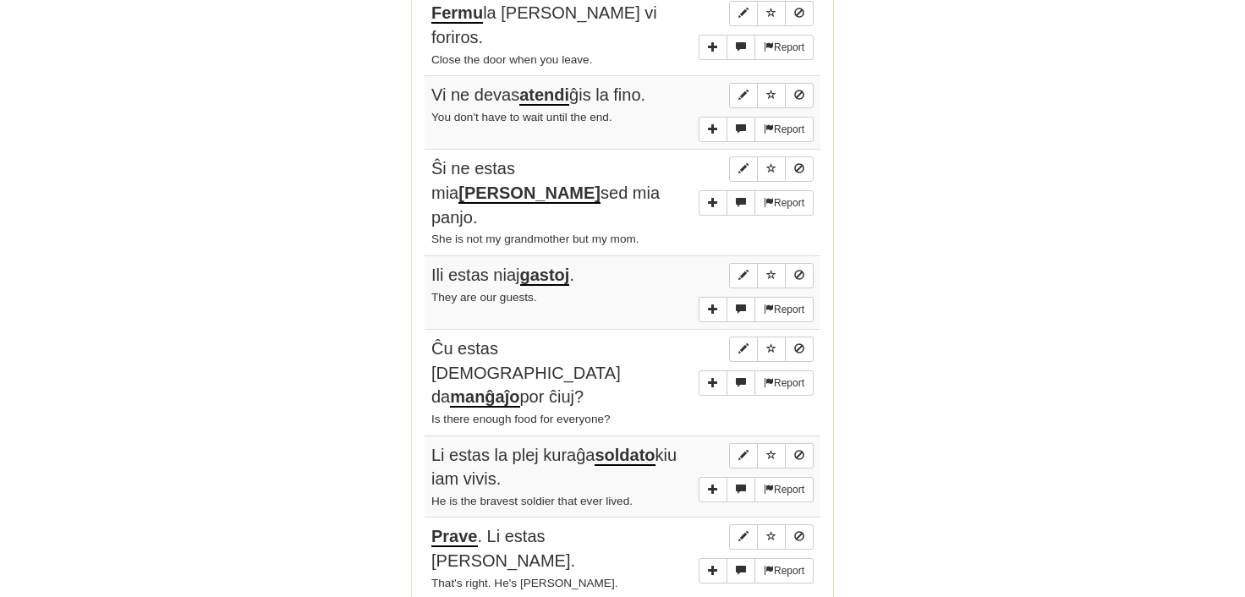
scroll to position [1214, 0]
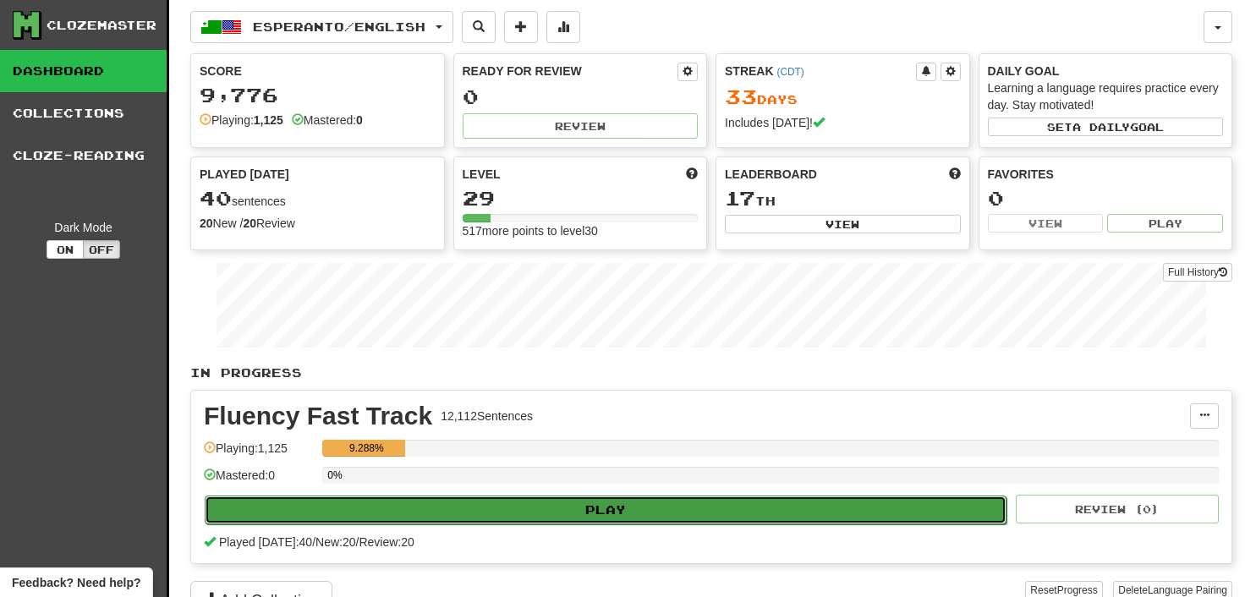
click at [504, 504] on button "Play" at bounding box center [606, 510] width 802 height 29
select select "**"
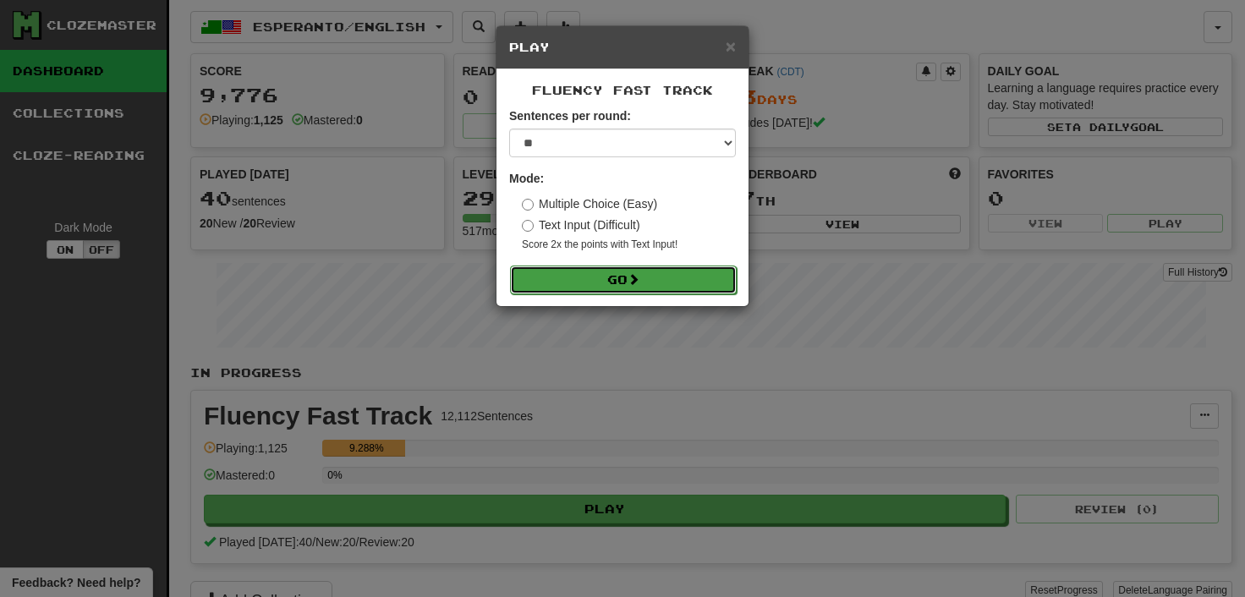
click at [622, 273] on button "Go" at bounding box center [623, 280] width 227 height 29
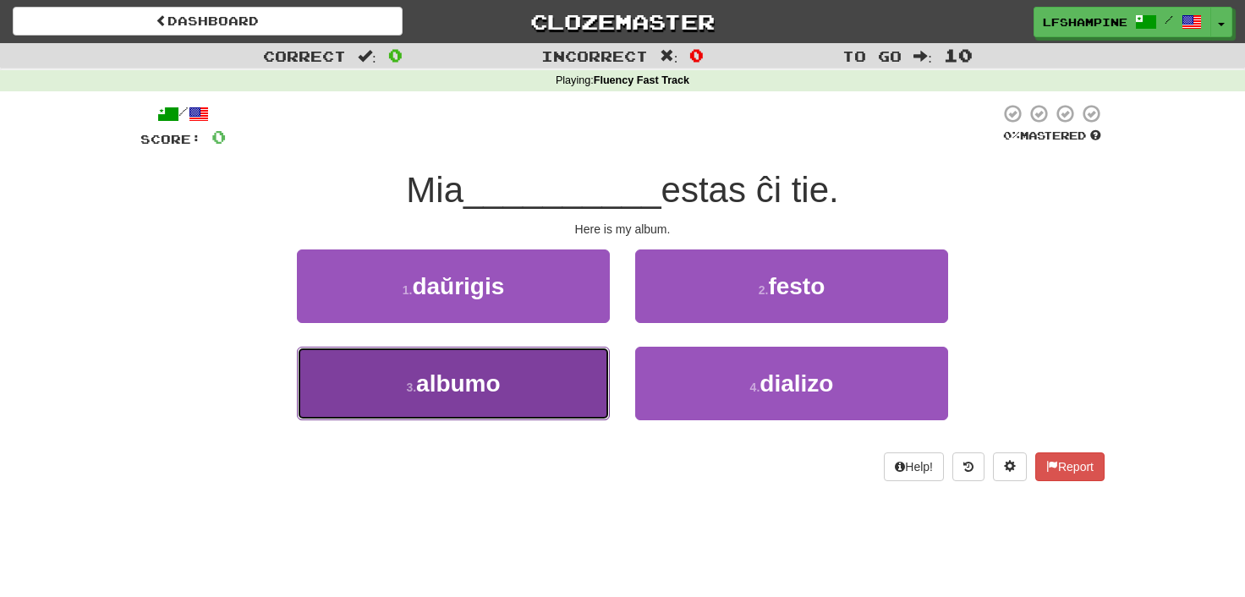
click at [473, 393] on span "albumo" at bounding box center [458, 384] width 85 height 26
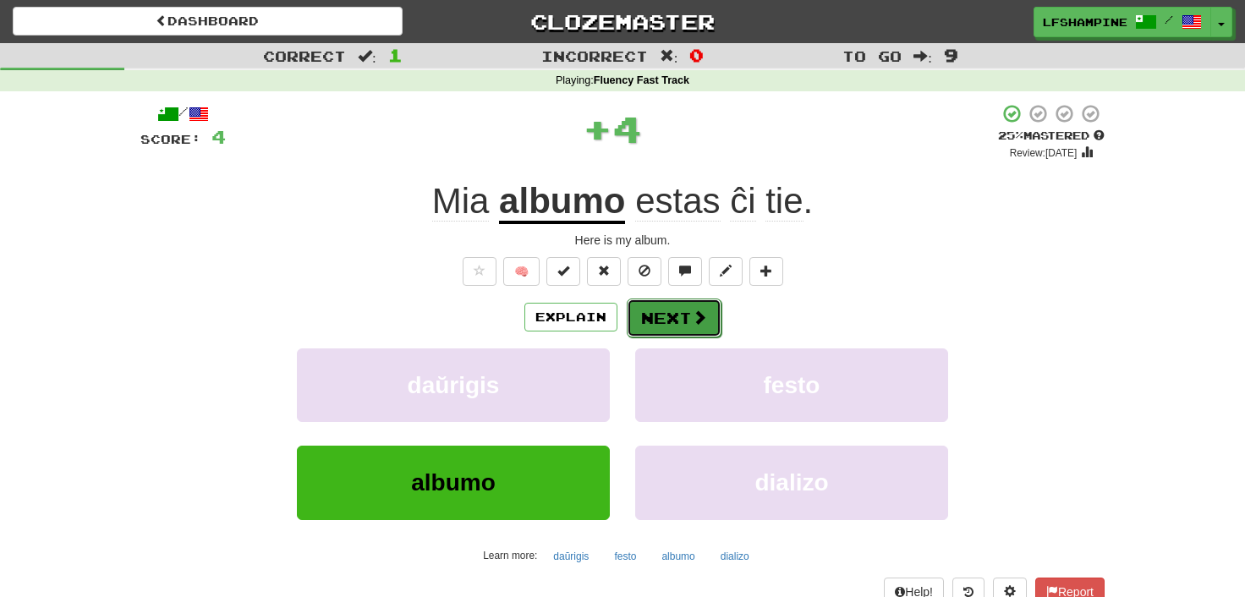
click at [684, 316] on button "Next" at bounding box center [674, 318] width 95 height 39
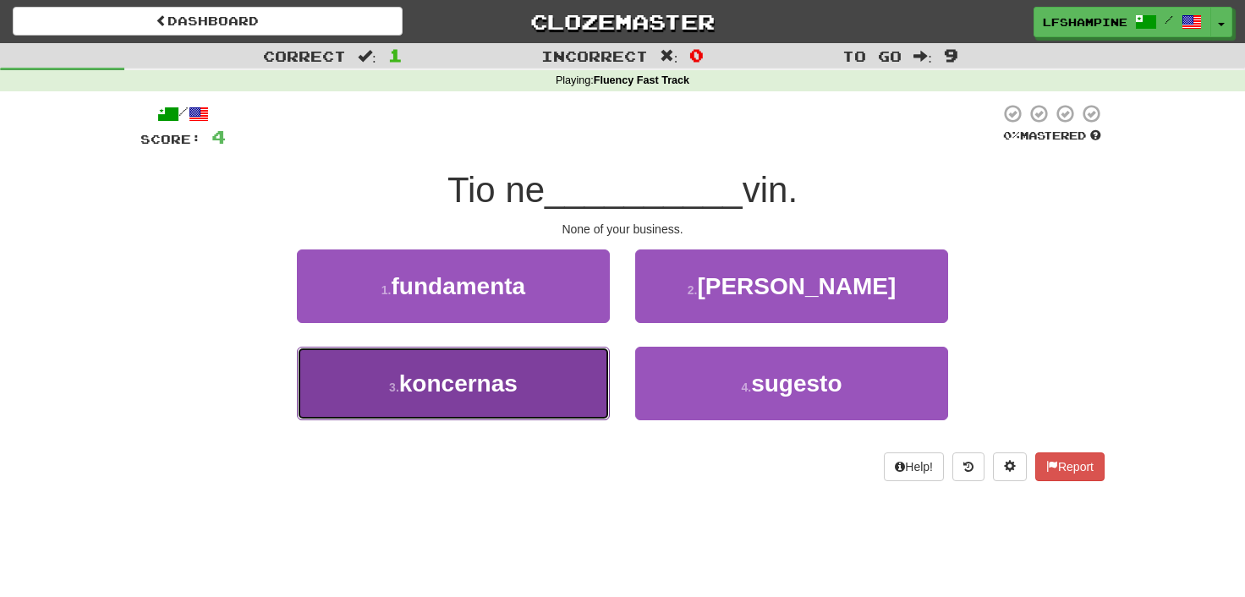
click at [475, 379] on span "koncernas" at bounding box center [458, 384] width 118 height 26
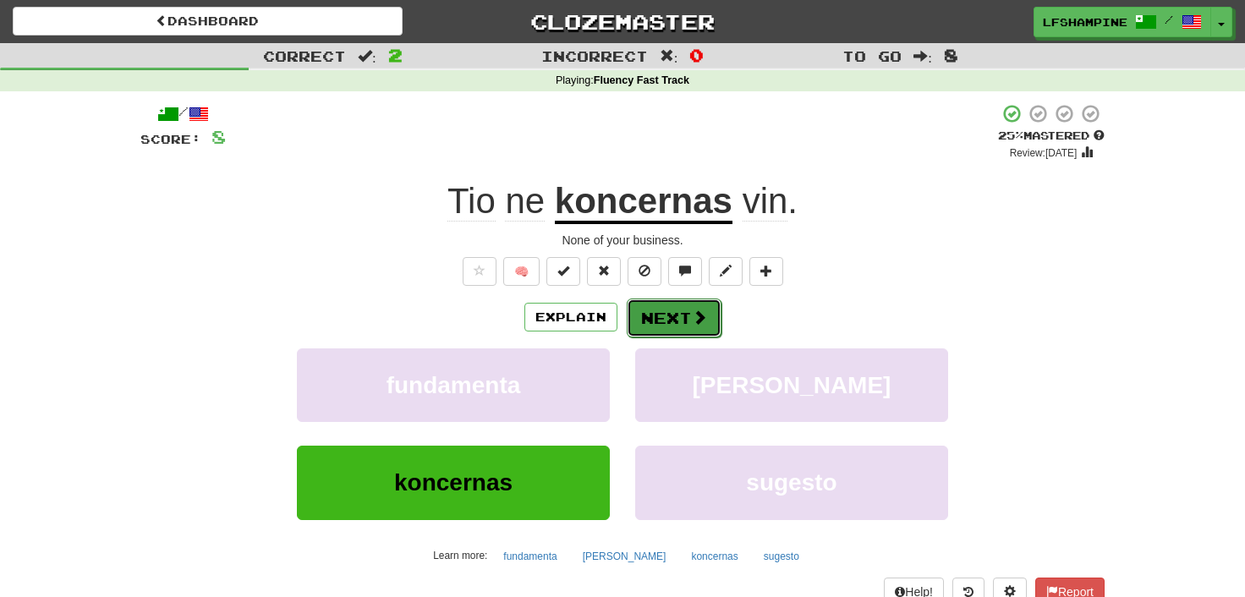
click at [683, 317] on button "Next" at bounding box center [674, 318] width 95 height 39
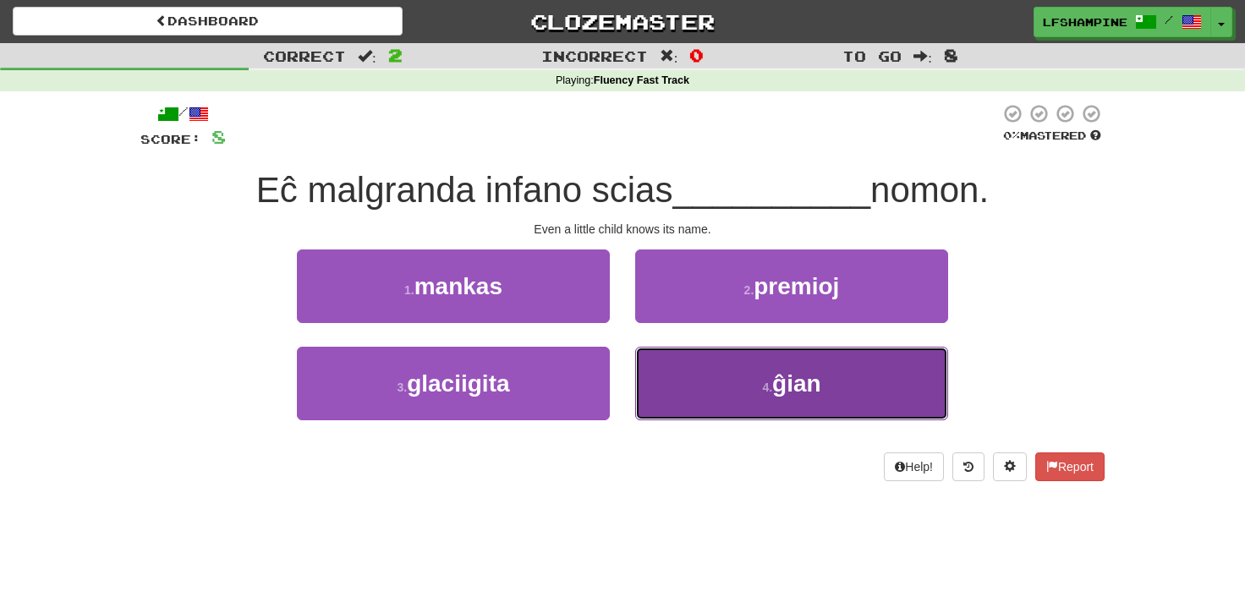
click at [791, 387] on span "ĝian" at bounding box center [796, 384] width 49 height 26
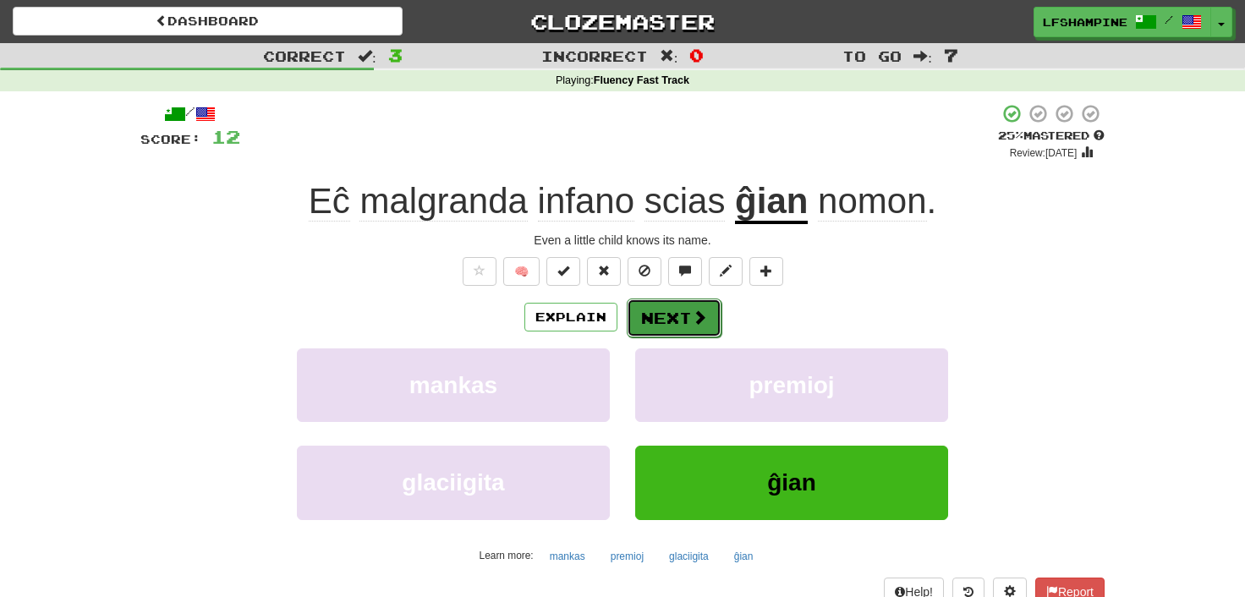
click at [646, 312] on button "Next" at bounding box center [674, 318] width 95 height 39
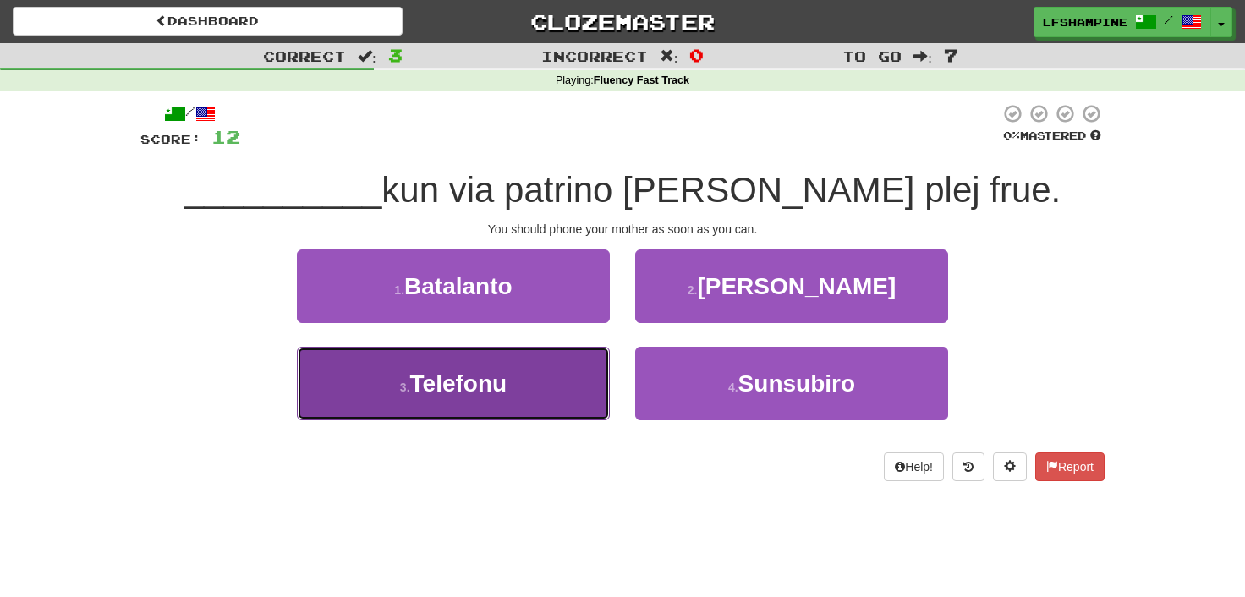
click at [463, 383] on span "Telefonu" at bounding box center [458, 384] width 97 height 26
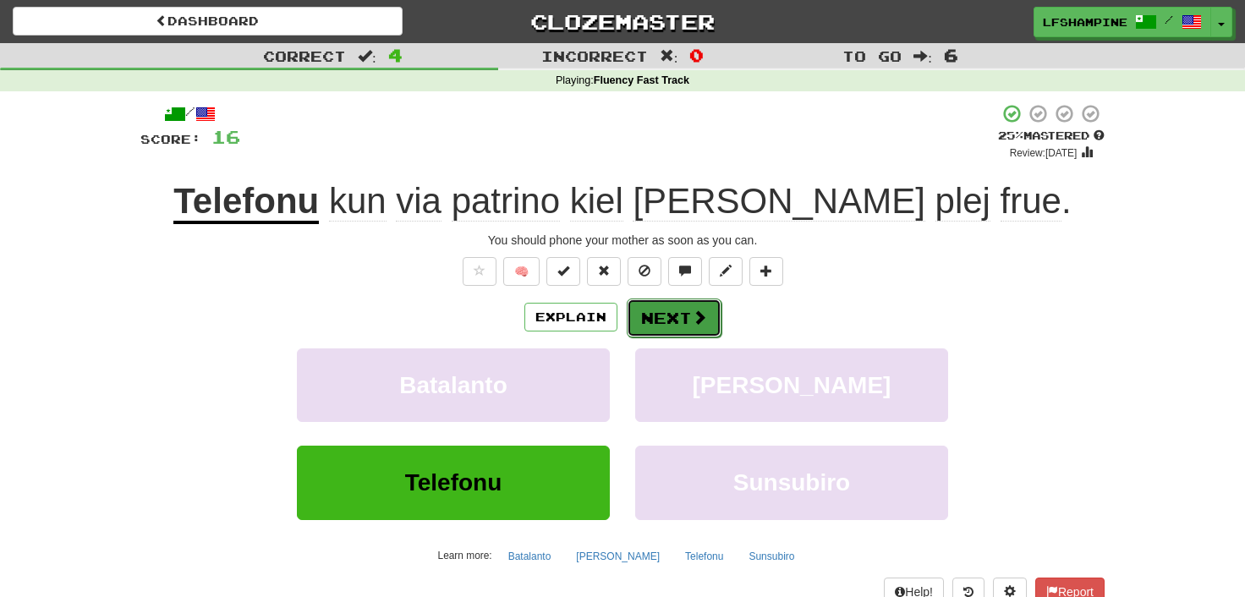
click at [677, 316] on button "Next" at bounding box center [674, 318] width 95 height 39
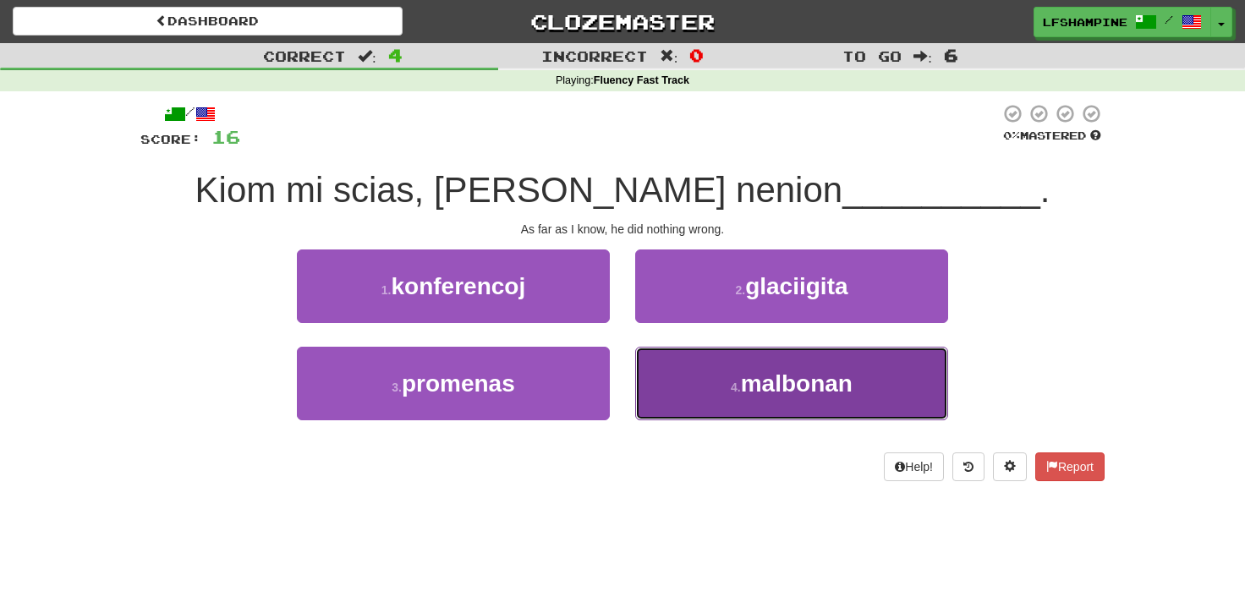
click at [797, 401] on button "4 . malbonan" at bounding box center [791, 384] width 313 height 74
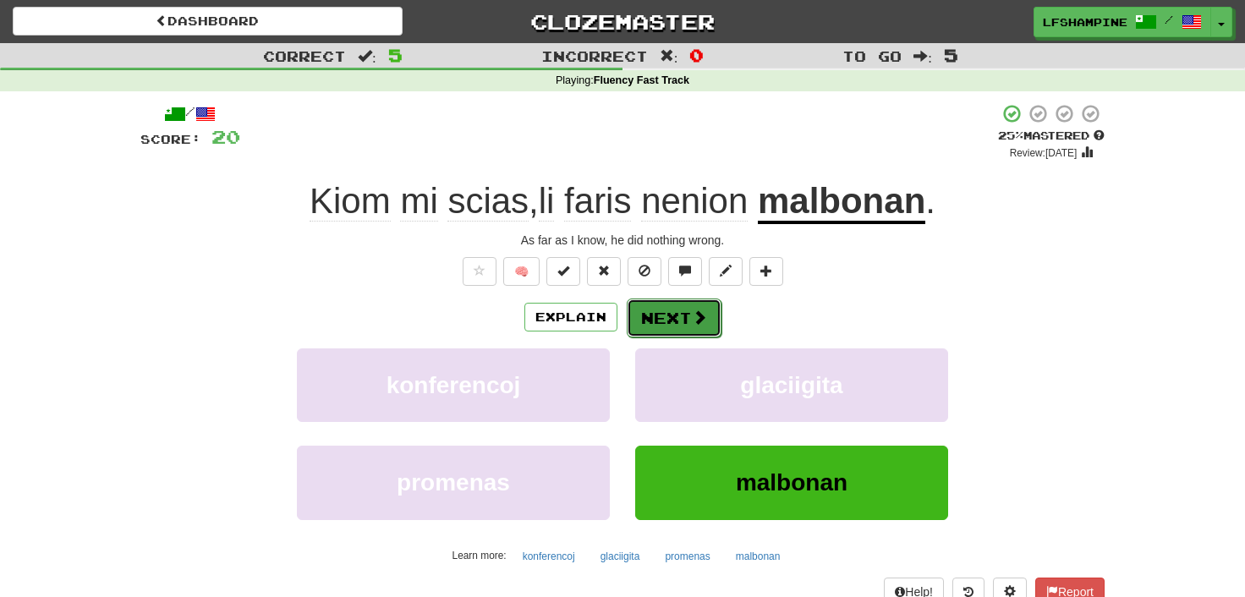
click at [659, 315] on button "Next" at bounding box center [674, 318] width 95 height 39
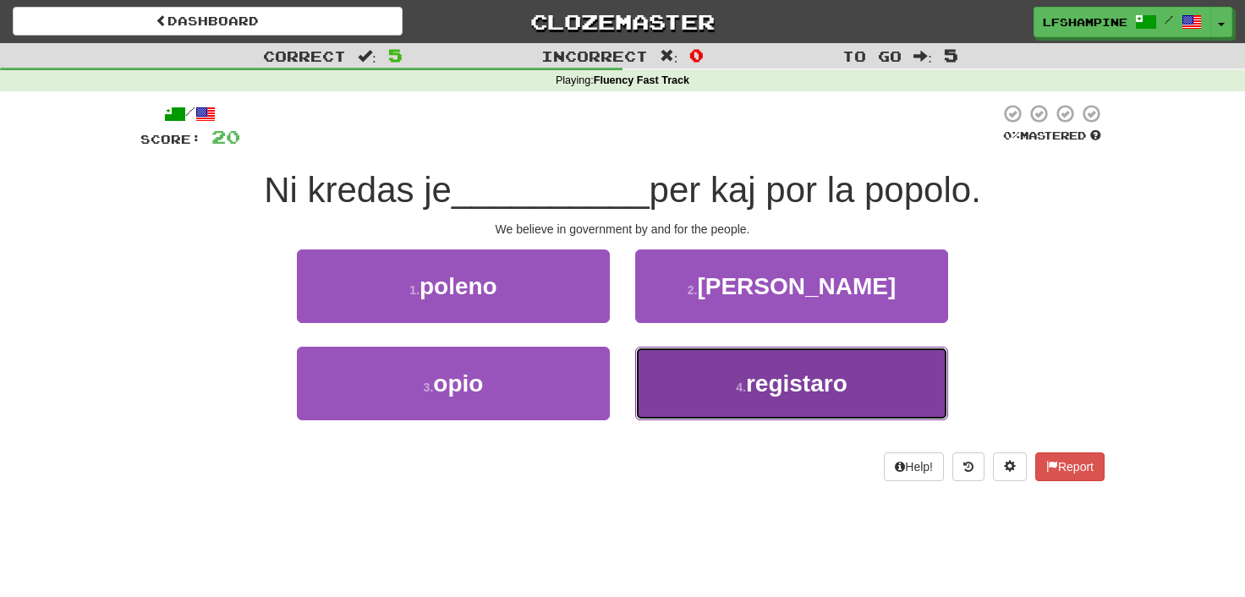
click at [783, 395] on span "registaro" at bounding box center [797, 384] width 102 height 26
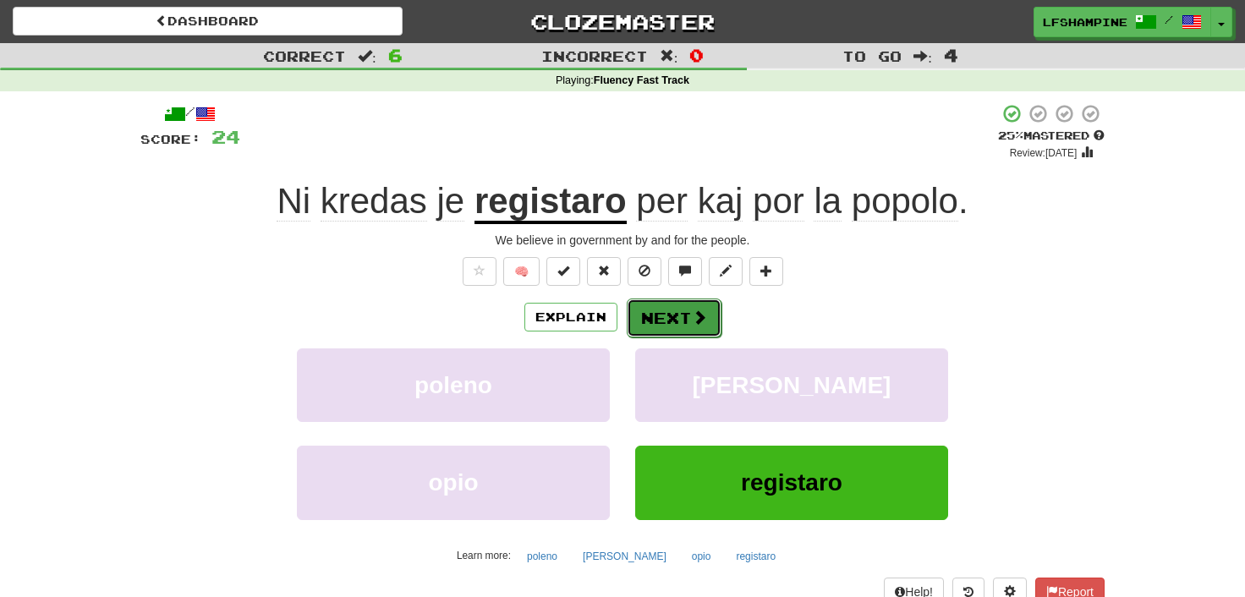
click at [647, 317] on button "Next" at bounding box center [674, 318] width 95 height 39
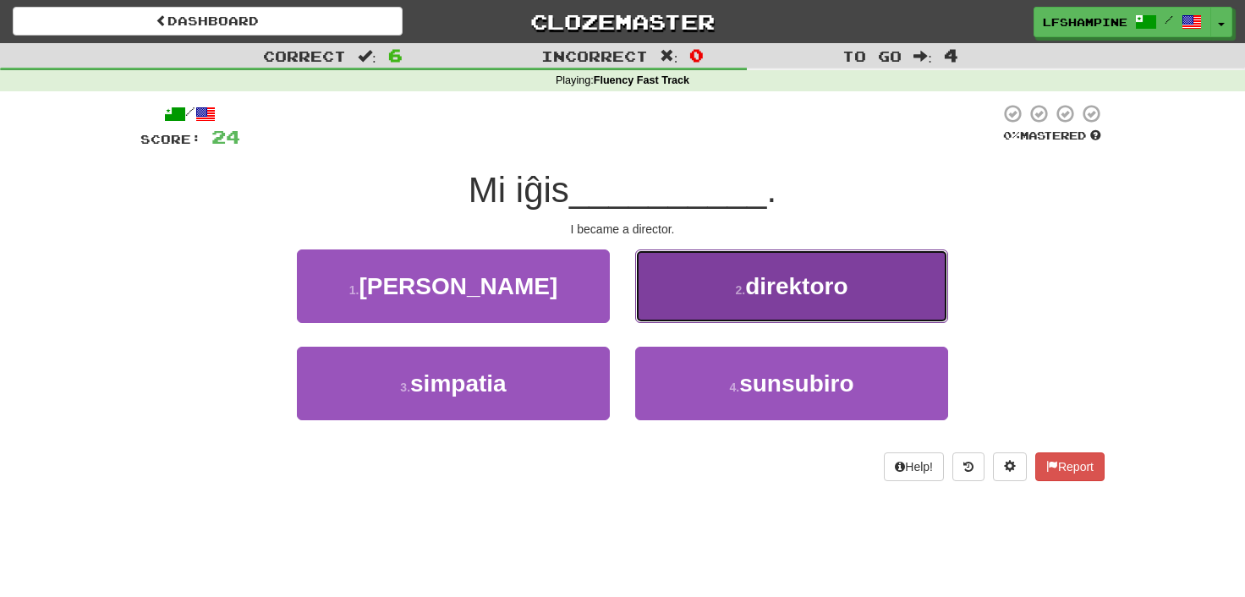
click at [805, 294] on span "direktoro" at bounding box center [796, 286] width 102 height 26
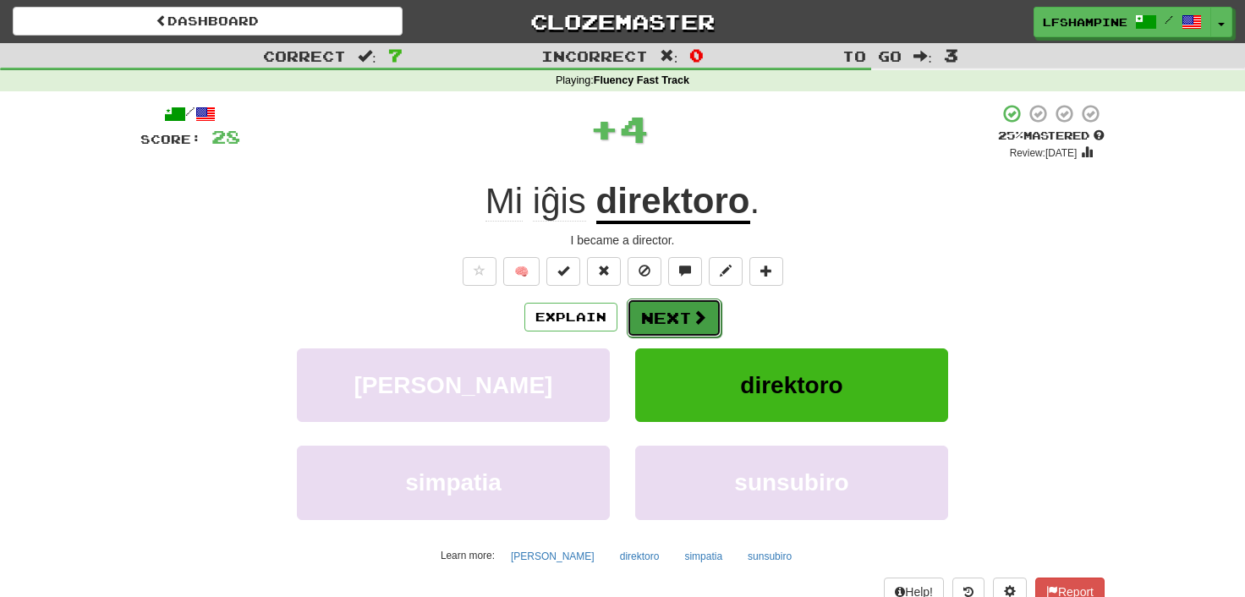
click at [679, 318] on button "Next" at bounding box center [674, 318] width 95 height 39
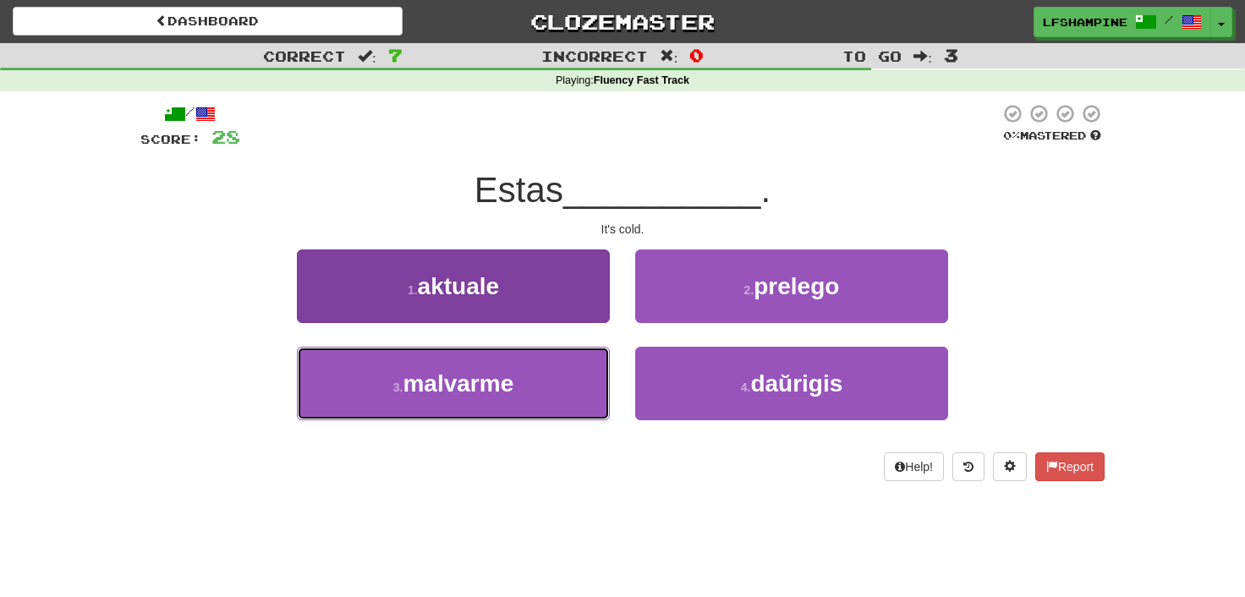
click at [484, 374] on span "malvarme" at bounding box center [458, 384] width 111 height 26
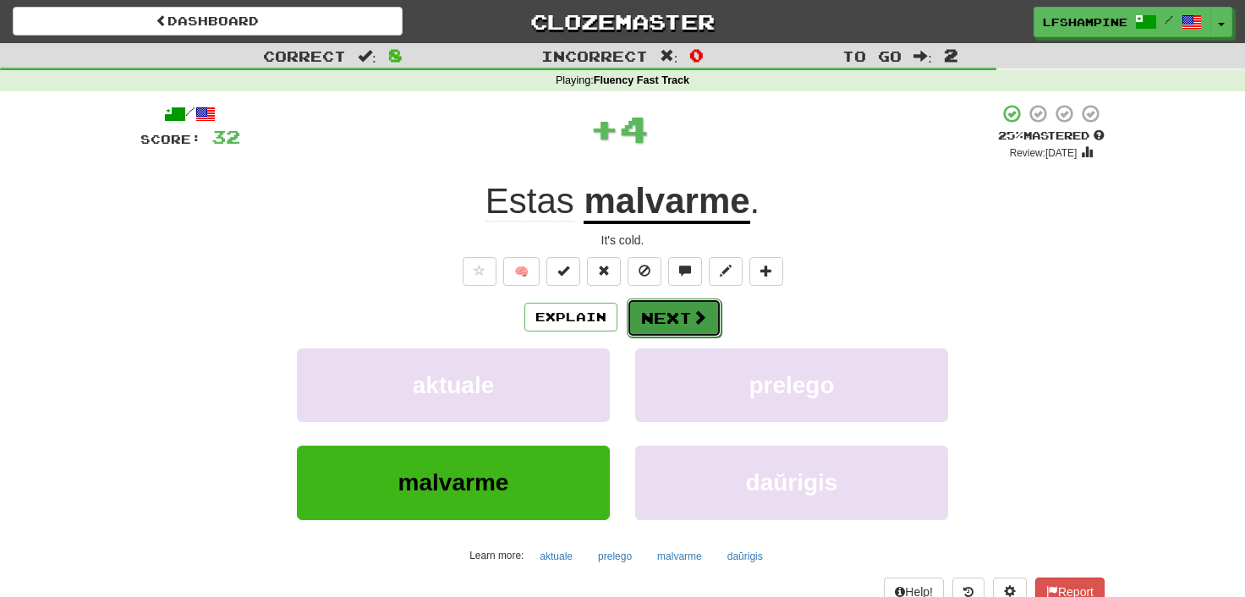
click at [687, 303] on button "Next" at bounding box center [674, 318] width 95 height 39
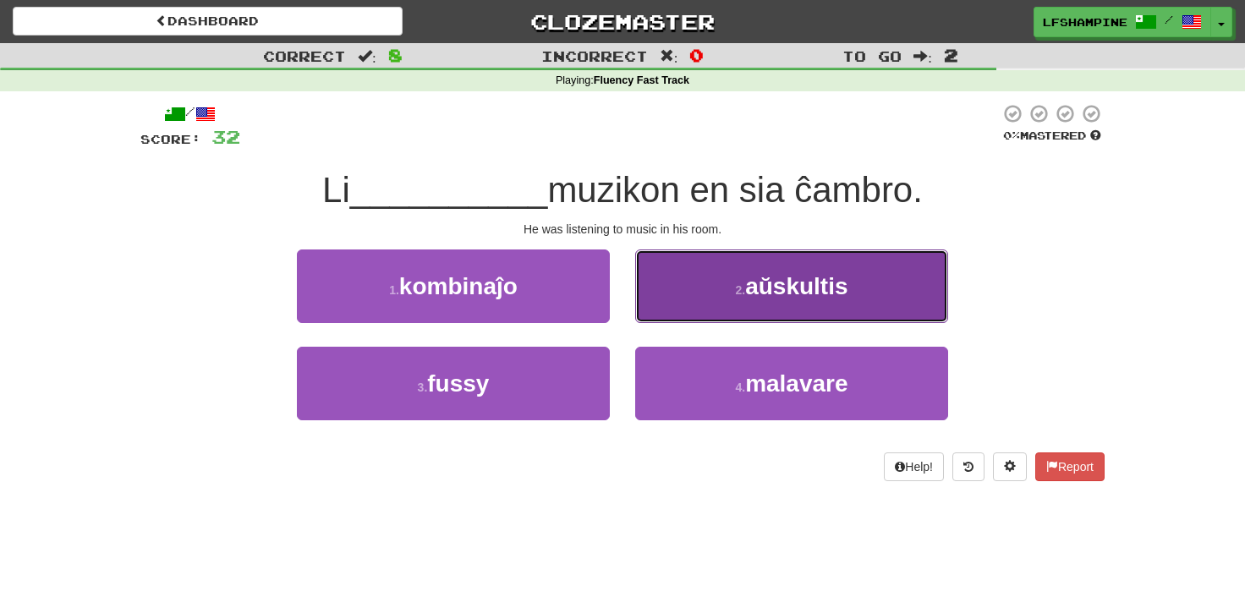
click at [796, 301] on button "2 . aŭskultis" at bounding box center [791, 287] width 313 height 74
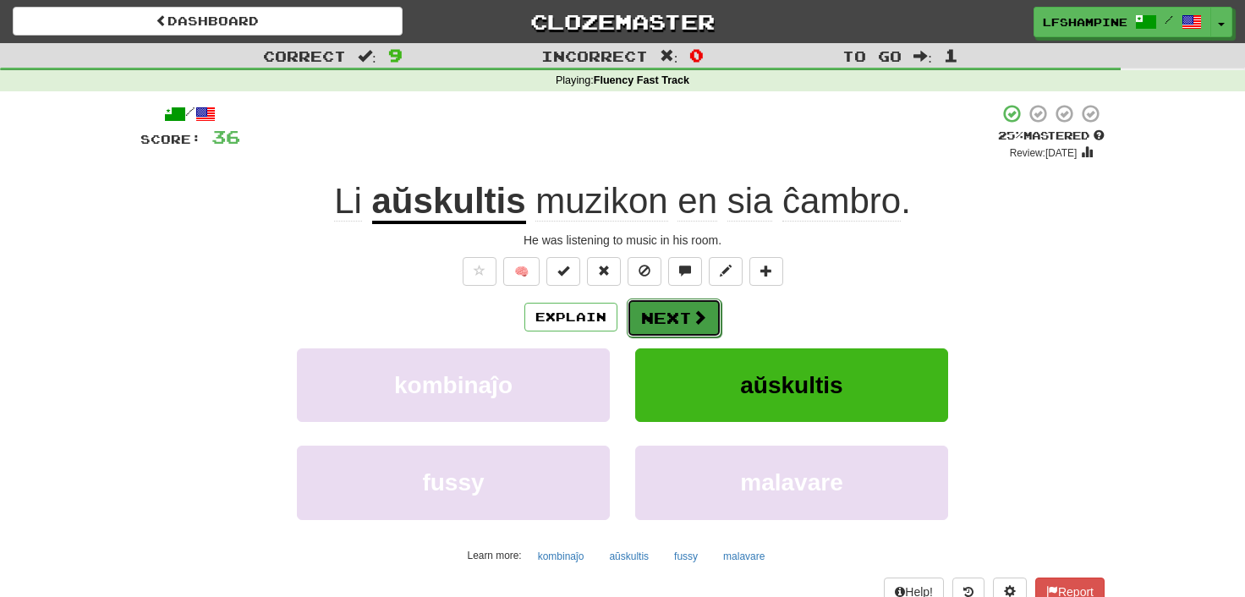
click at [680, 305] on button "Next" at bounding box center [674, 318] width 95 height 39
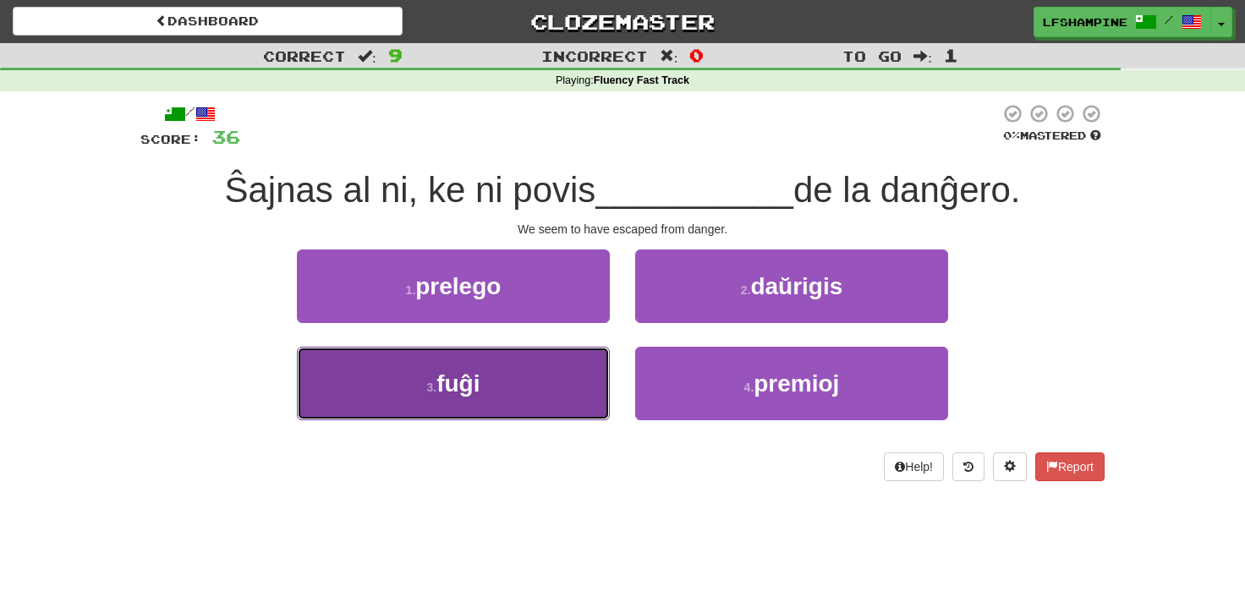
click at [475, 386] on span "fuĝi" at bounding box center [458, 384] width 43 height 26
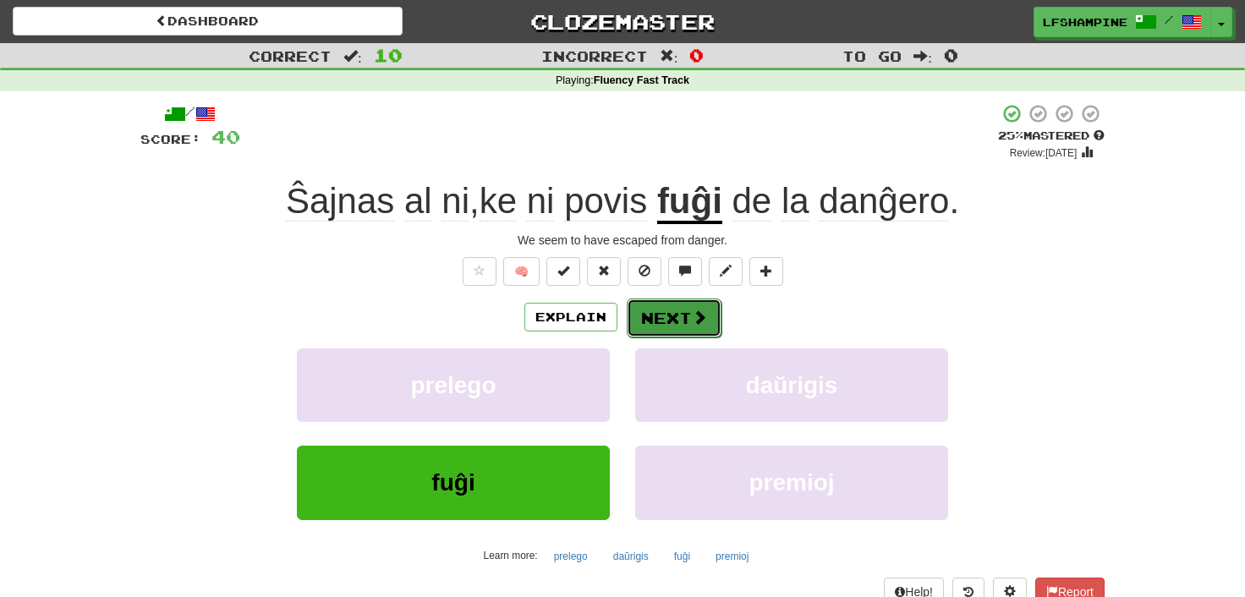
click at [678, 320] on button "Next" at bounding box center [674, 318] width 95 height 39
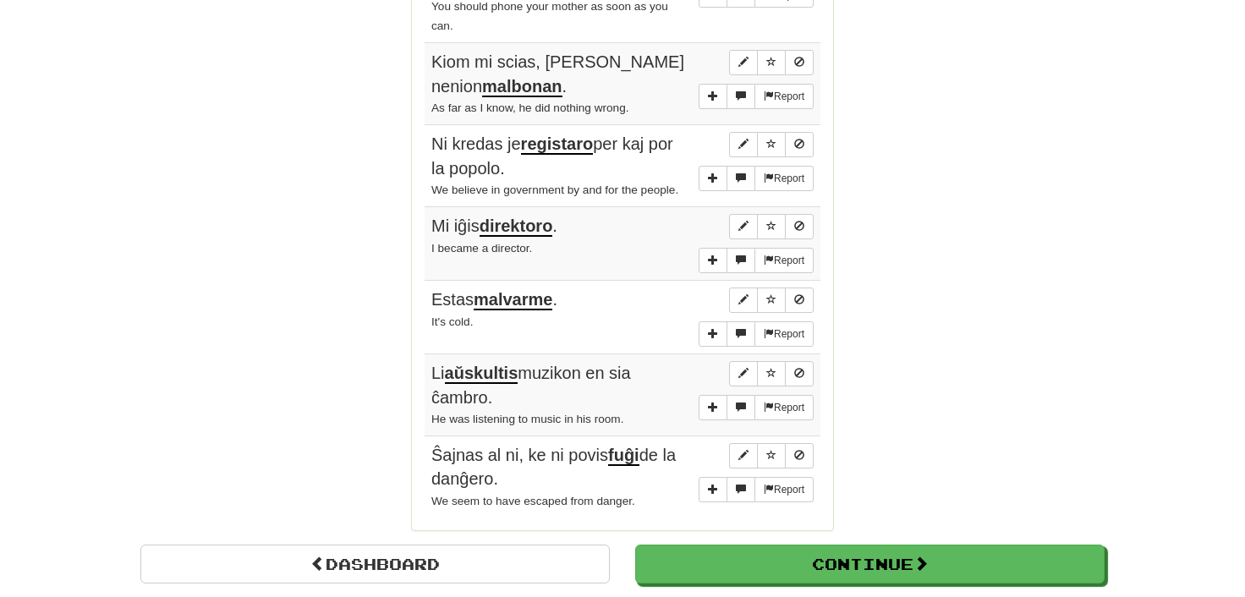
scroll to position [1214, 0]
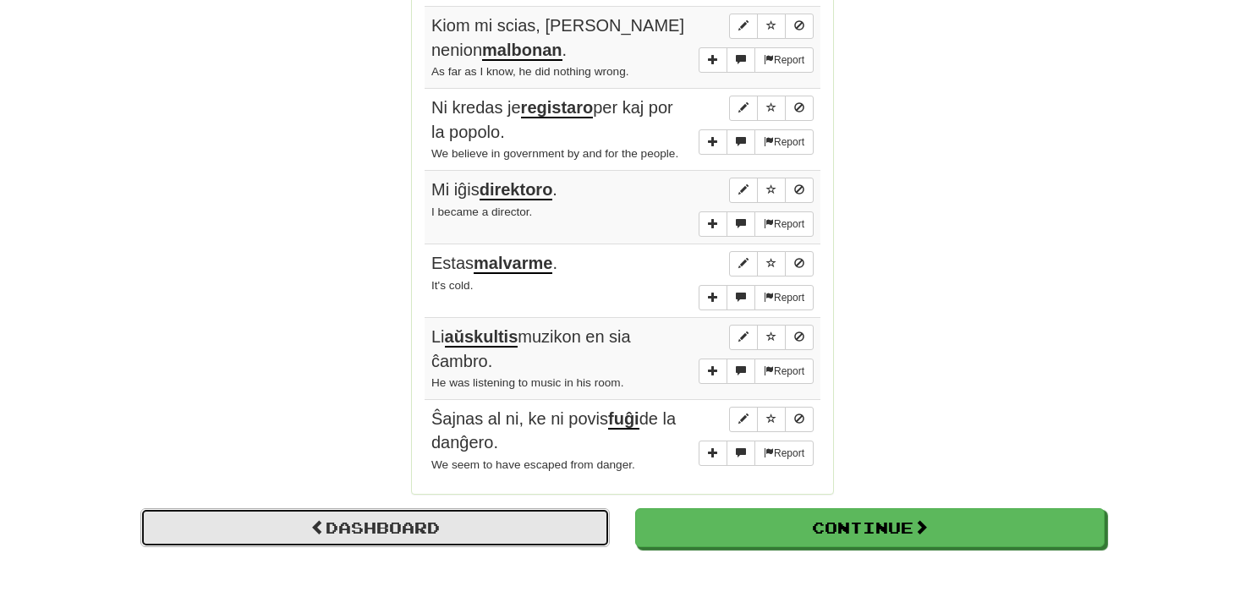
click at [407, 516] on link "Dashboard" at bounding box center [374, 527] width 469 height 39
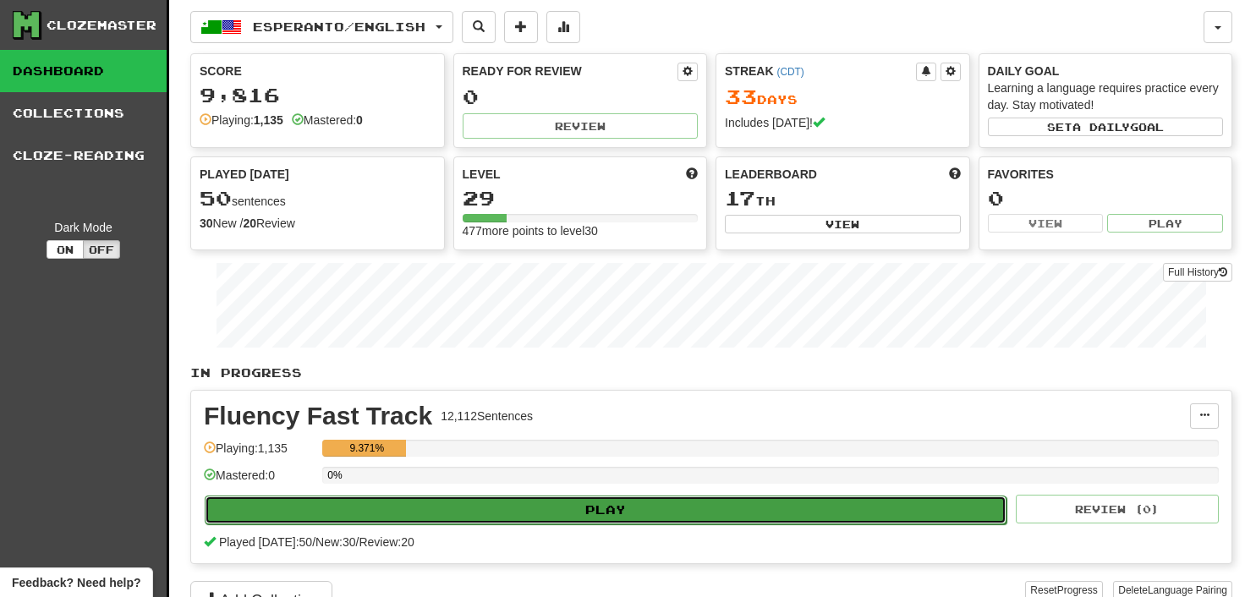
click at [585, 506] on button "Play" at bounding box center [606, 510] width 802 height 29
select select "**"
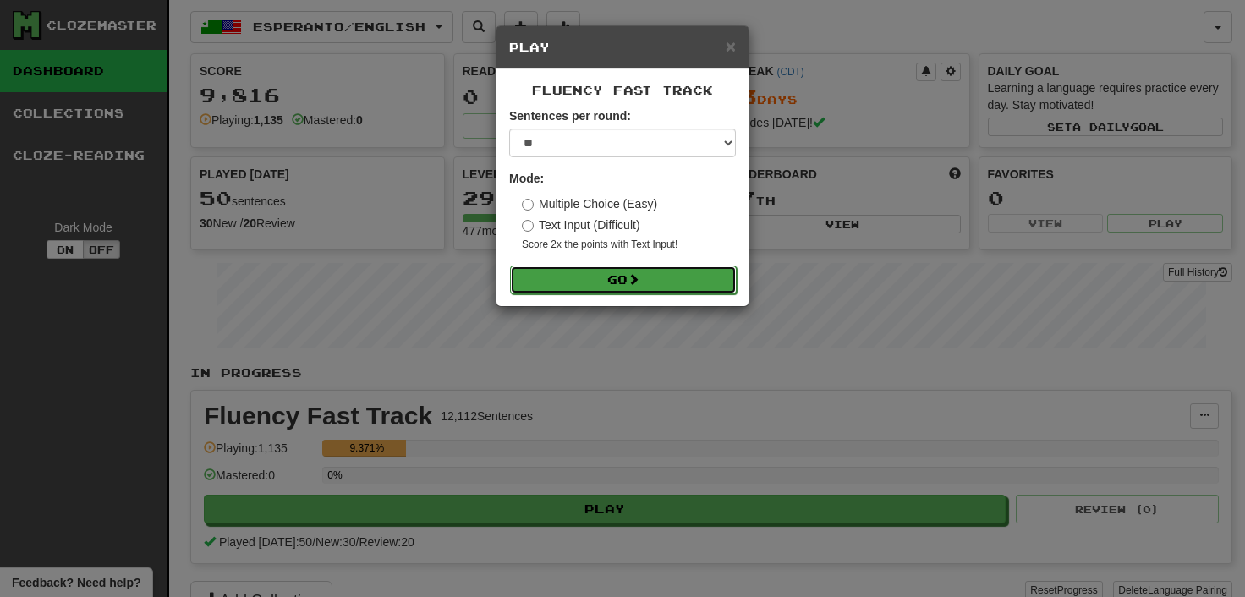
click at [610, 282] on button "Go" at bounding box center [623, 280] width 227 height 29
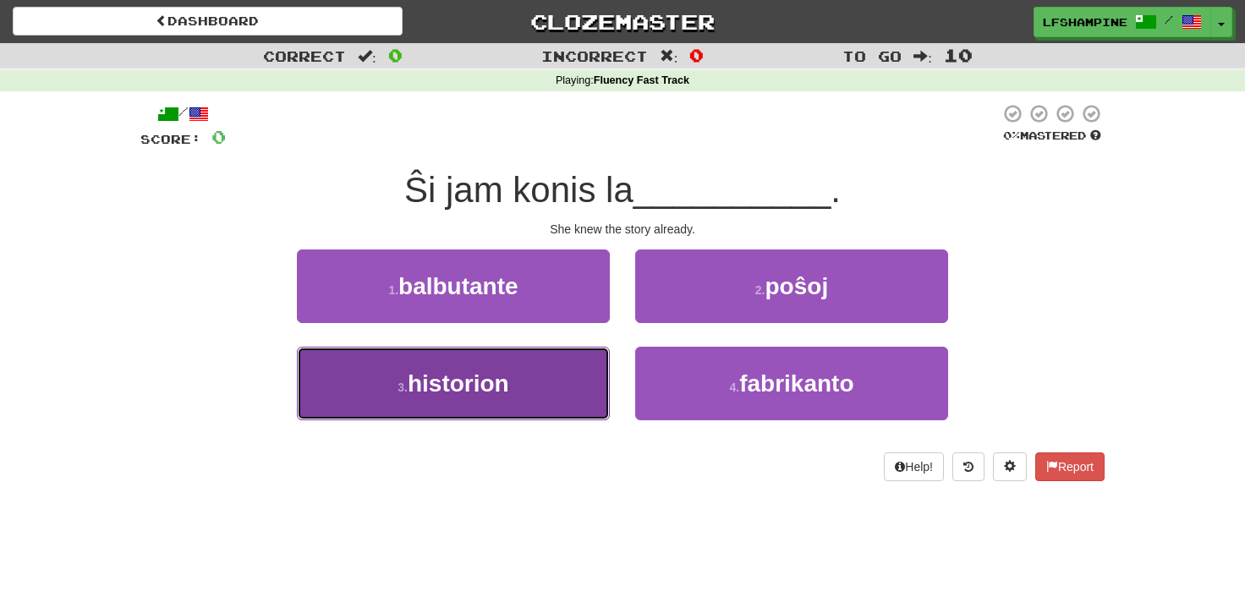
click at [464, 380] on span "historion" at bounding box center [459, 384] width 102 height 26
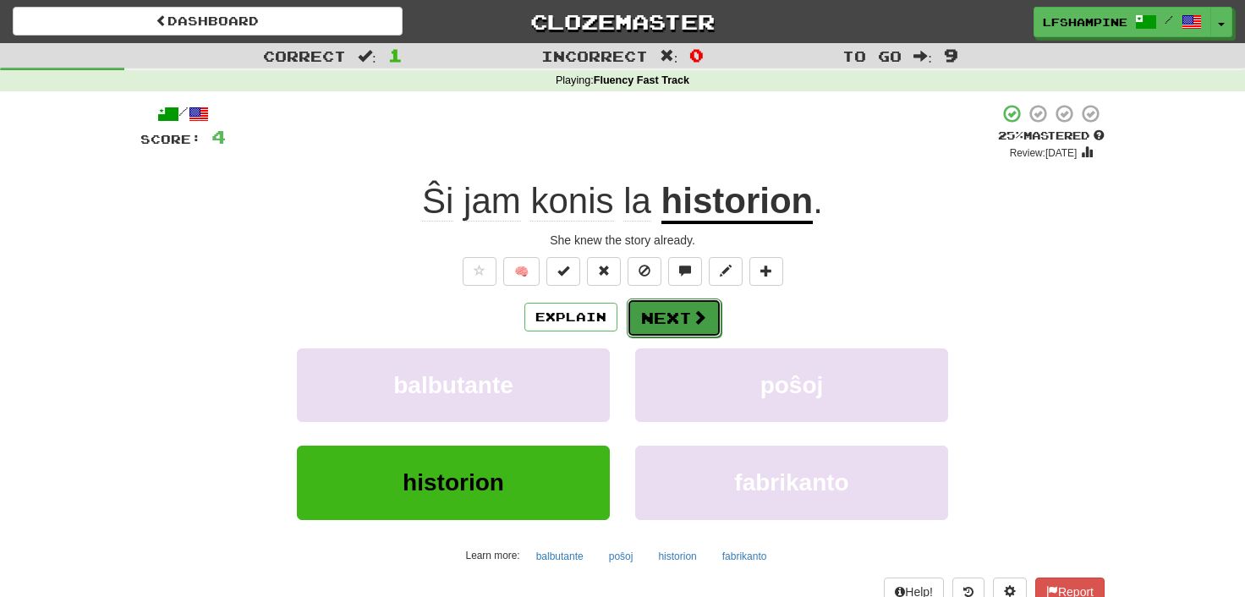
click at [655, 324] on button "Next" at bounding box center [674, 318] width 95 height 39
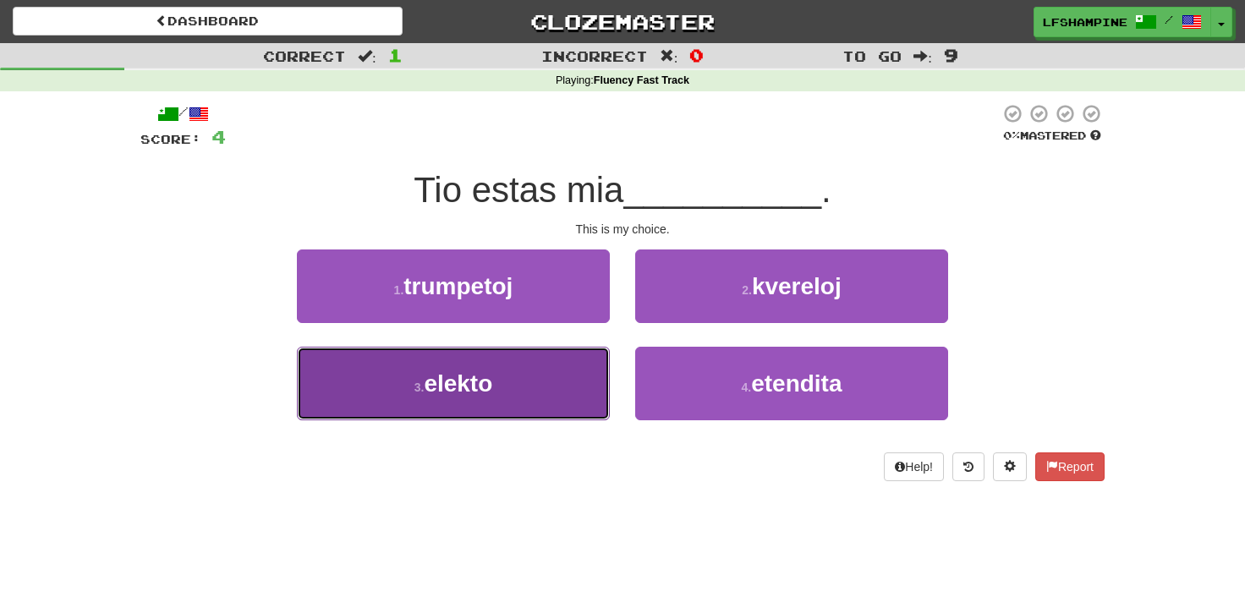
click at [498, 391] on button "3 . elekto" at bounding box center [453, 384] width 313 height 74
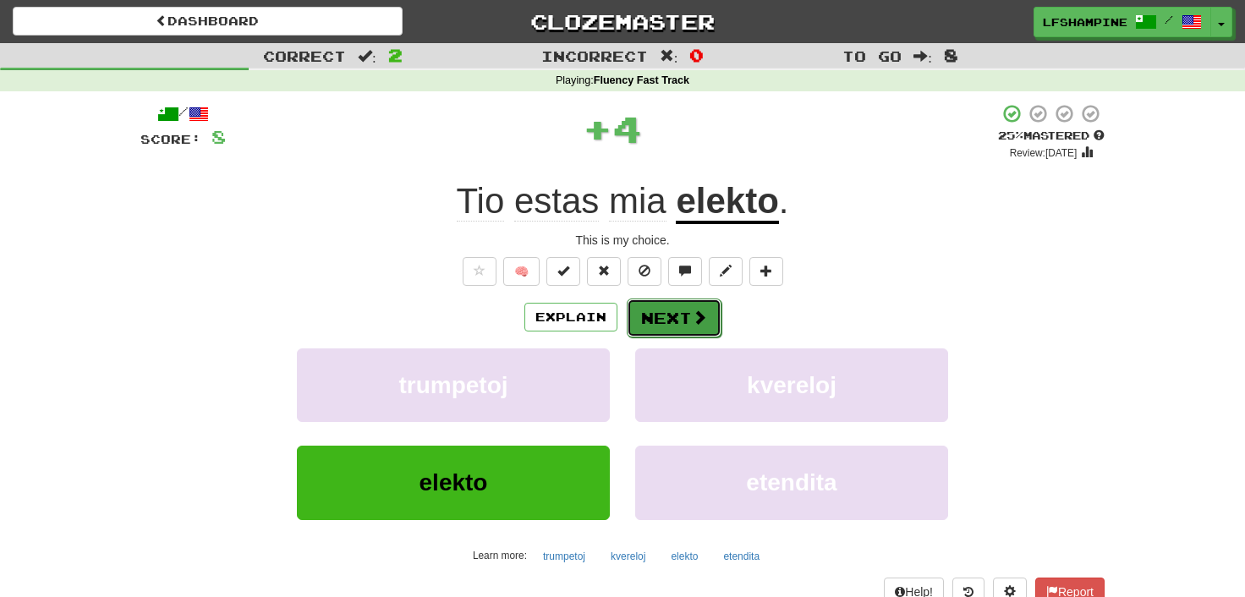
click at [671, 321] on button "Next" at bounding box center [674, 318] width 95 height 39
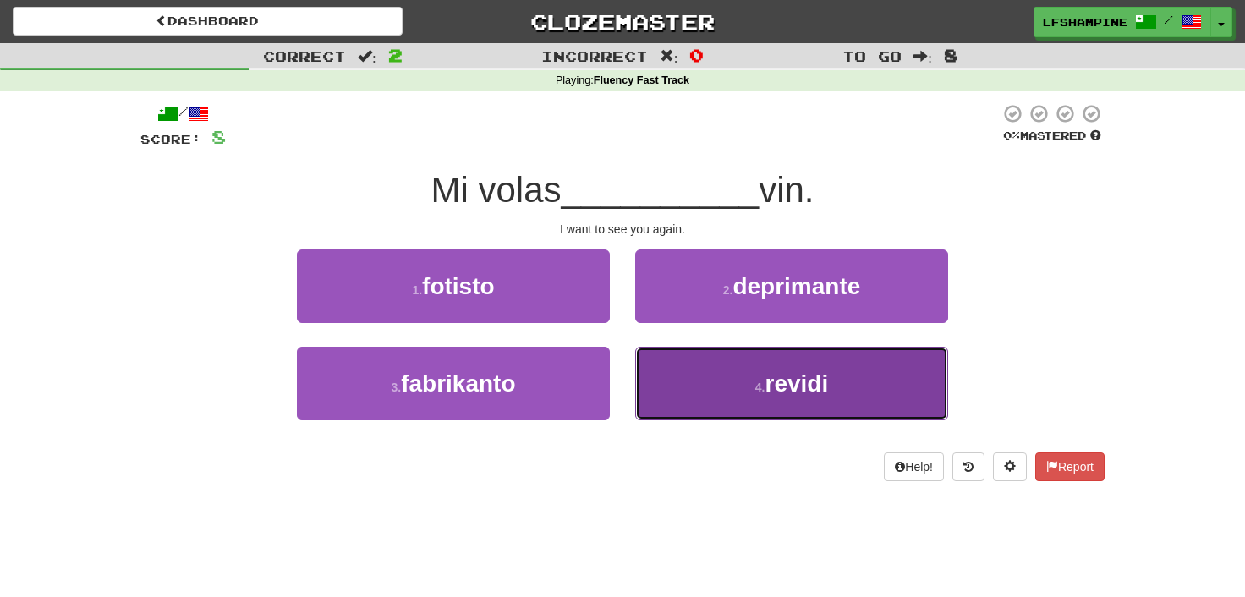
click at [758, 387] on small "4 ." at bounding box center [760, 388] width 10 height 14
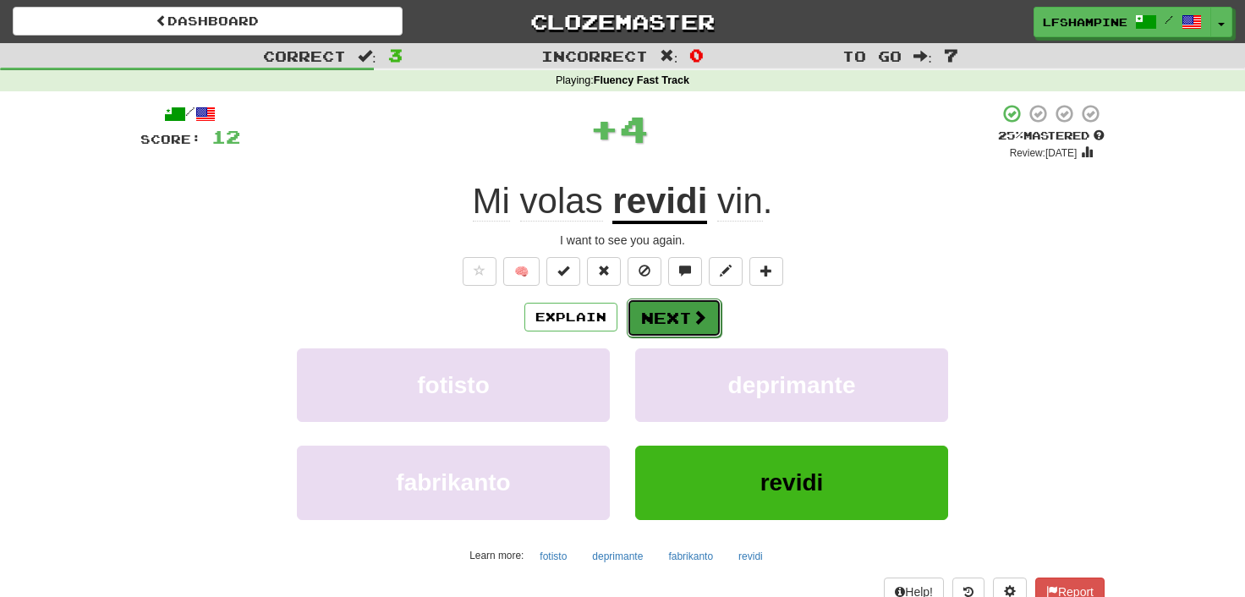
click at [680, 327] on button "Next" at bounding box center [674, 318] width 95 height 39
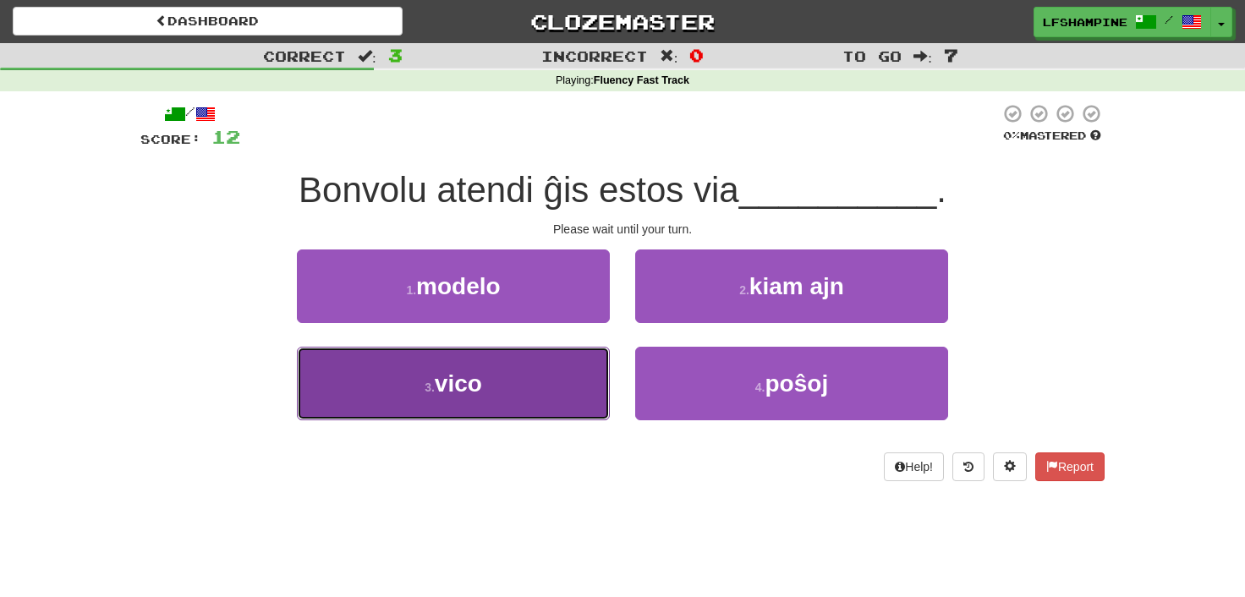
click at [459, 389] on span "vico" at bounding box center [458, 384] width 47 height 26
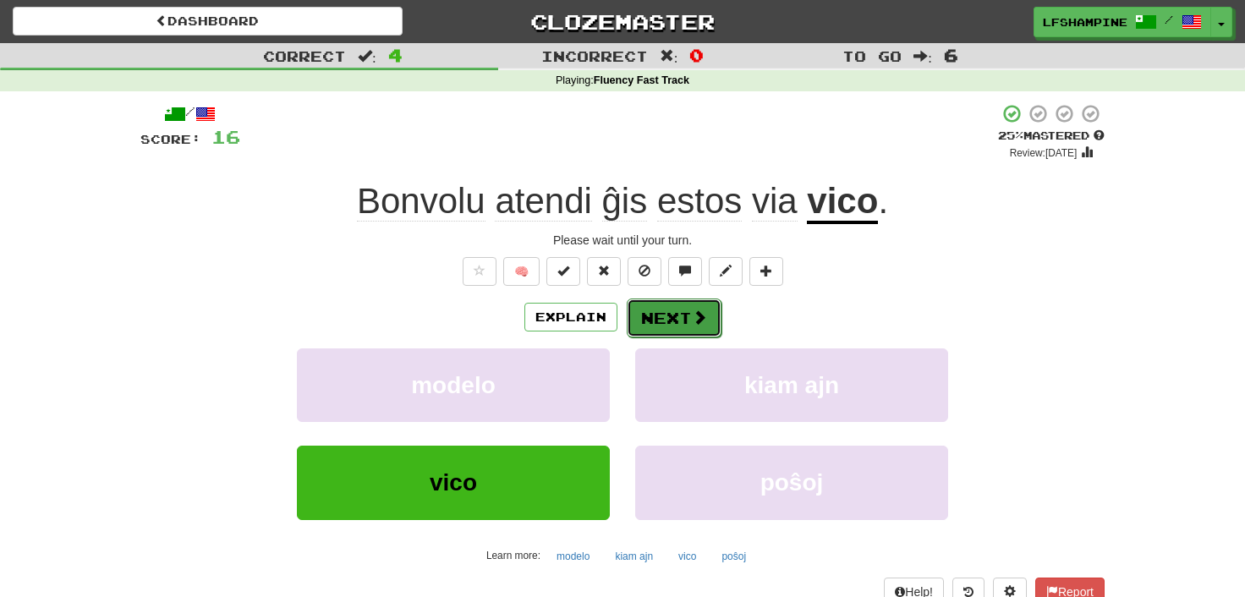
click at [699, 320] on span at bounding box center [699, 317] width 15 height 15
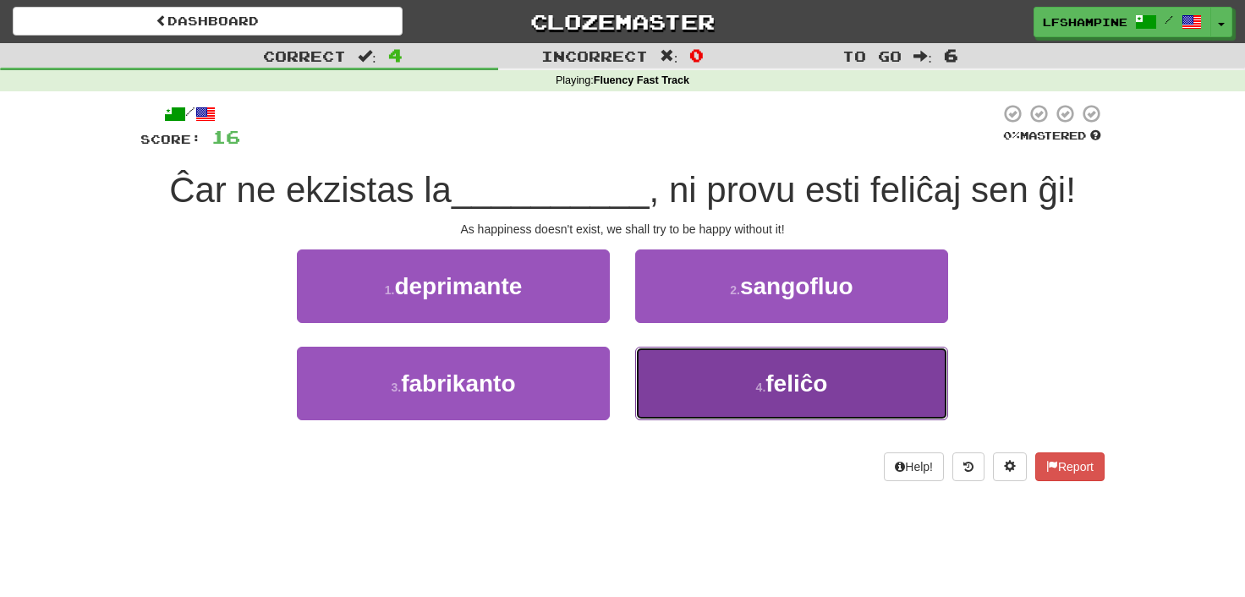
click at [810, 385] on span "feliĉo" at bounding box center [797, 384] width 62 height 26
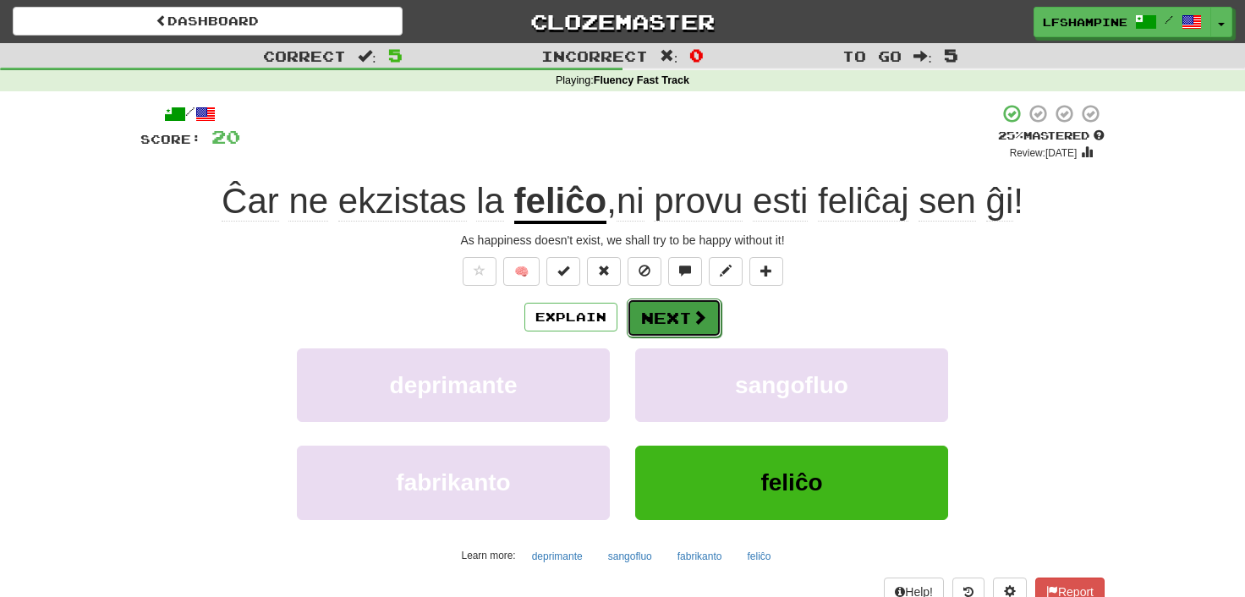
click at [677, 317] on button "Next" at bounding box center [674, 318] width 95 height 39
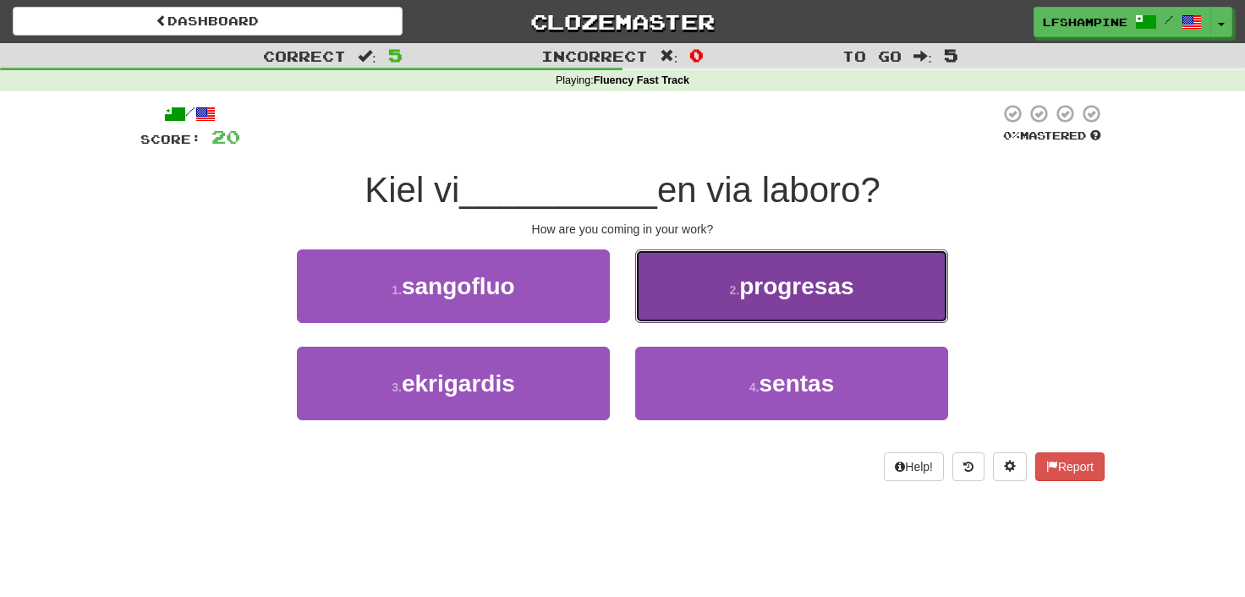
click at [746, 295] on span "progresas" at bounding box center [796, 286] width 114 height 26
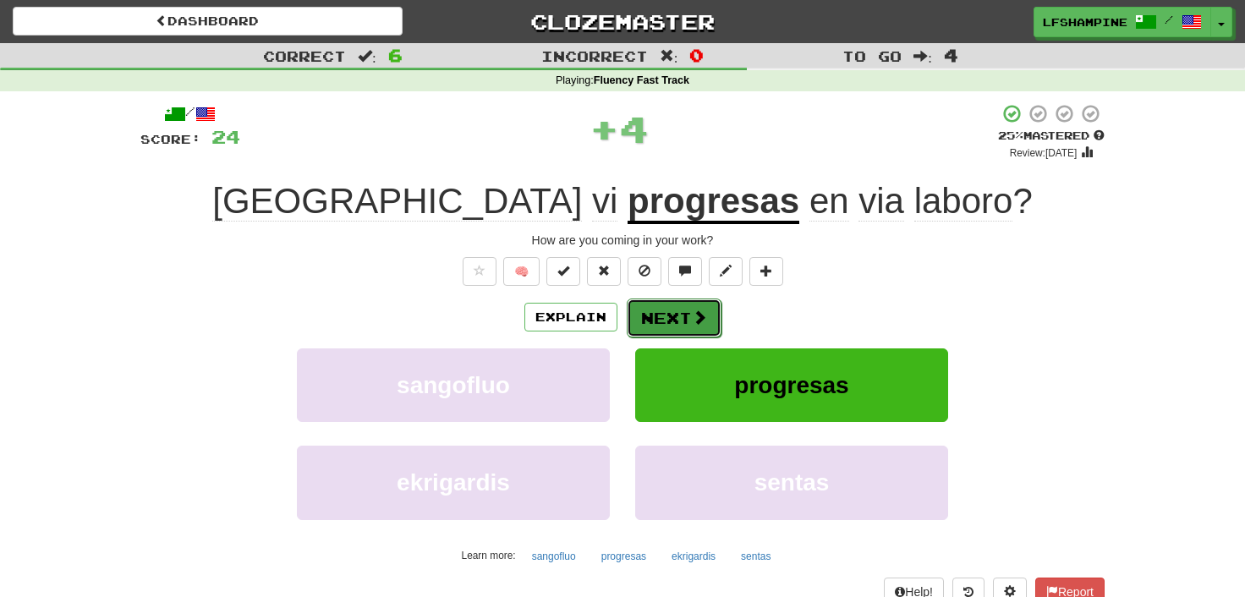
click at [675, 309] on button "Next" at bounding box center [674, 318] width 95 height 39
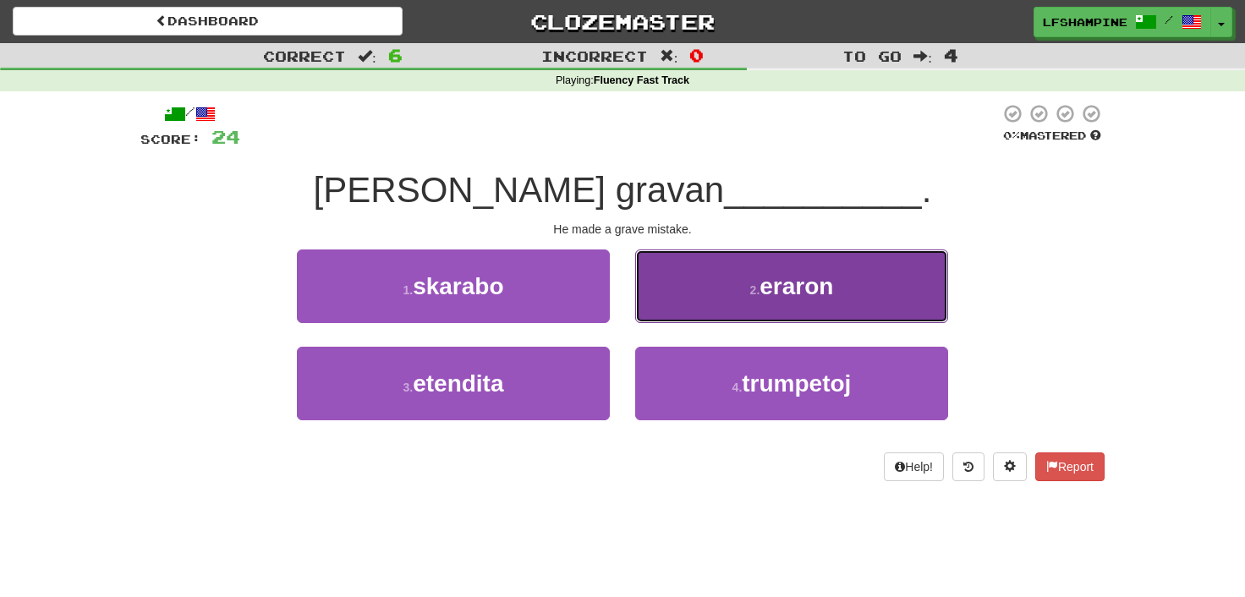
click at [791, 310] on button "2 . eraron" at bounding box center [791, 287] width 313 height 74
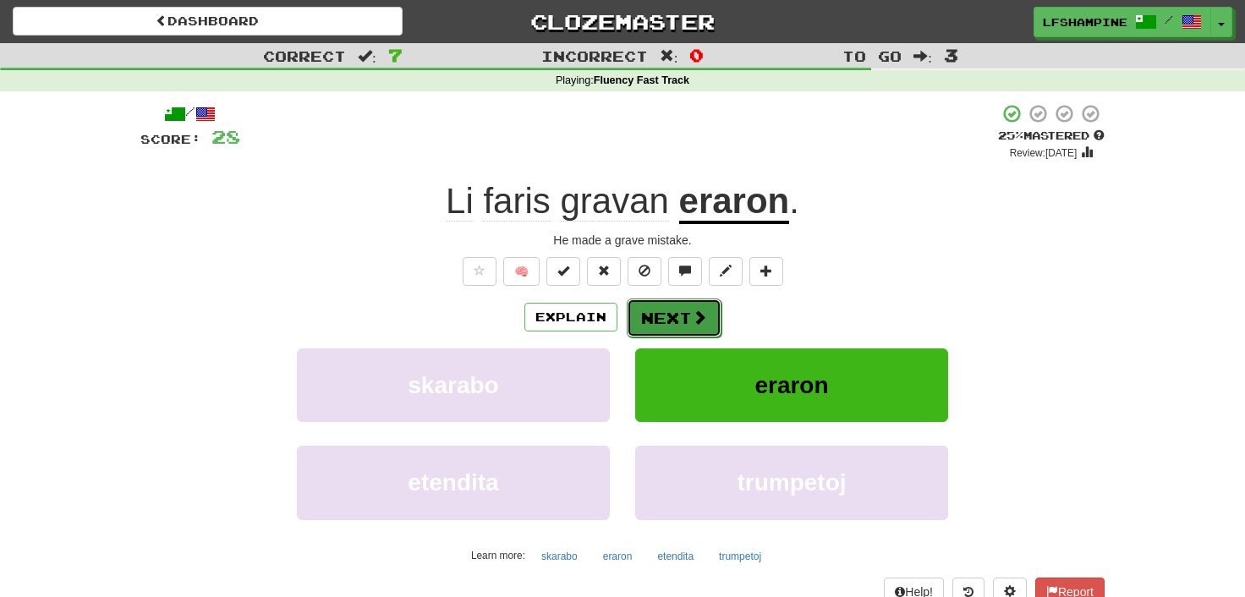
click at [653, 321] on button "Next" at bounding box center [674, 318] width 95 height 39
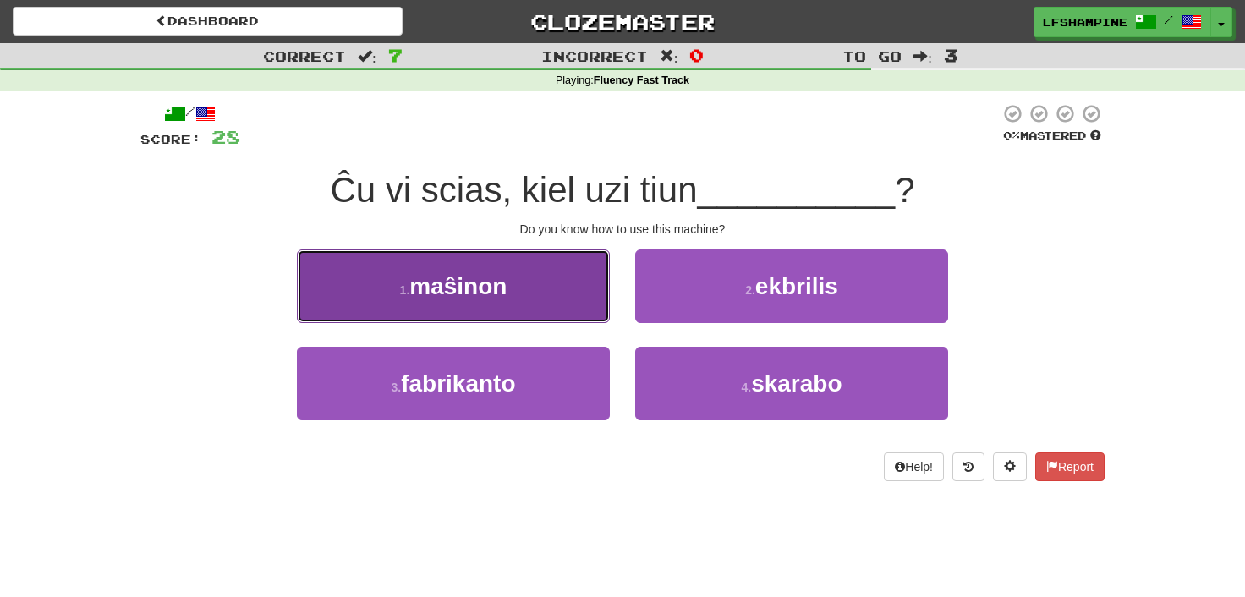
click at [488, 290] on span "maŝinon" at bounding box center [457, 286] width 97 height 26
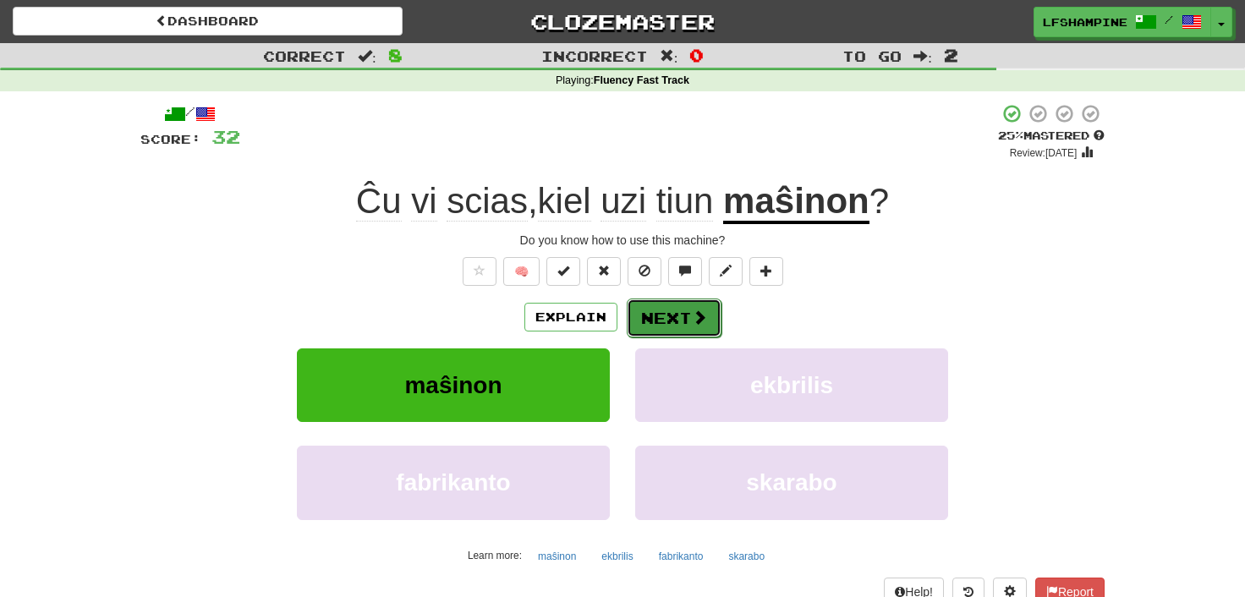
click at [680, 310] on button "Next" at bounding box center [674, 318] width 95 height 39
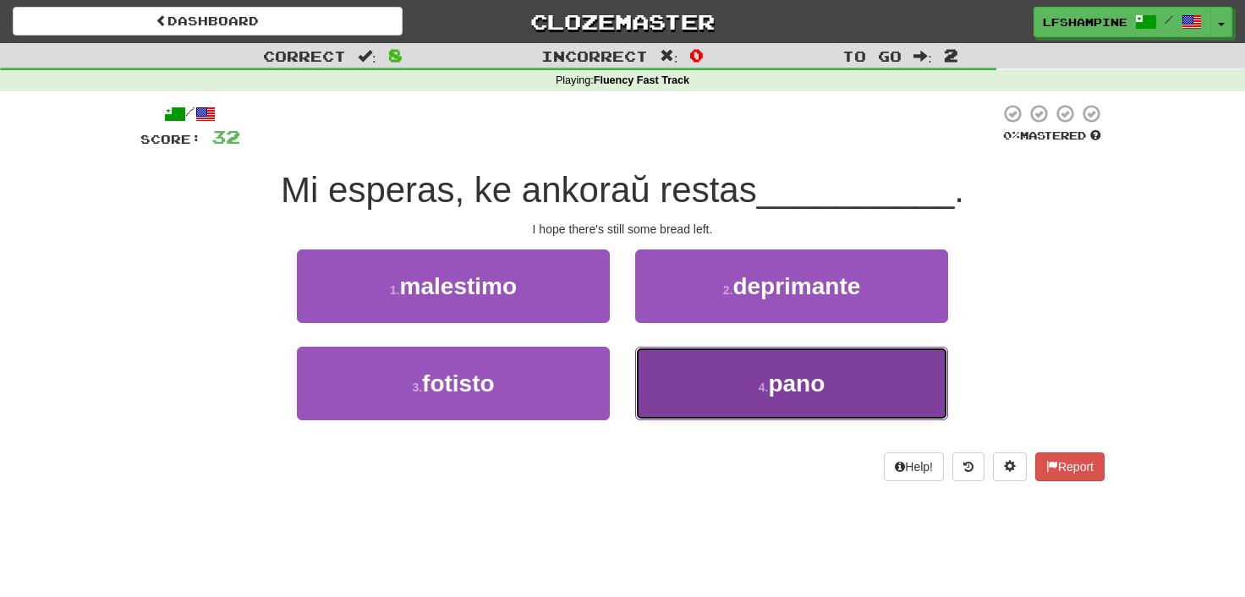
click at [780, 400] on button "4 . pano" at bounding box center [791, 384] width 313 height 74
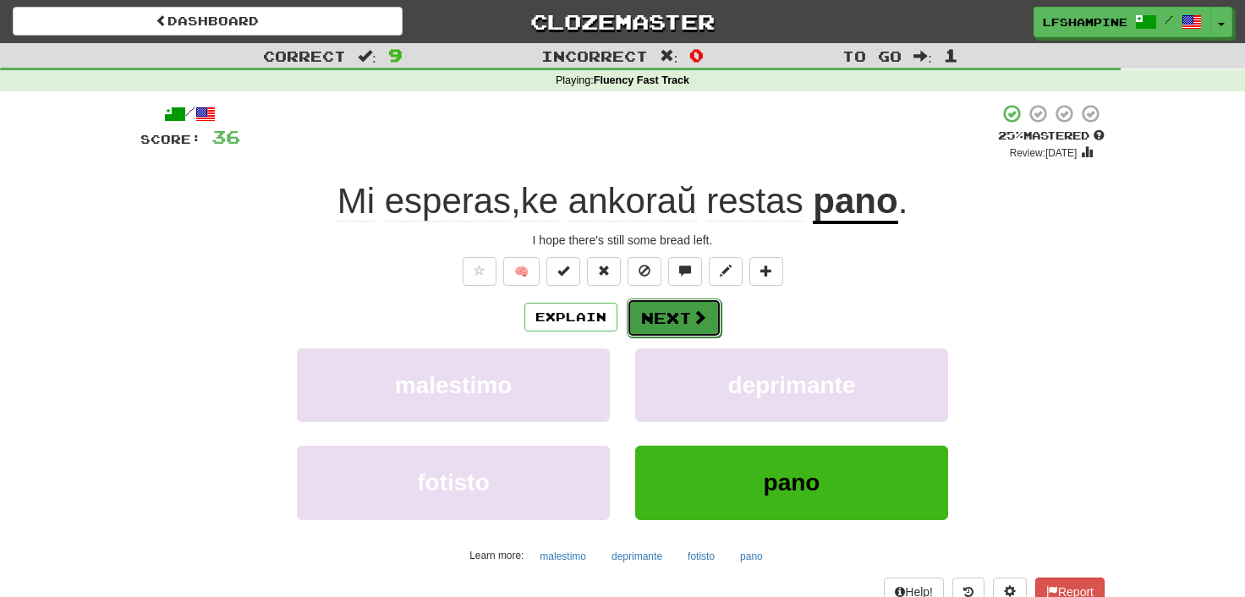
click at [661, 313] on button "Next" at bounding box center [674, 318] width 95 height 39
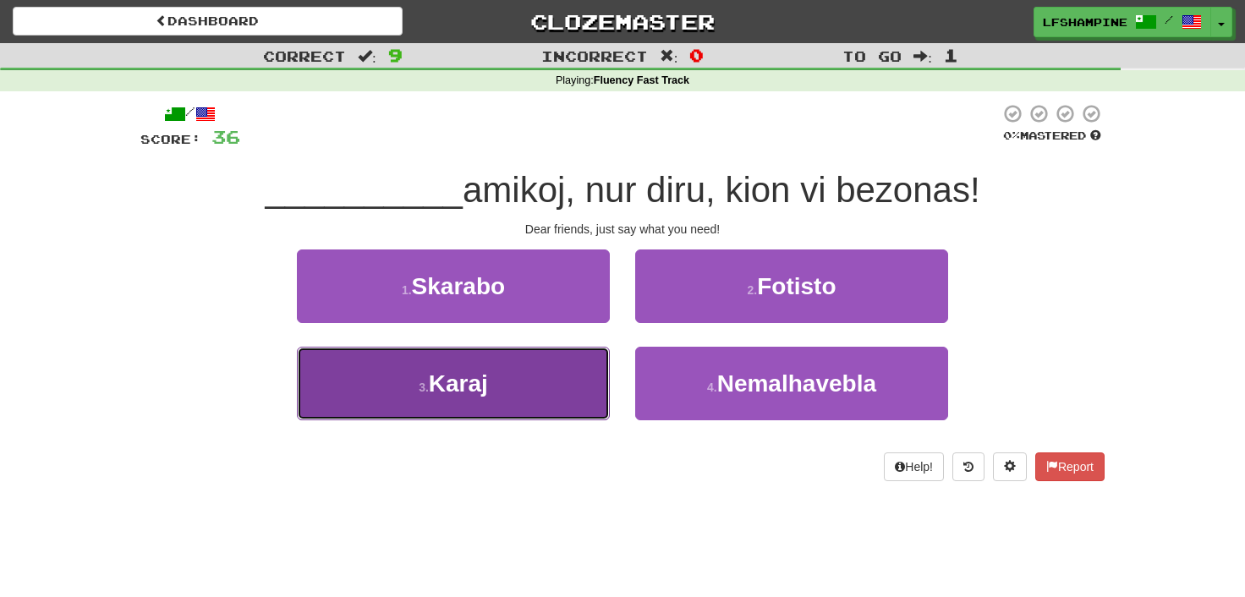
click at [486, 387] on span "Karaj" at bounding box center [458, 384] width 59 height 26
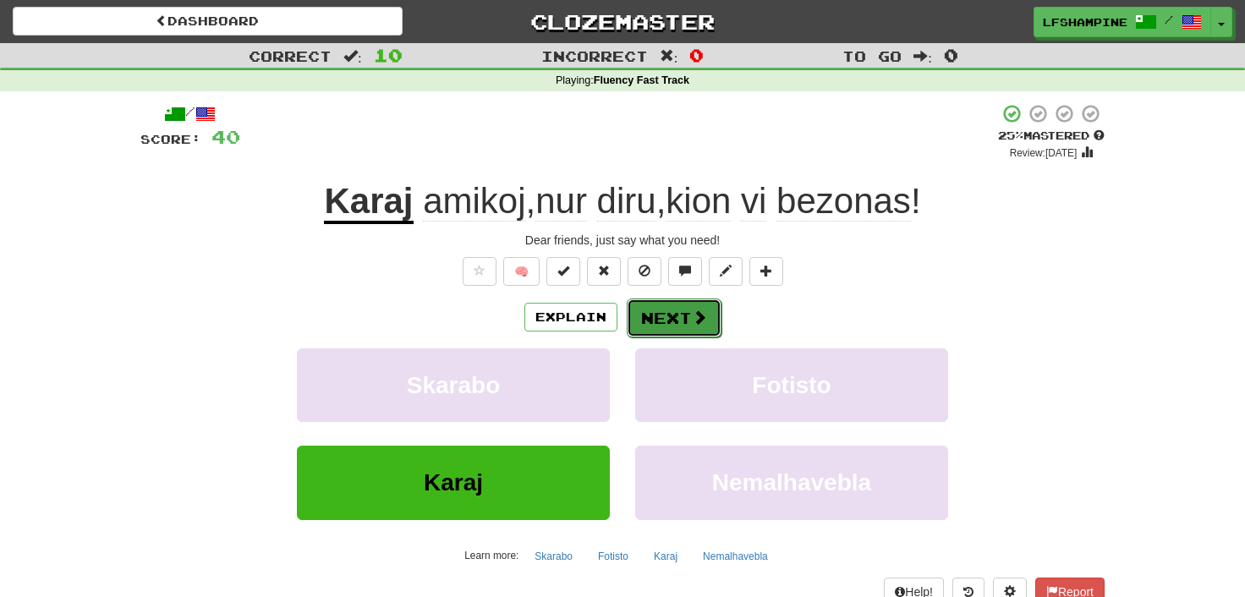
click at [679, 310] on button "Next" at bounding box center [674, 318] width 95 height 39
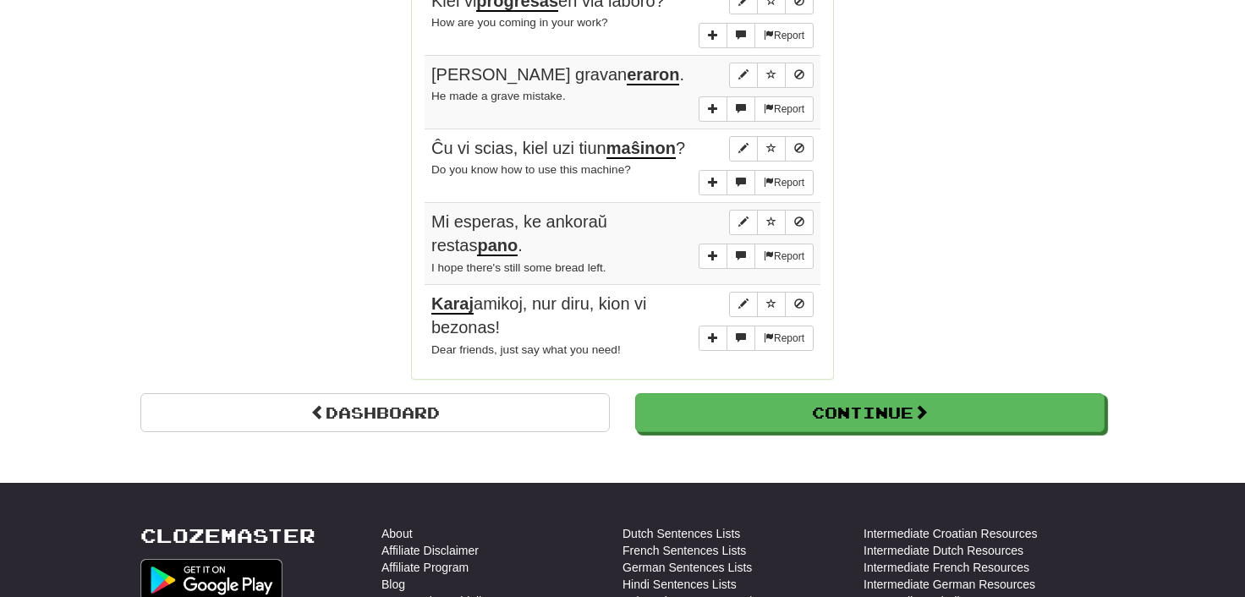
scroll to position [1401, 0]
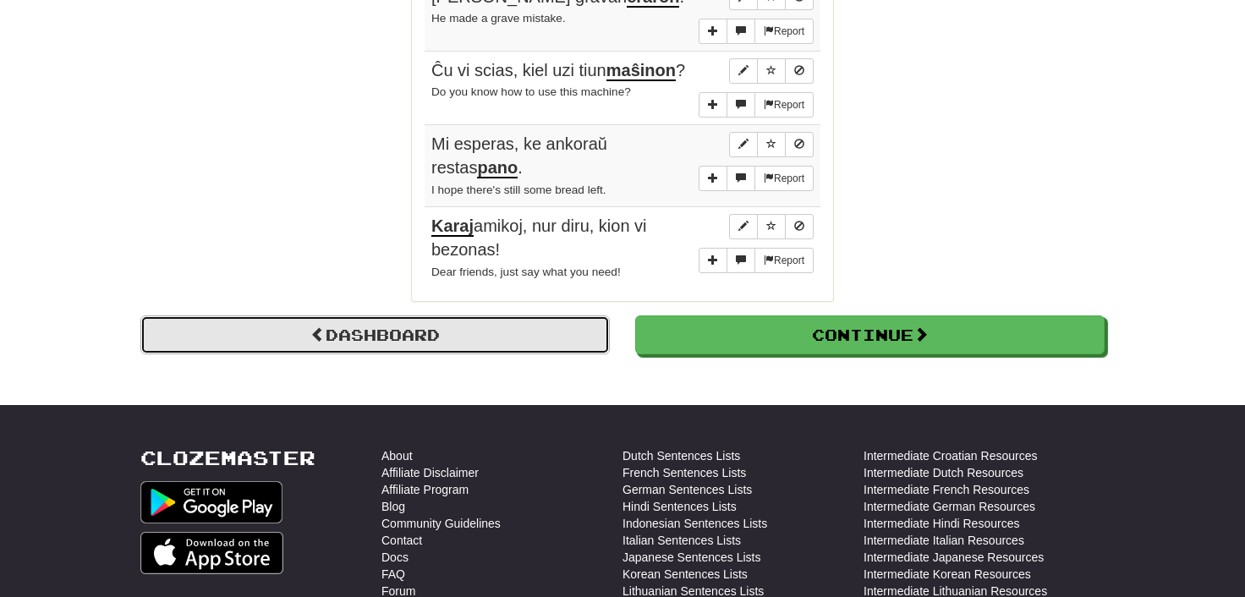
click at [374, 333] on link "Dashboard" at bounding box center [374, 335] width 469 height 39
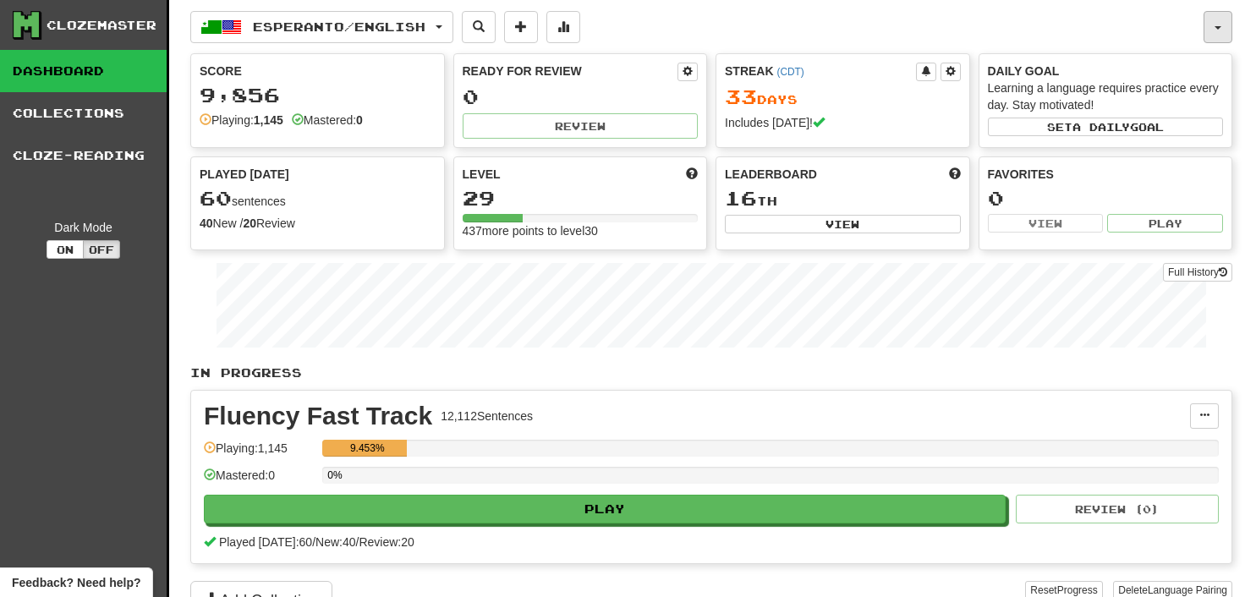
click at [1223, 27] on button "button" at bounding box center [1218, 27] width 29 height 32
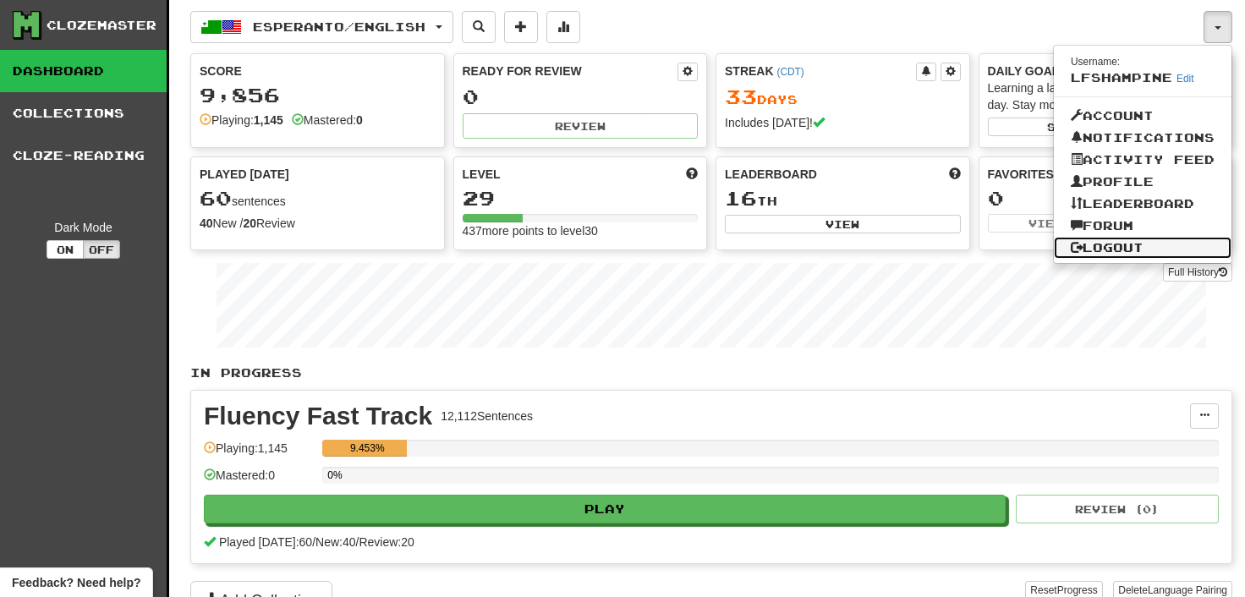
click at [1119, 243] on link "Logout" at bounding box center [1143, 248] width 178 height 22
